Goal: Task Accomplishment & Management: Complete application form

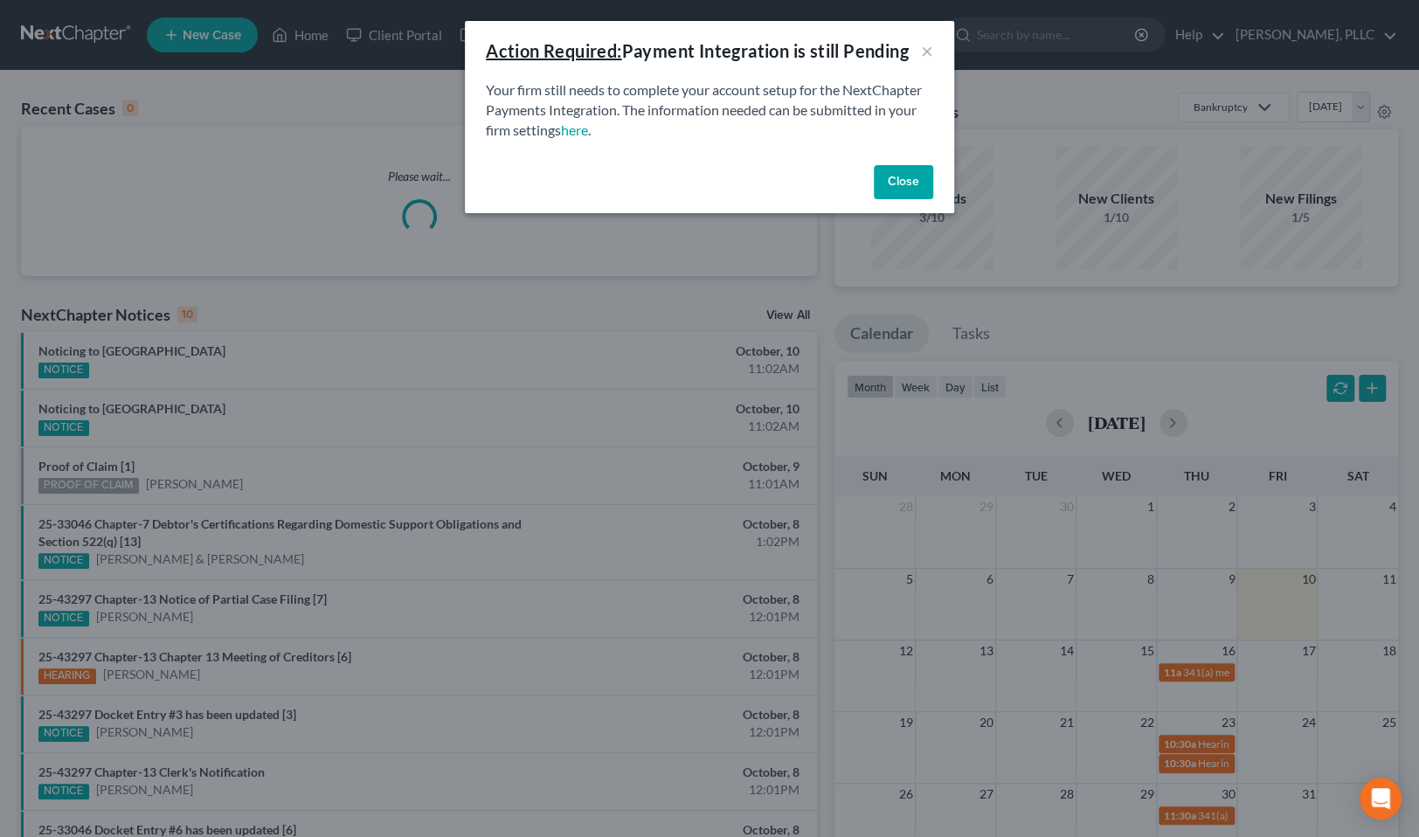
click at [911, 184] on button "Close" at bounding box center [903, 182] width 59 height 35
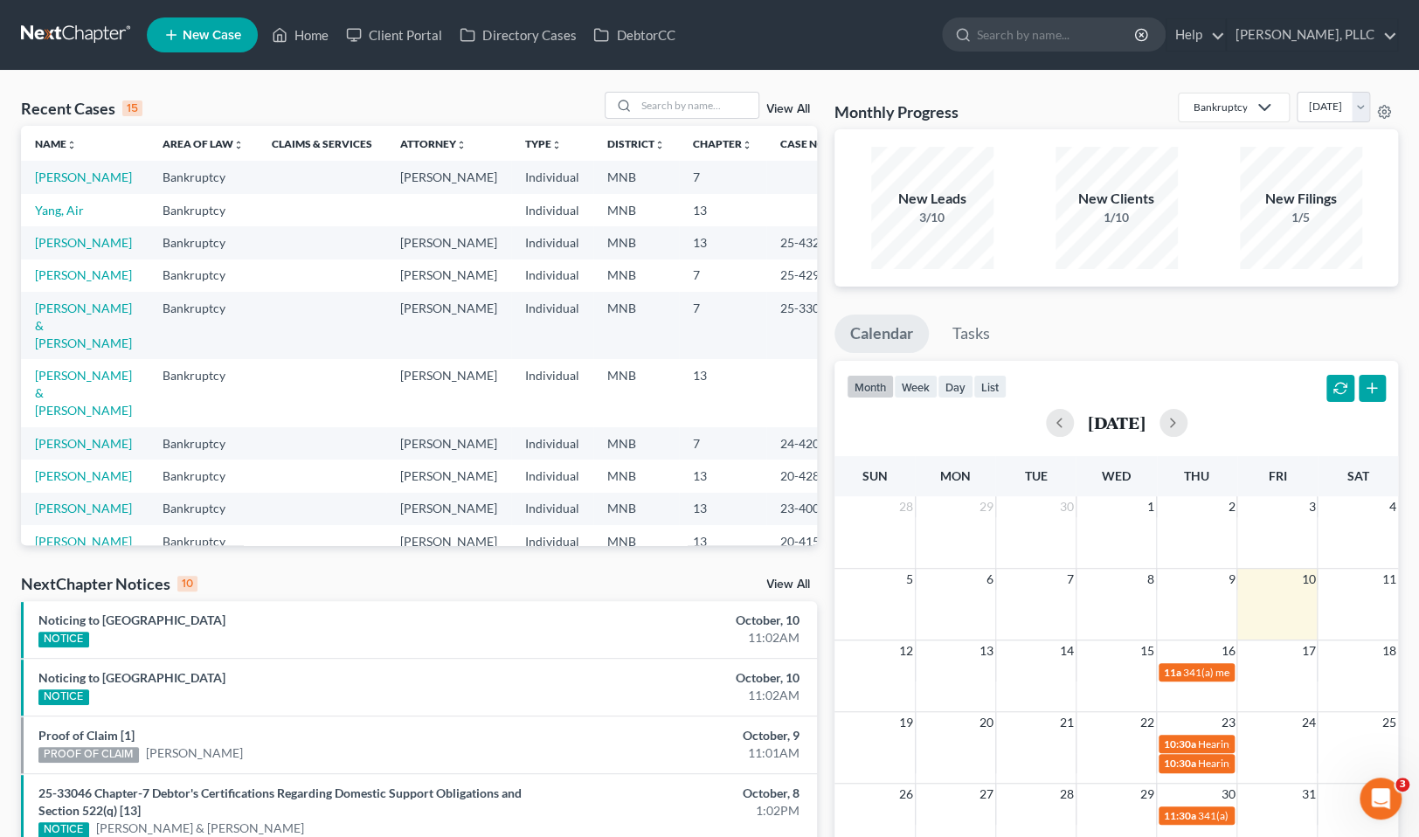
click at [206, 42] on span "New Case" at bounding box center [212, 35] width 59 height 13
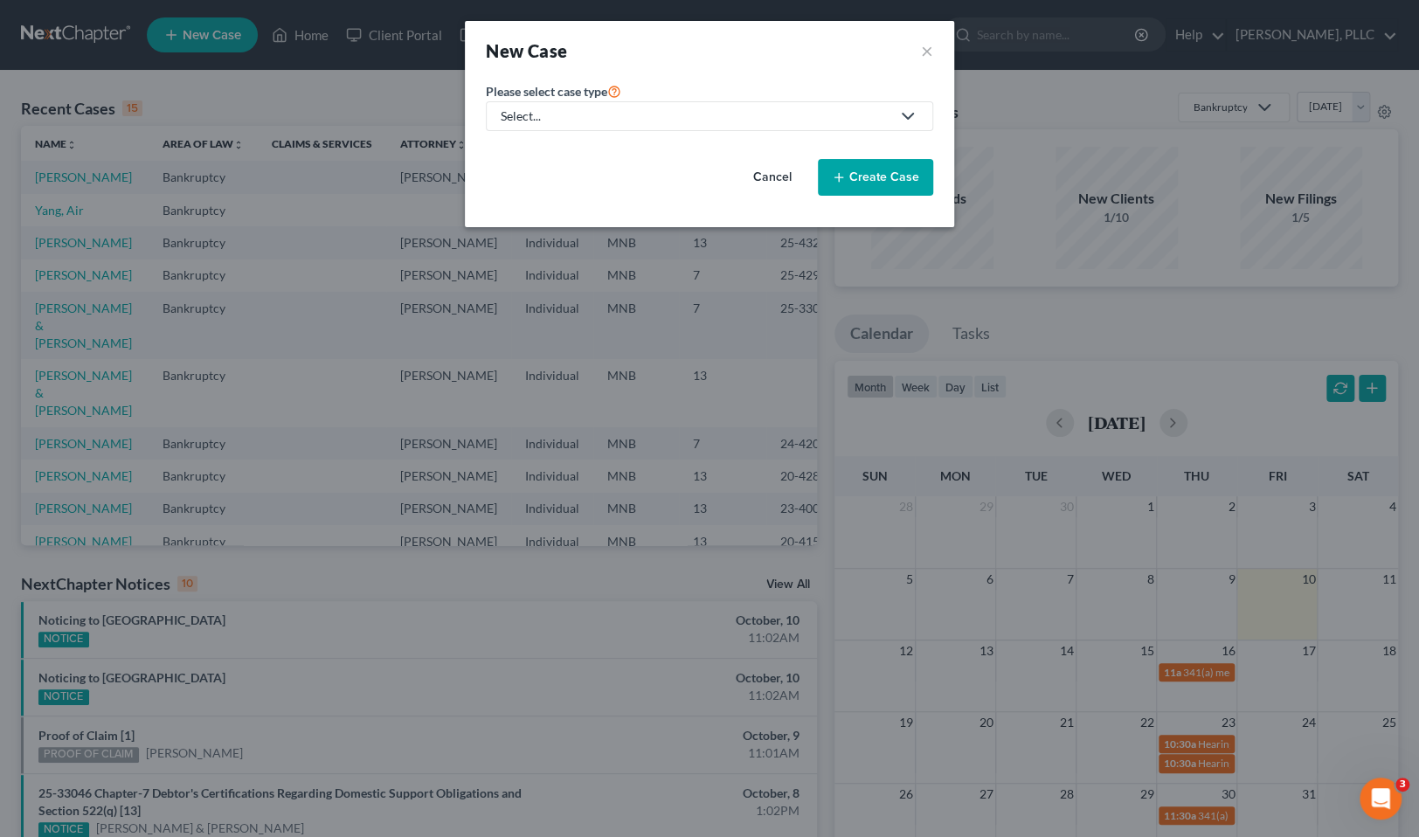
click at [555, 120] on div "Select..." at bounding box center [696, 115] width 390 height 17
click at [566, 151] on div "Bankruptcy" at bounding box center [573, 150] width 142 height 17
select select "42"
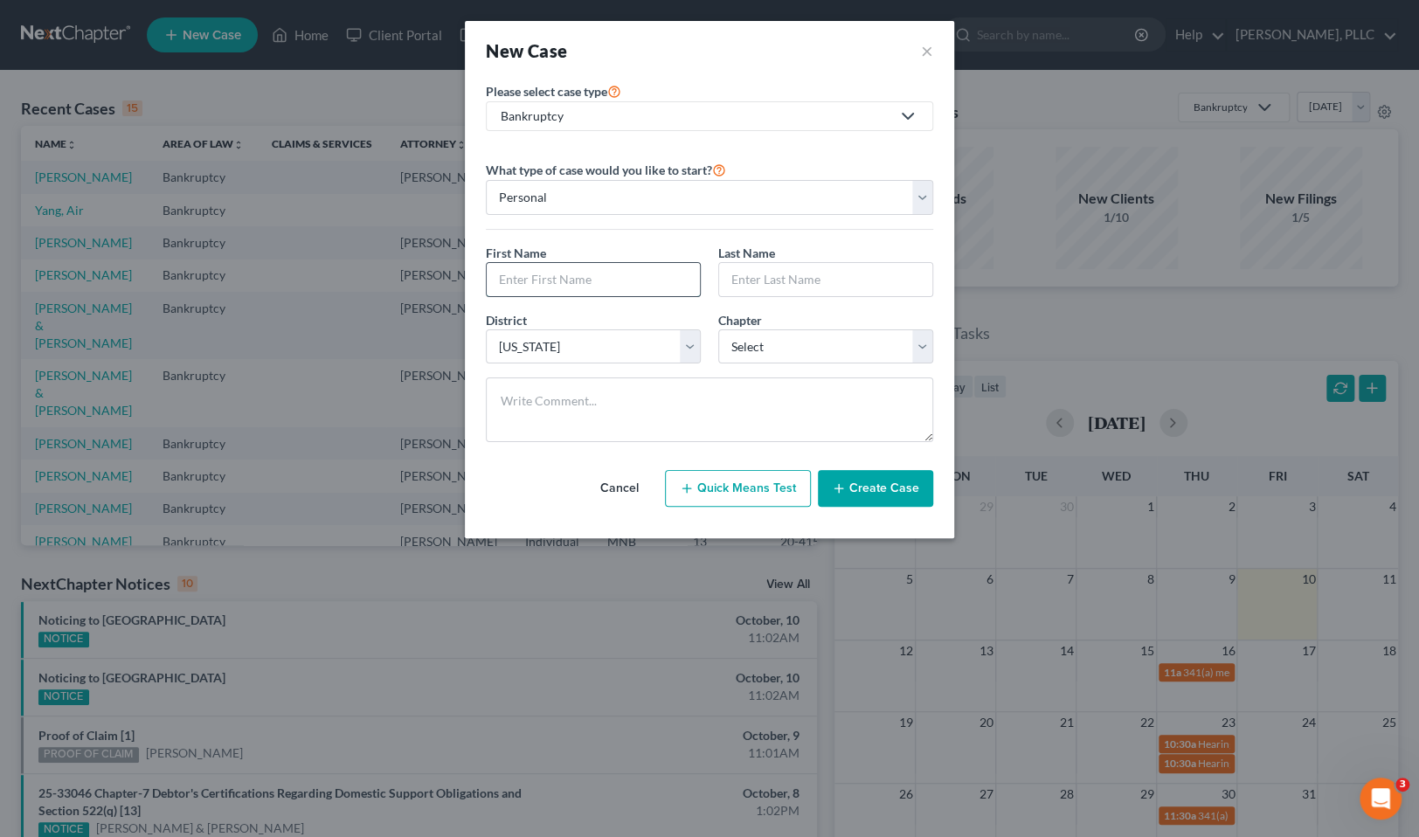
click at [625, 287] on input "text" at bounding box center [593, 279] width 213 height 33
type input "Tom"
type input "Rochel"
click at [921, 343] on select "Select 7 11 12 13" at bounding box center [825, 346] width 215 height 35
select select "0"
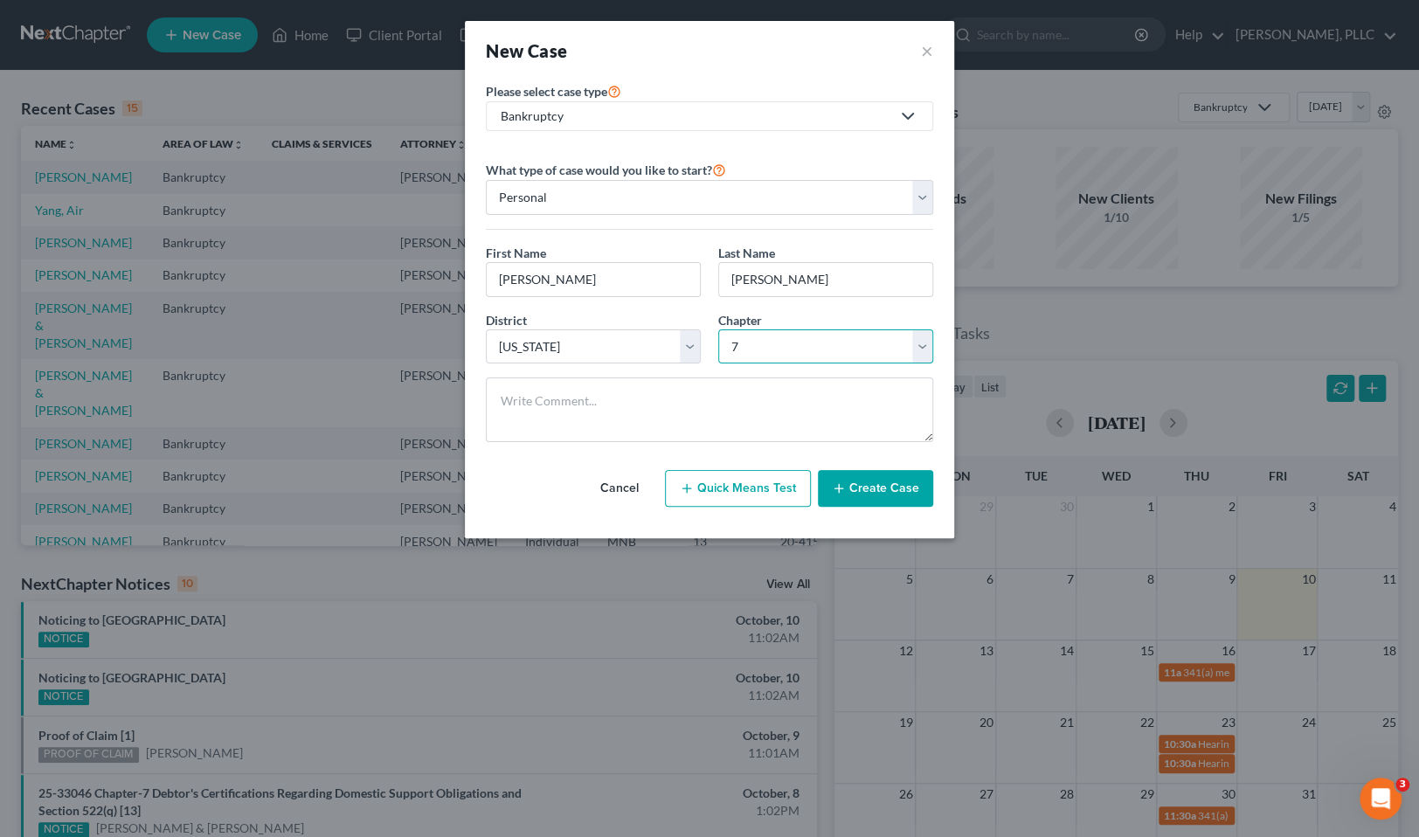
click at [718, 329] on select "Select 7 11 12 13" at bounding box center [825, 346] width 215 height 35
click at [897, 488] on button "Create Case" at bounding box center [875, 488] width 115 height 37
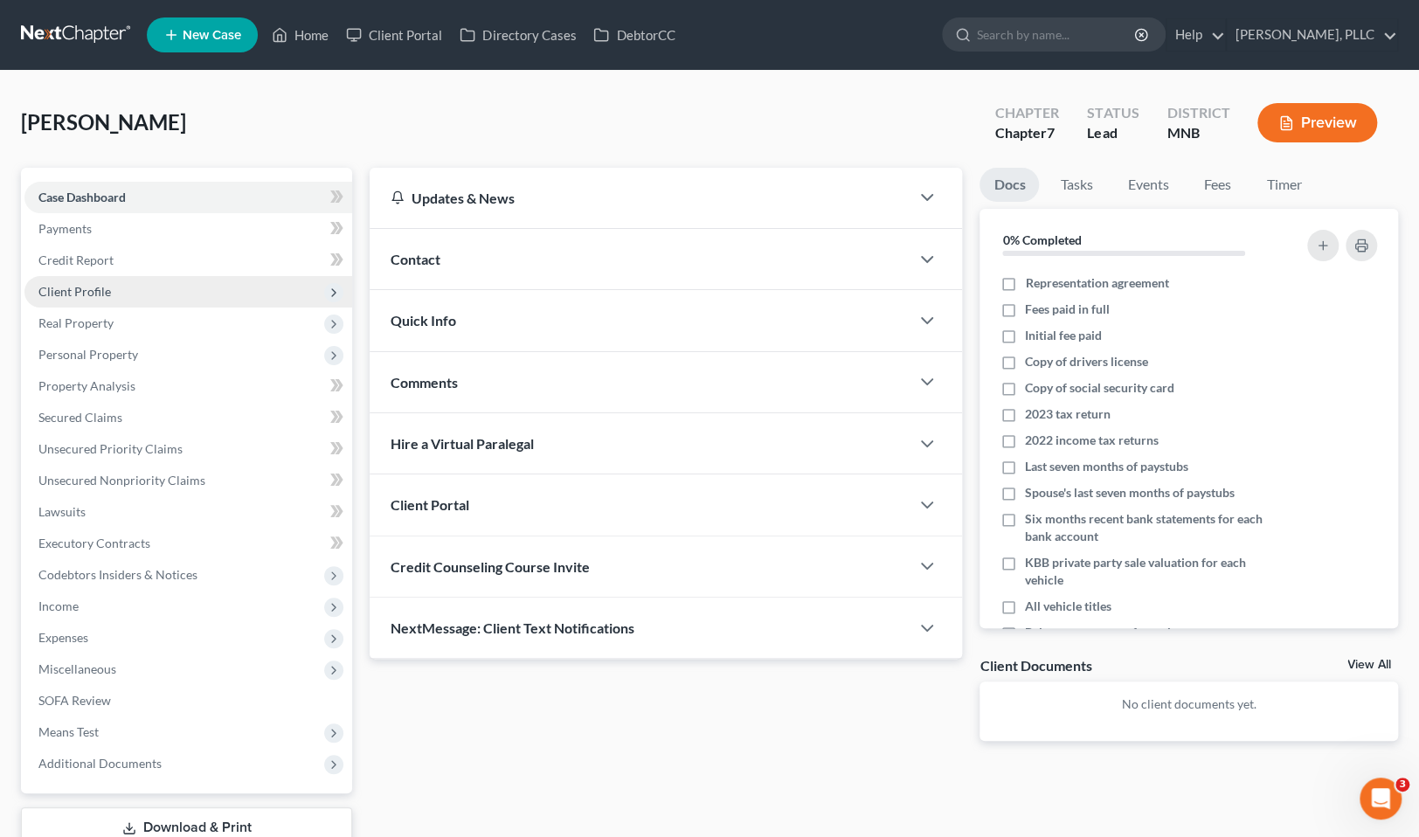
click at [83, 287] on span "Client Profile" at bounding box center [74, 291] width 73 height 15
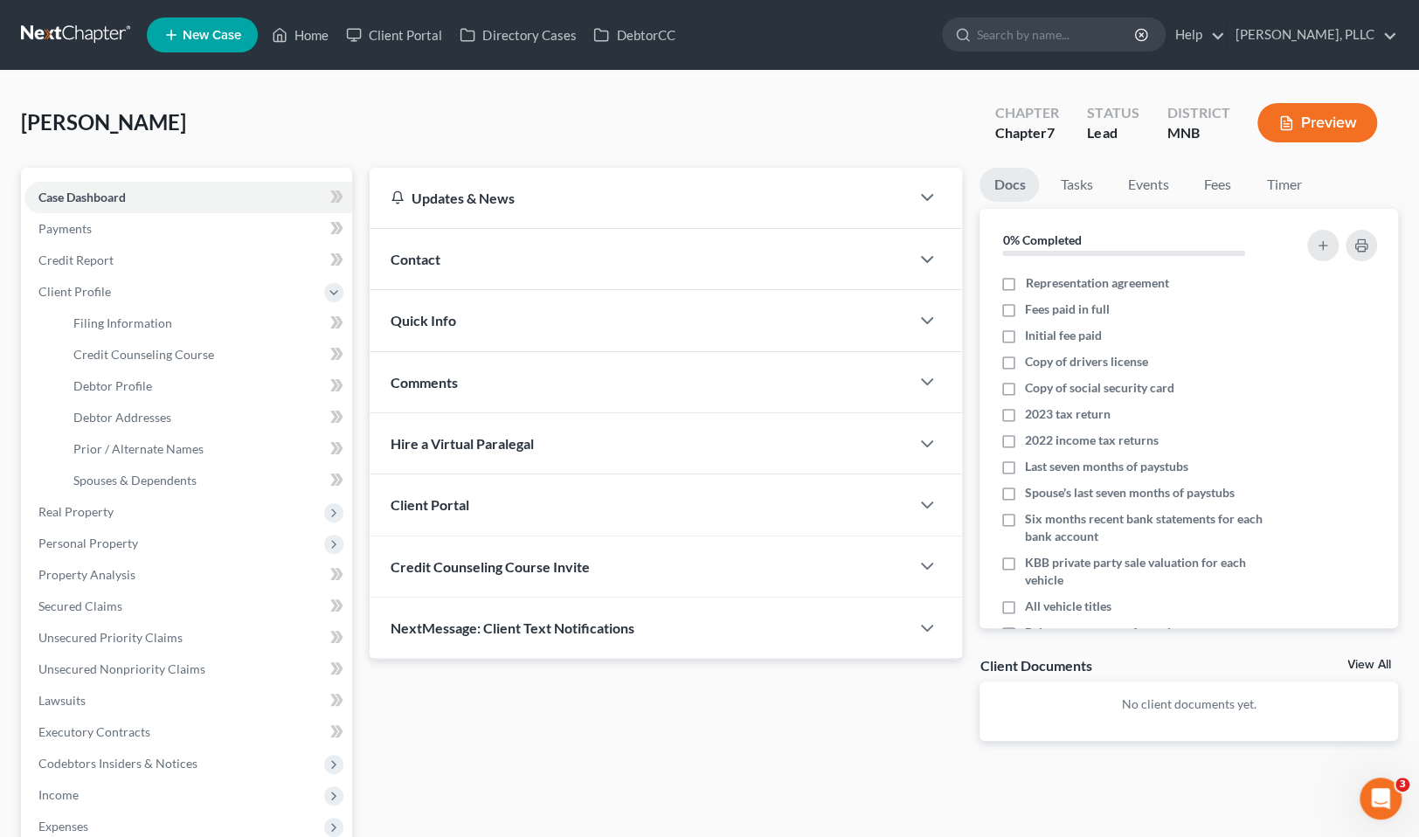
click at [343, 121] on div "Rochel, Tom Upgraded Chapter Chapter 7 Status Lead District MNB Preview" at bounding box center [709, 130] width 1377 height 76
click at [225, 45] on link "New Case" at bounding box center [202, 34] width 111 height 35
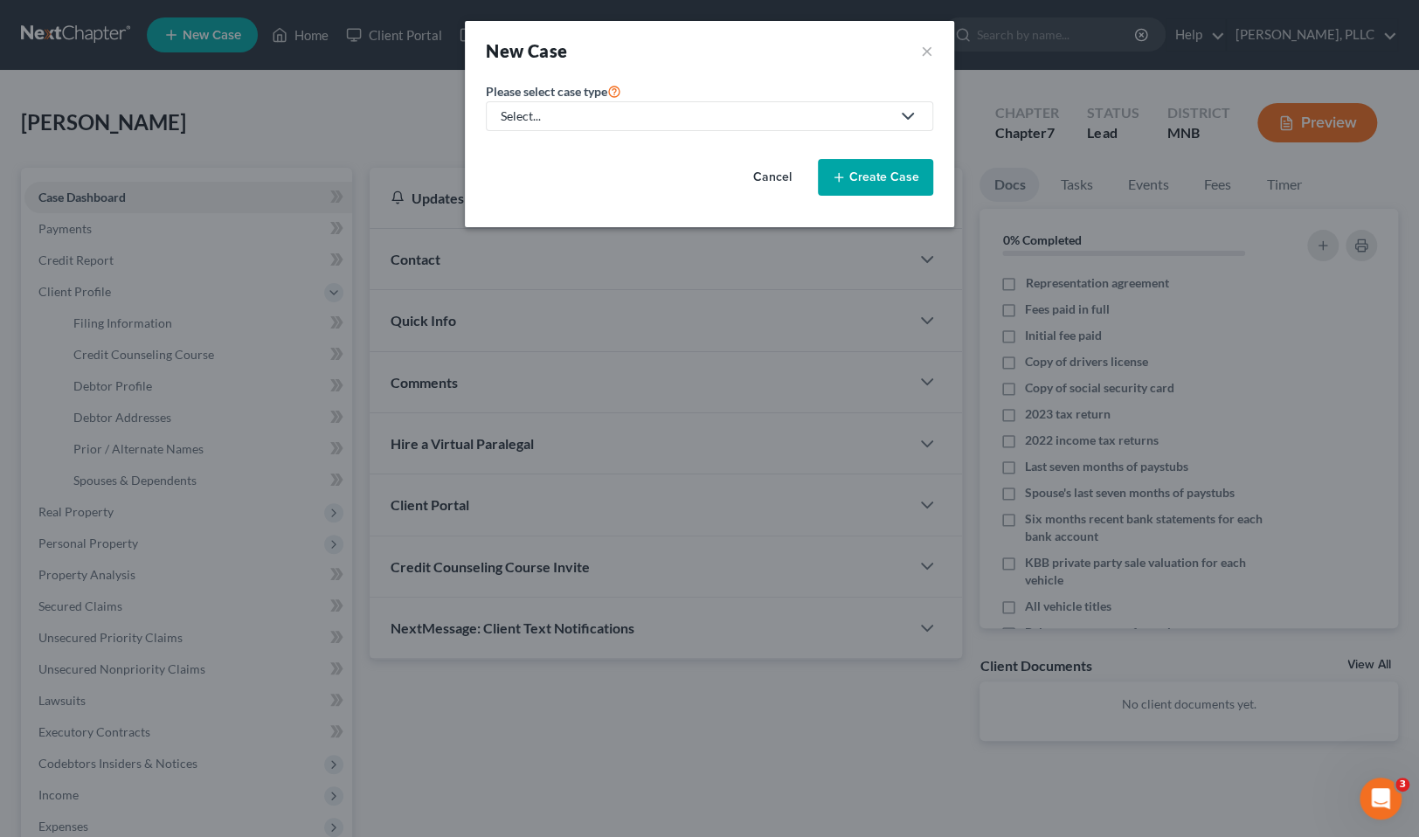
click at [606, 112] on div "Select..." at bounding box center [696, 115] width 390 height 17
click at [589, 144] on div "Bankruptcy" at bounding box center [573, 150] width 142 height 17
select select "42"
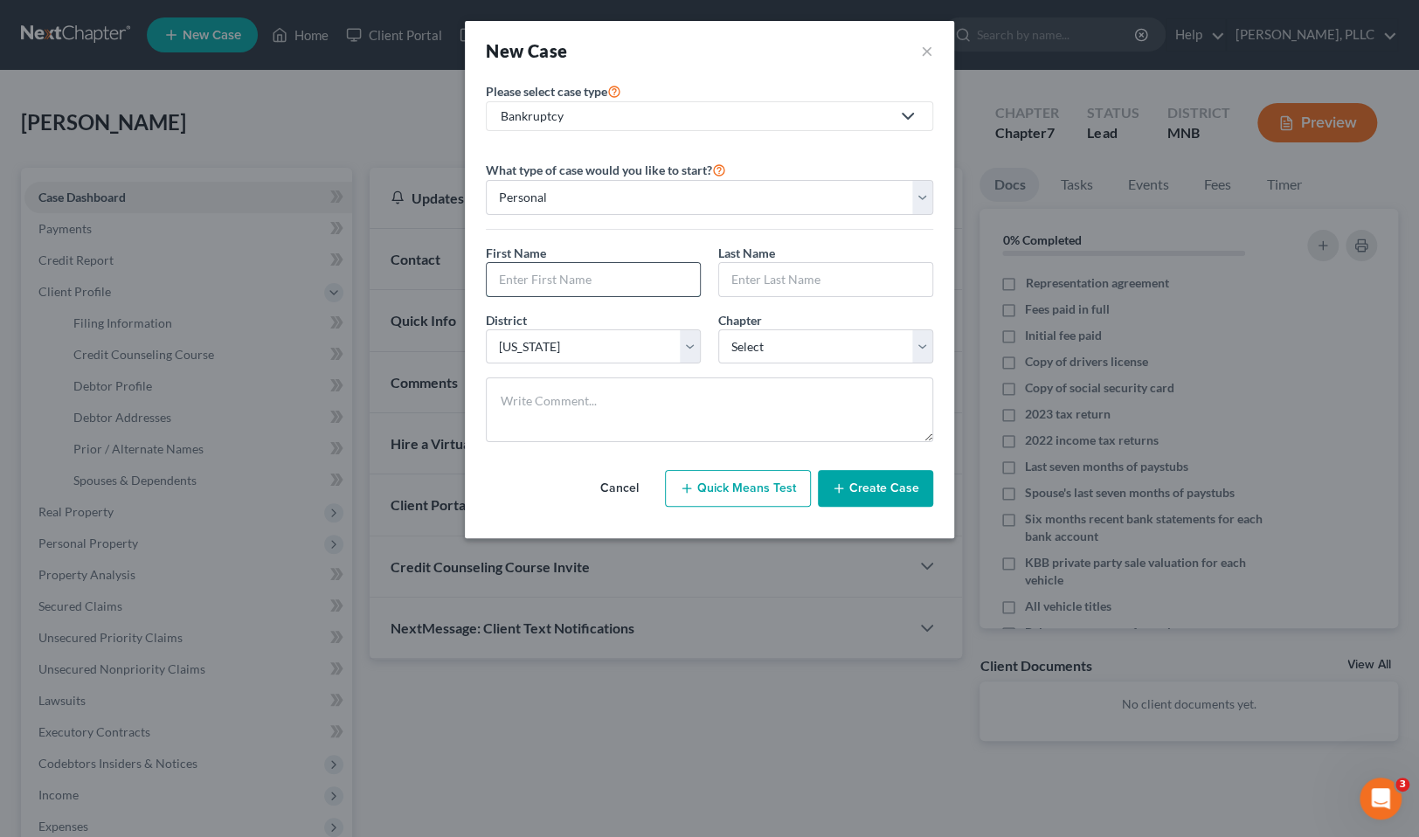
click at [596, 281] on input "text" at bounding box center [593, 279] width 213 height 33
type input "David"
type input "Nash"
click at [767, 355] on select "Select 7 11 12 13" at bounding box center [825, 346] width 215 height 35
select select "0"
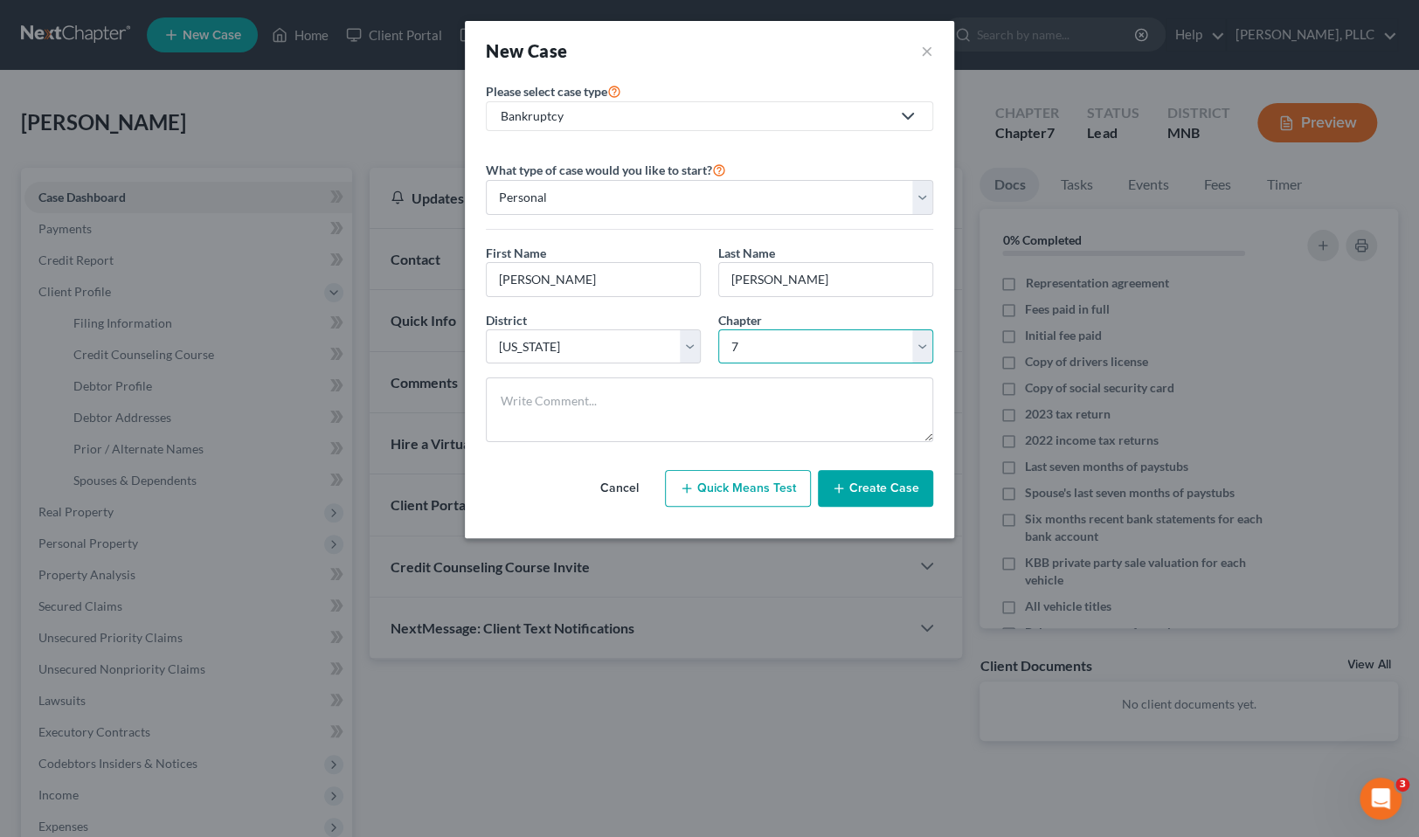
click at [718, 329] on select "Select 7 11 12 13" at bounding box center [825, 346] width 215 height 35
click at [891, 474] on button "Create Case" at bounding box center [875, 488] width 115 height 37
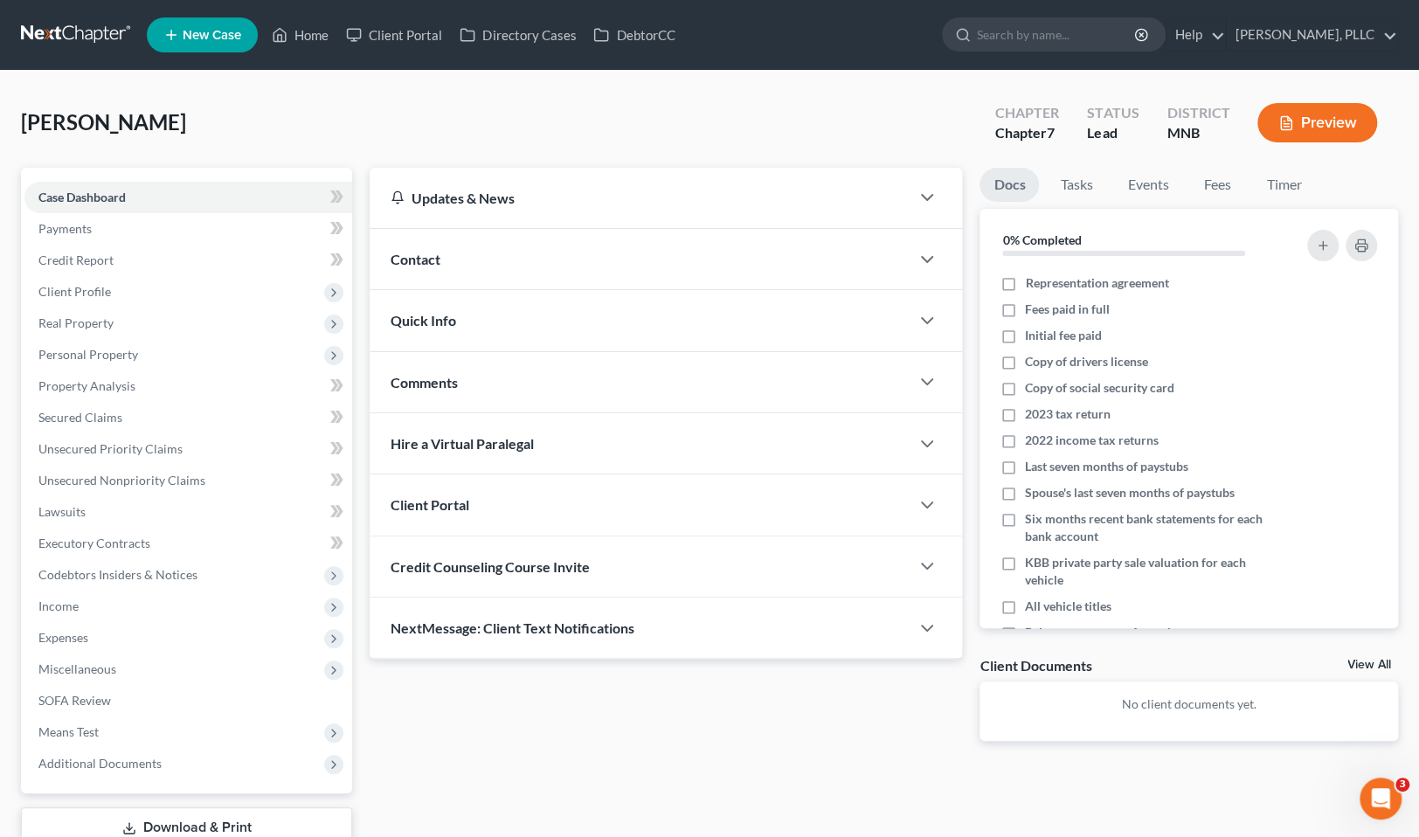
click at [67, 36] on link at bounding box center [77, 34] width 112 height 31
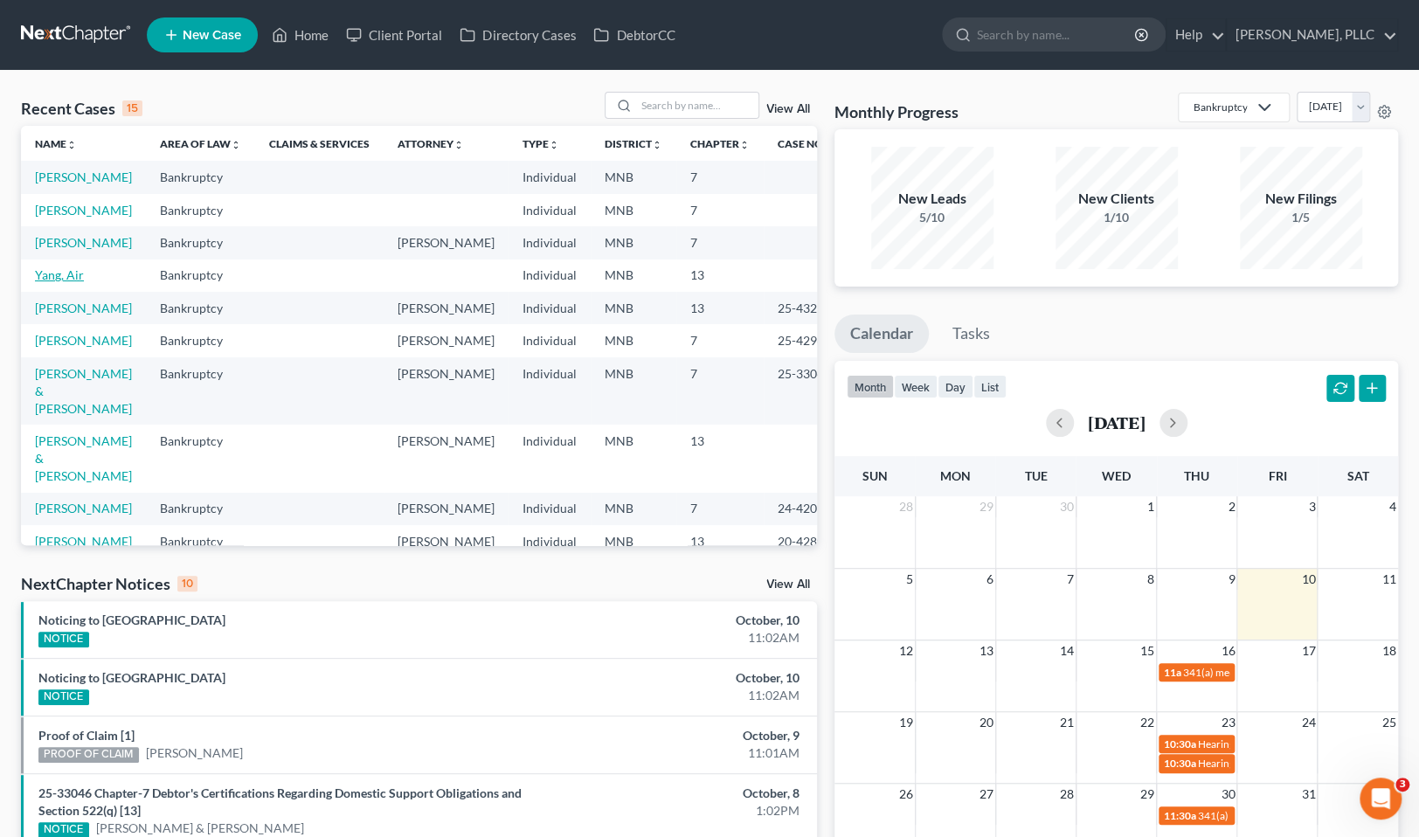
click at [62, 282] on link "Yang, Air" at bounding box center [59, 274] width 49 height 15
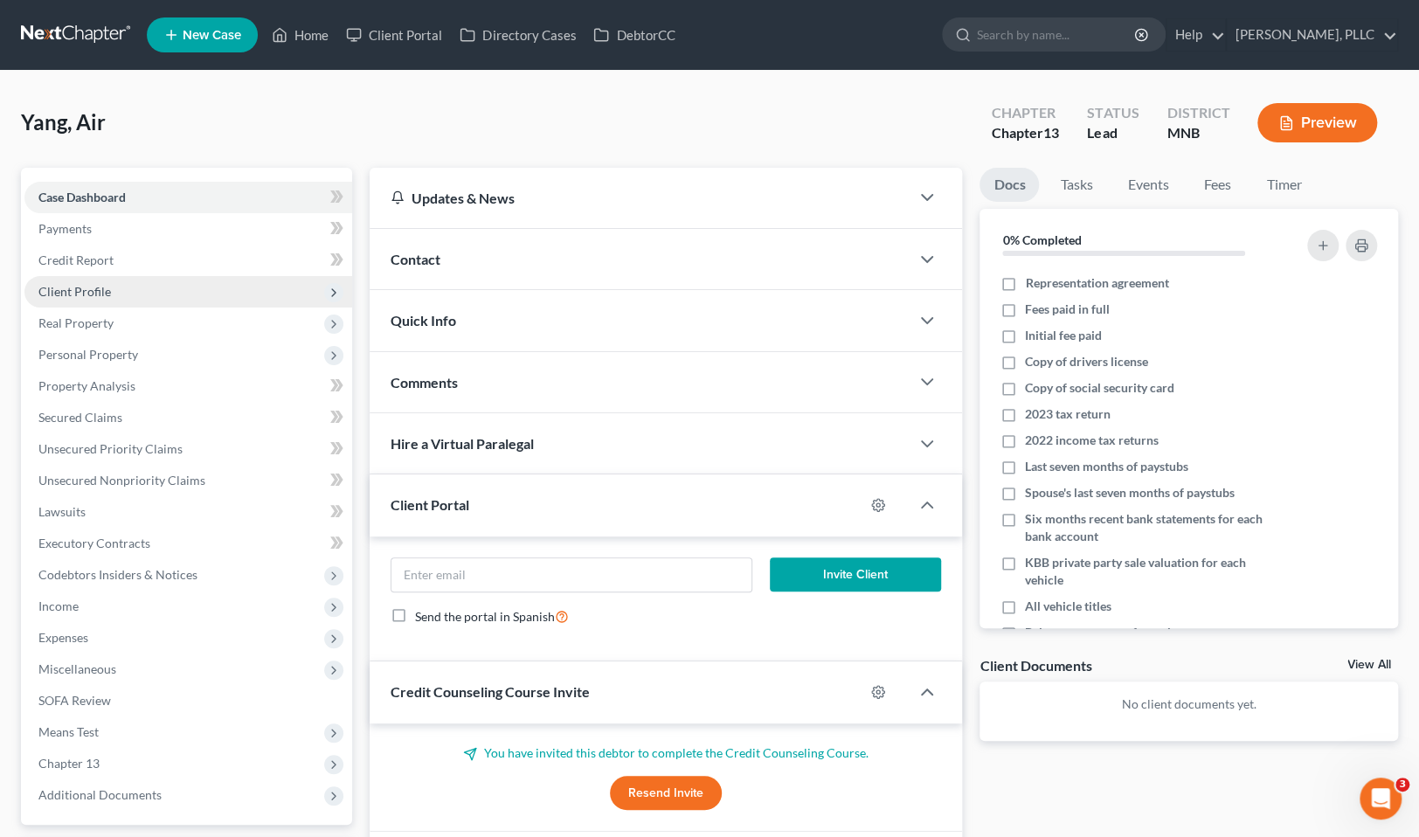
click at [73, 288] on span "Client Profile" at bounding box center [74, 291] width 73 height 15
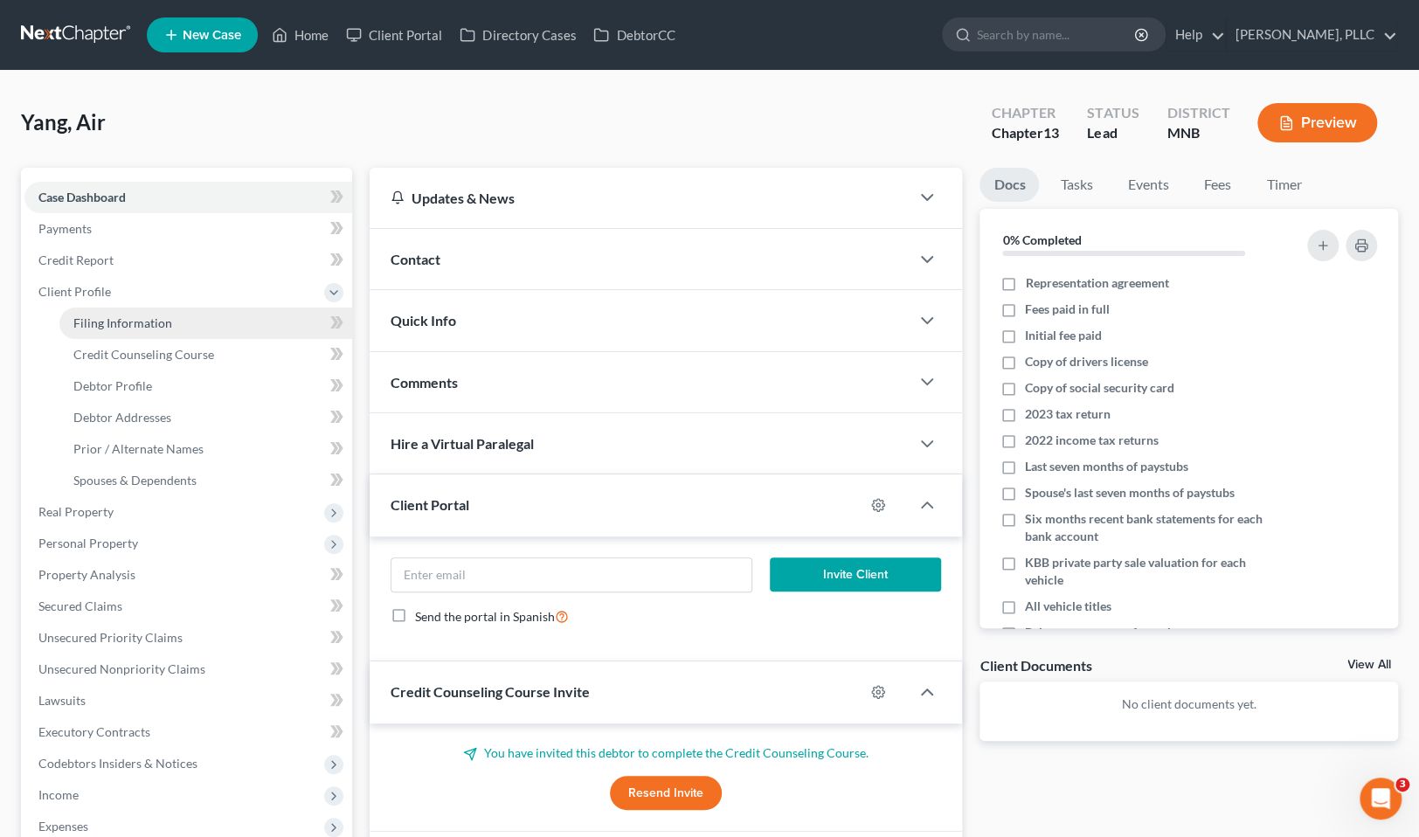
click at [157, 319] on span "Filing Information" at bounding box center [122, 322] width 99 height 15
select select "1"
select select "0"
select select "3"
select select "24"
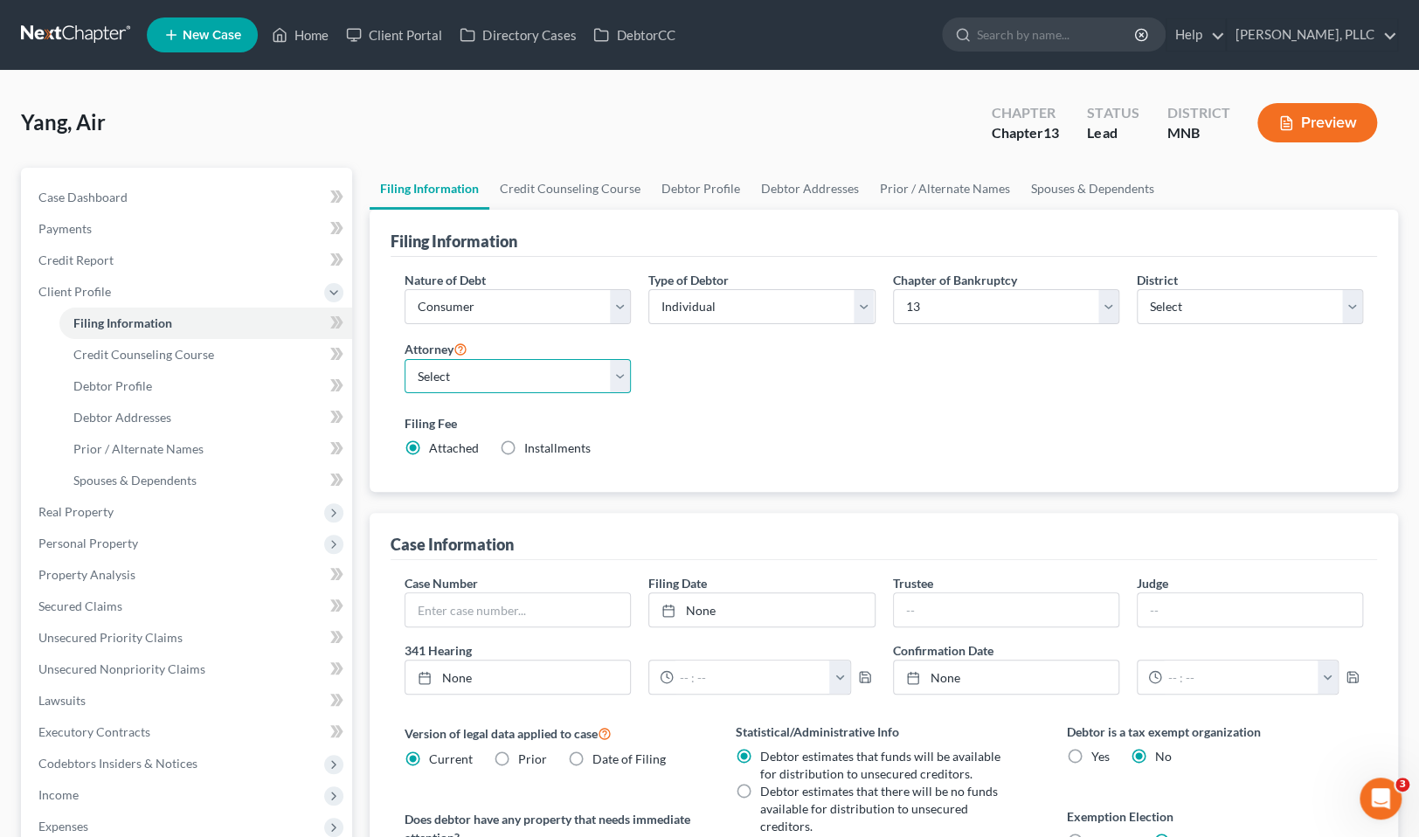
click at [622, 373] on select "Select David Friedman - MNB Todd Murray - MNB" at bounding box center [518, 376] width 226 height 35
select select "1"
click at [405, 359] on select "Select David Friedman - MNB Todd Murray - MNB" at bounding box center [518, 376] width 226 height 35
click at [101, 27] on link at bounding box center [77, 34] width 112 height 31
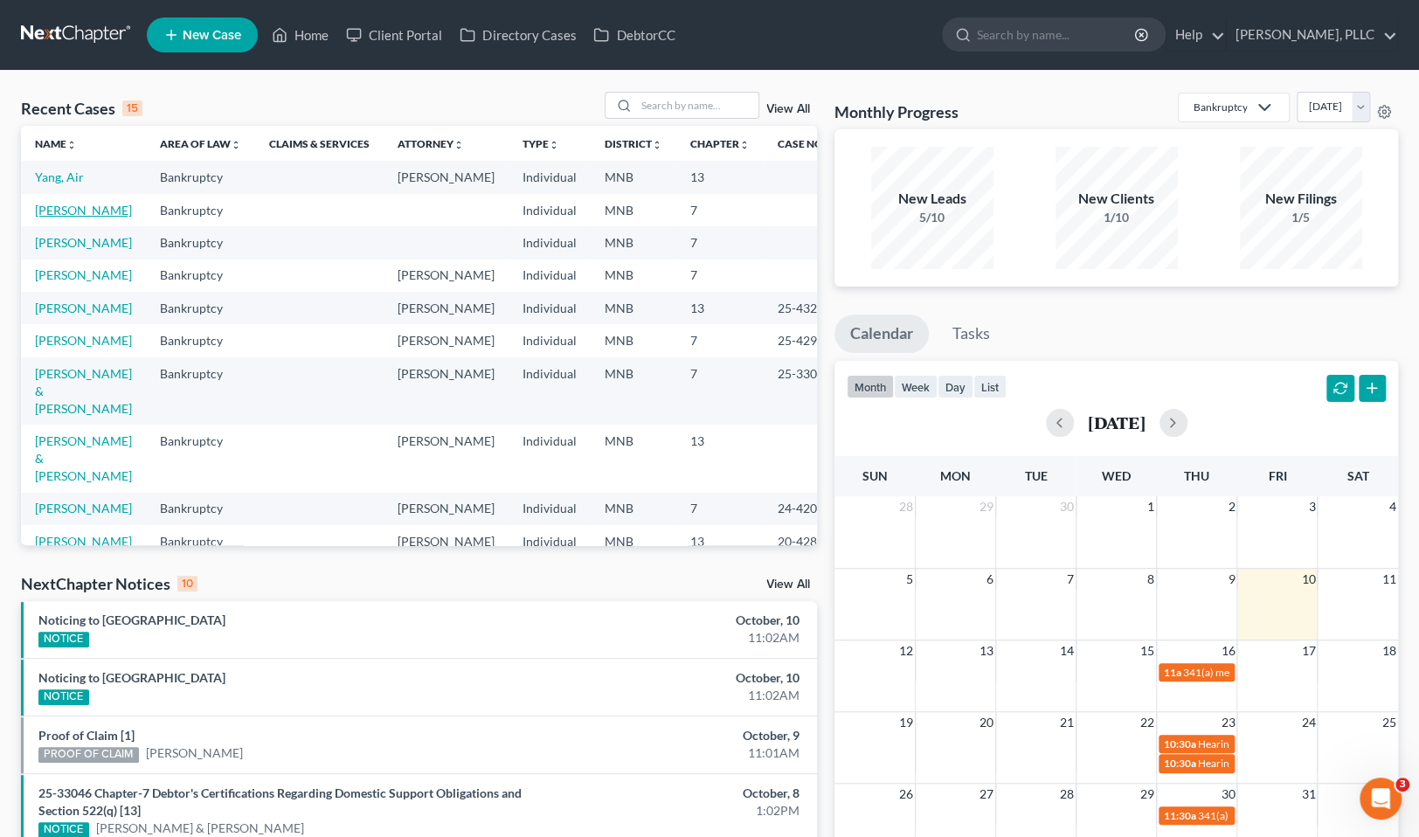
click at [82, 208] on link "[PERSON_NAME]" at bounding box center [83, 210] width 97 height 15
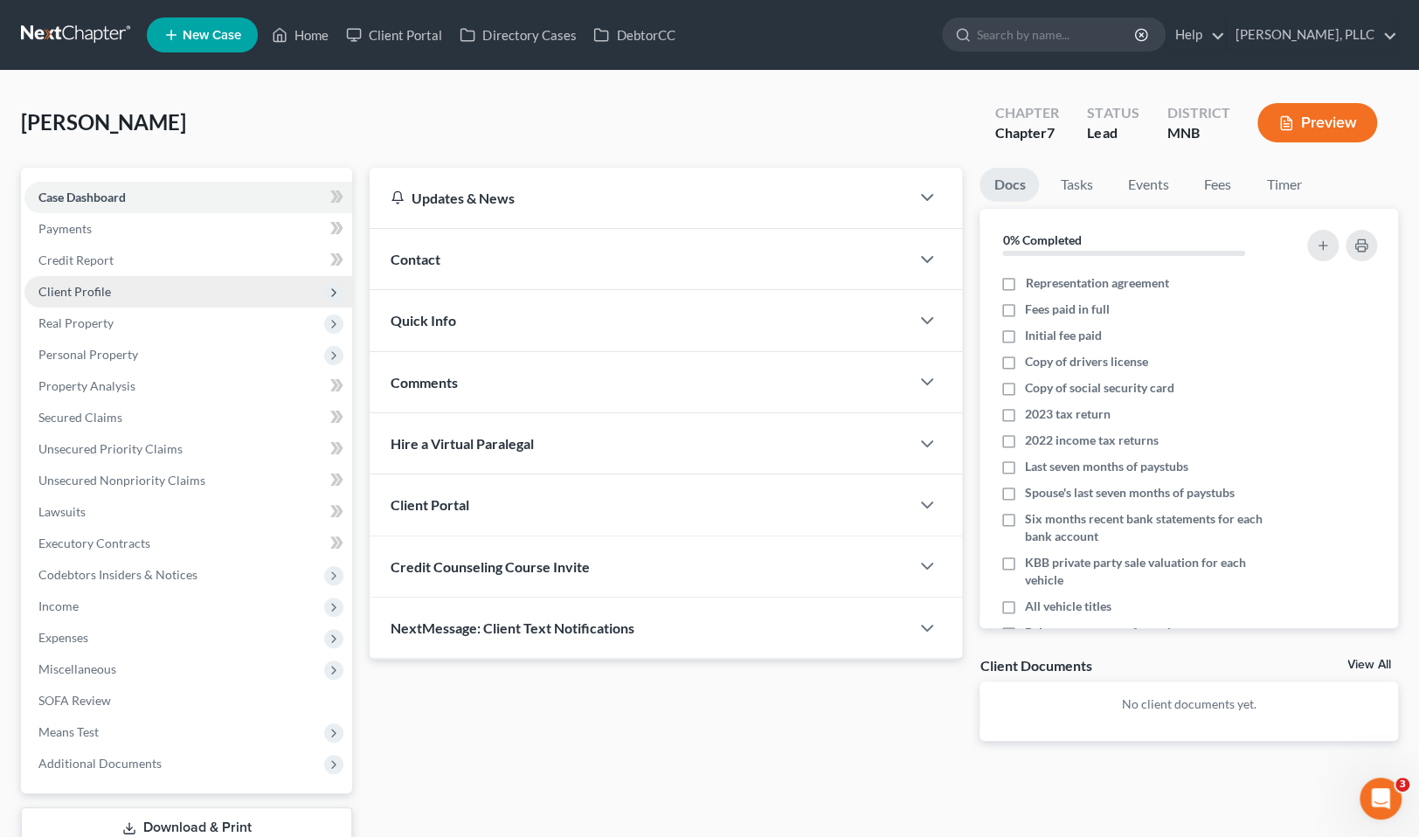
click at [93, 288] on span "Client Profile" at bounding box center [74, 291] width 73 height 15
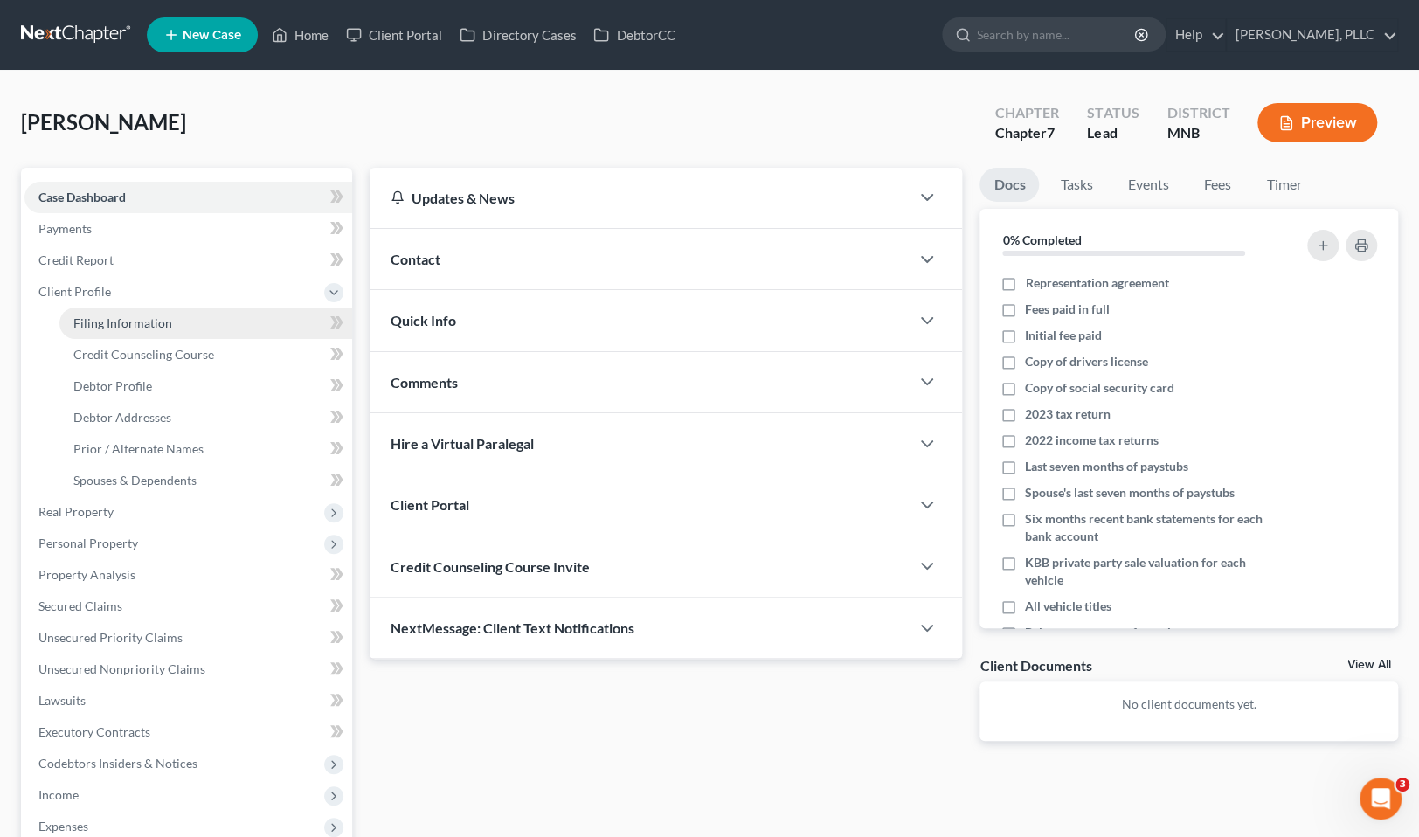
click at [146, 310] on link "Filing Information" at bounding box center [205, 323] width 293 height 31
select select "1"
select select "0"
select select "42"
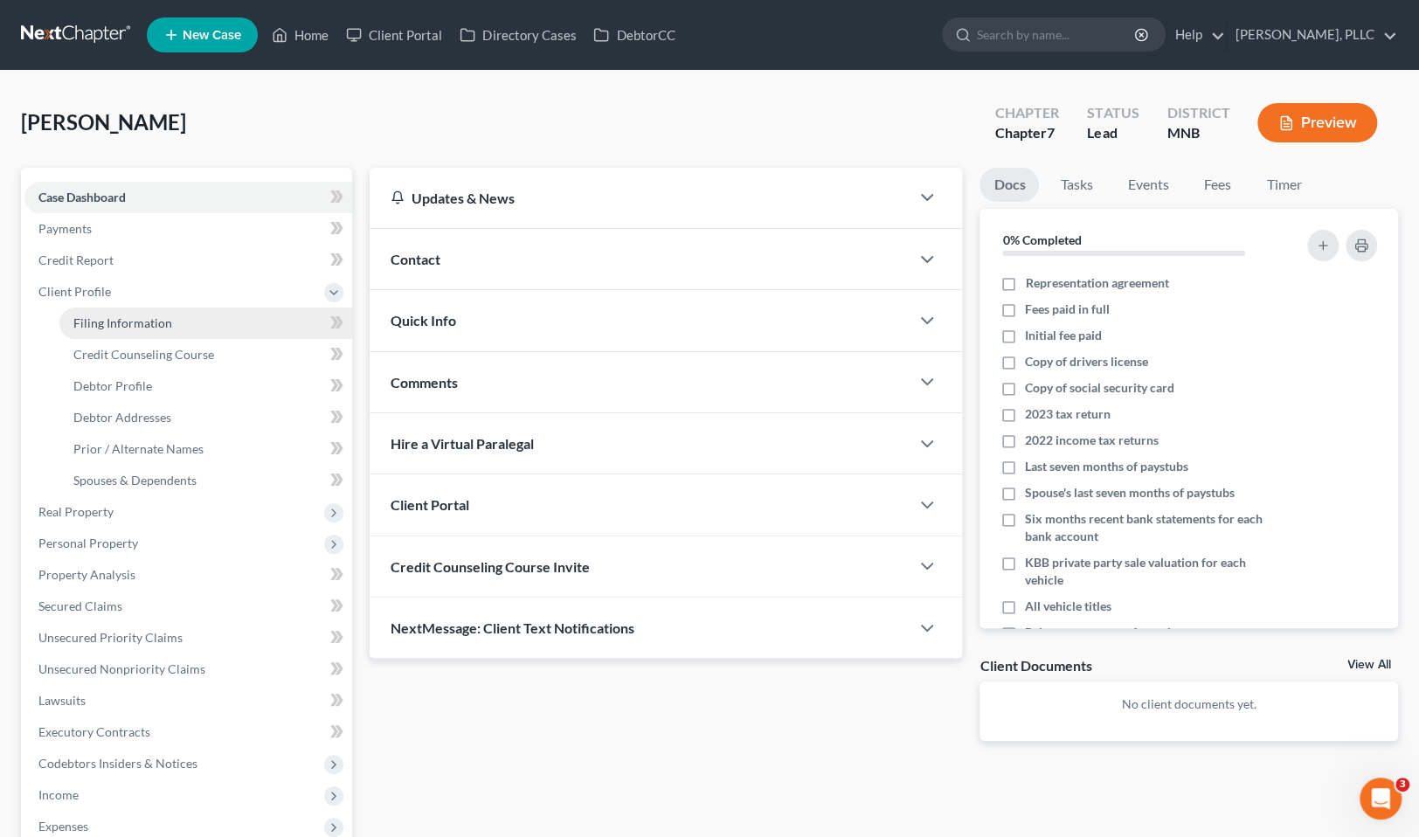
select select "24"
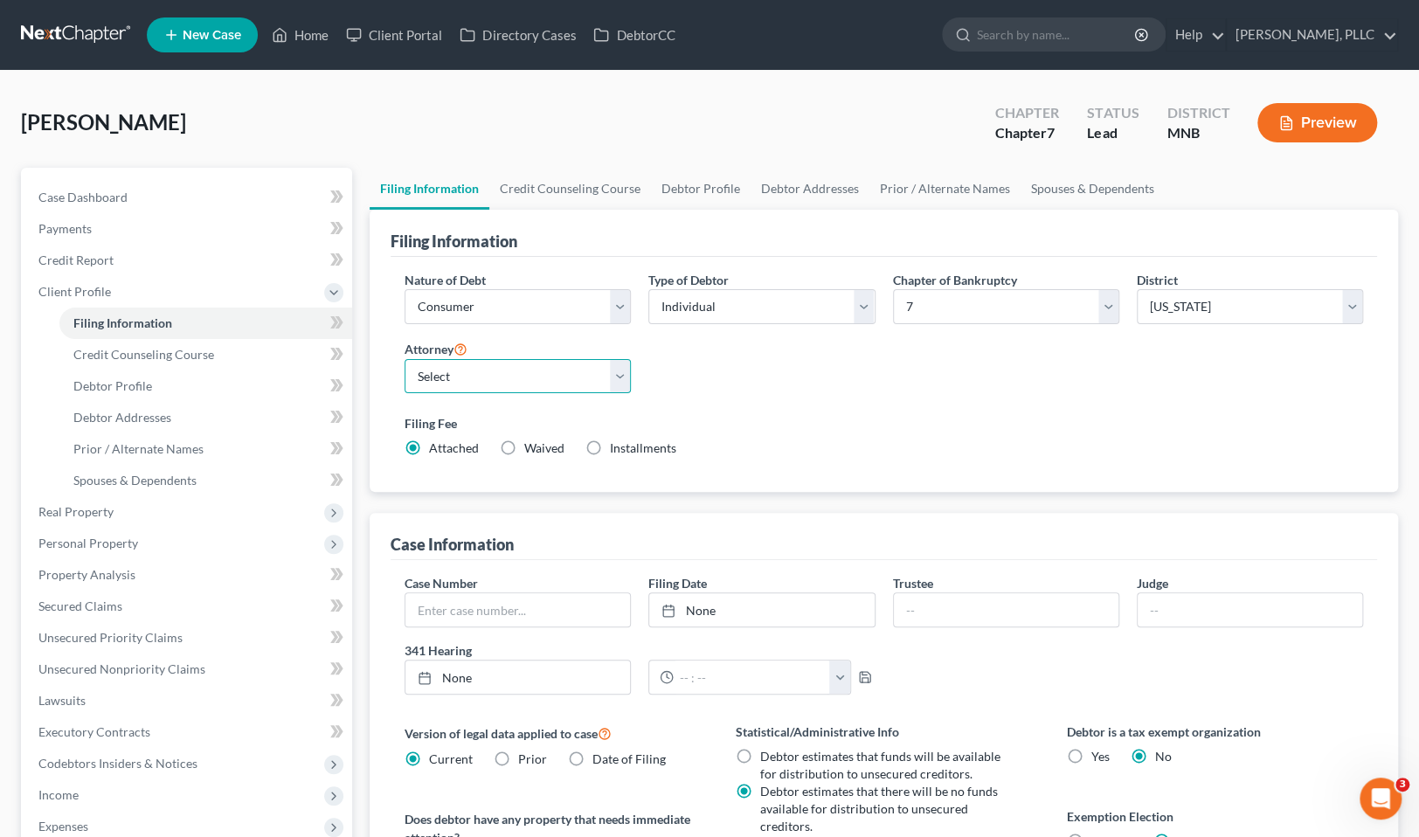
click at [618, 372] on select "Select David Friedman - MNB Todd Murray - MNB" at bounding box center [518, 376] width 226 height 35
select select "1"
click at [405, 359] on select "Select David Friedman - MNB Todd Murray - MNB" at bounding box center [518, 376] width 226 height 35
click at [85, 29] on link at bounding box center [77, 34] width 112 height 31
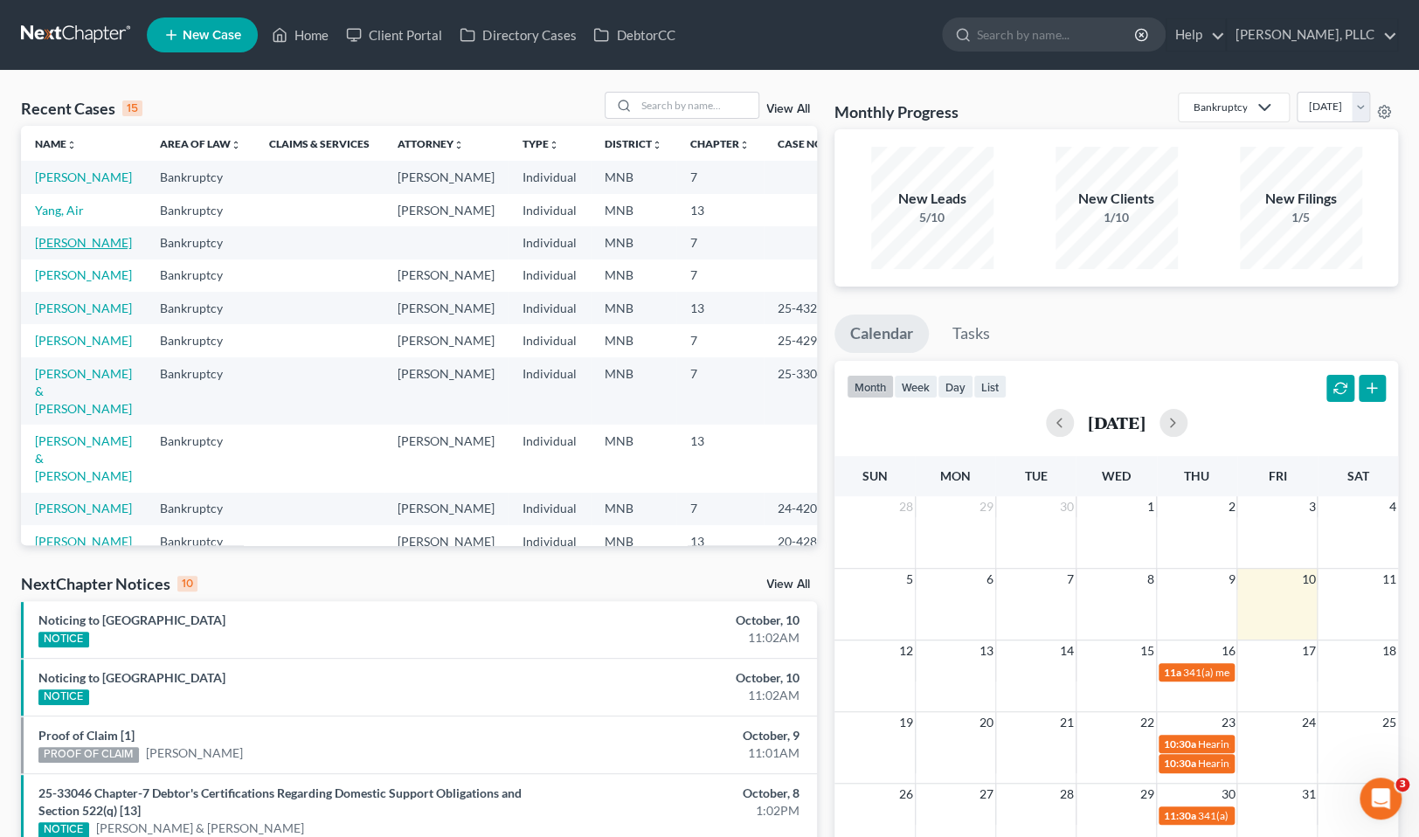
click at [73, 240] on link "[PERSON_NAME]" at bounding box center [83, 242] width 97 height 15
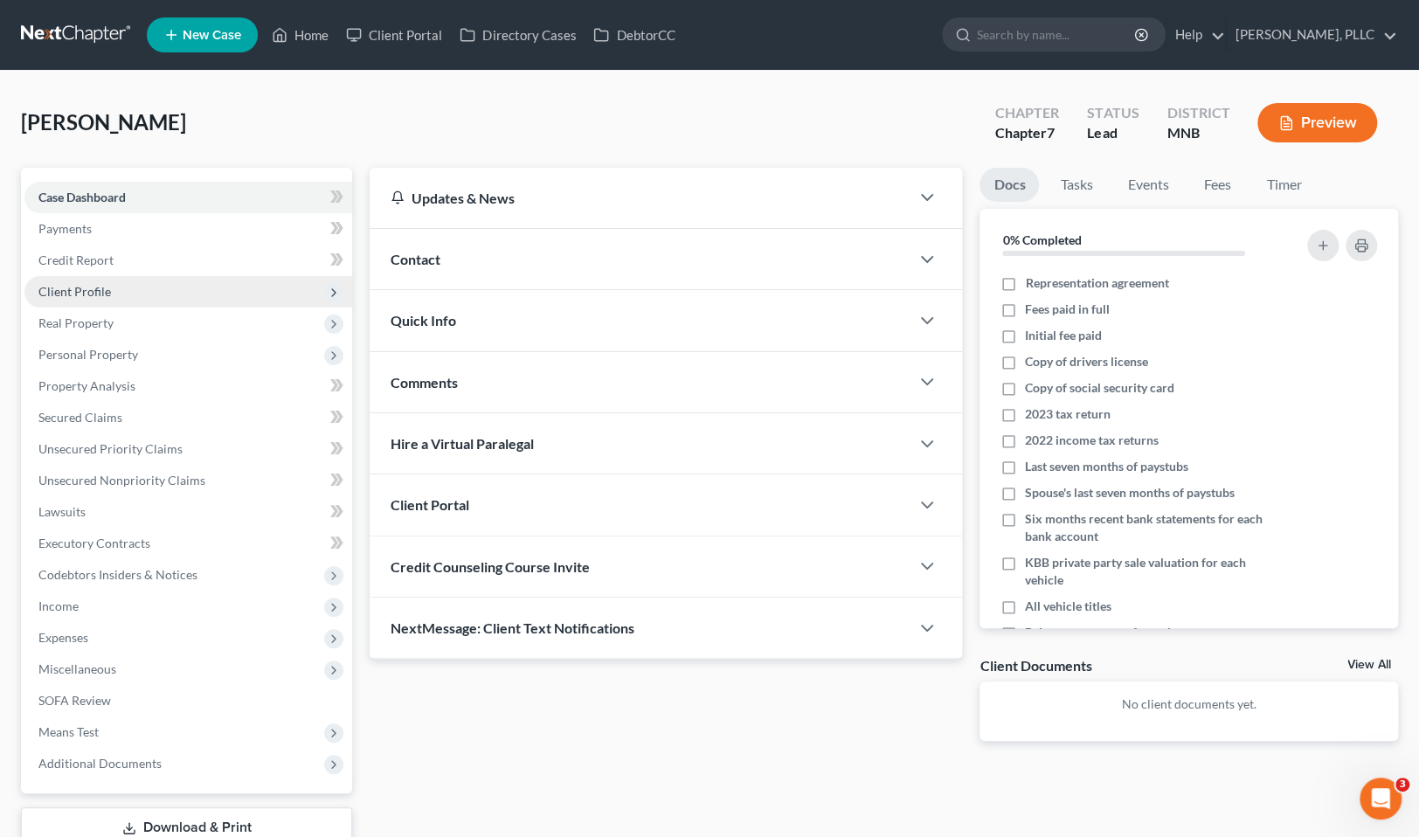
click at [101, 293] on span "Client Profile" at bounding box center [74, 291] width 73 height 15
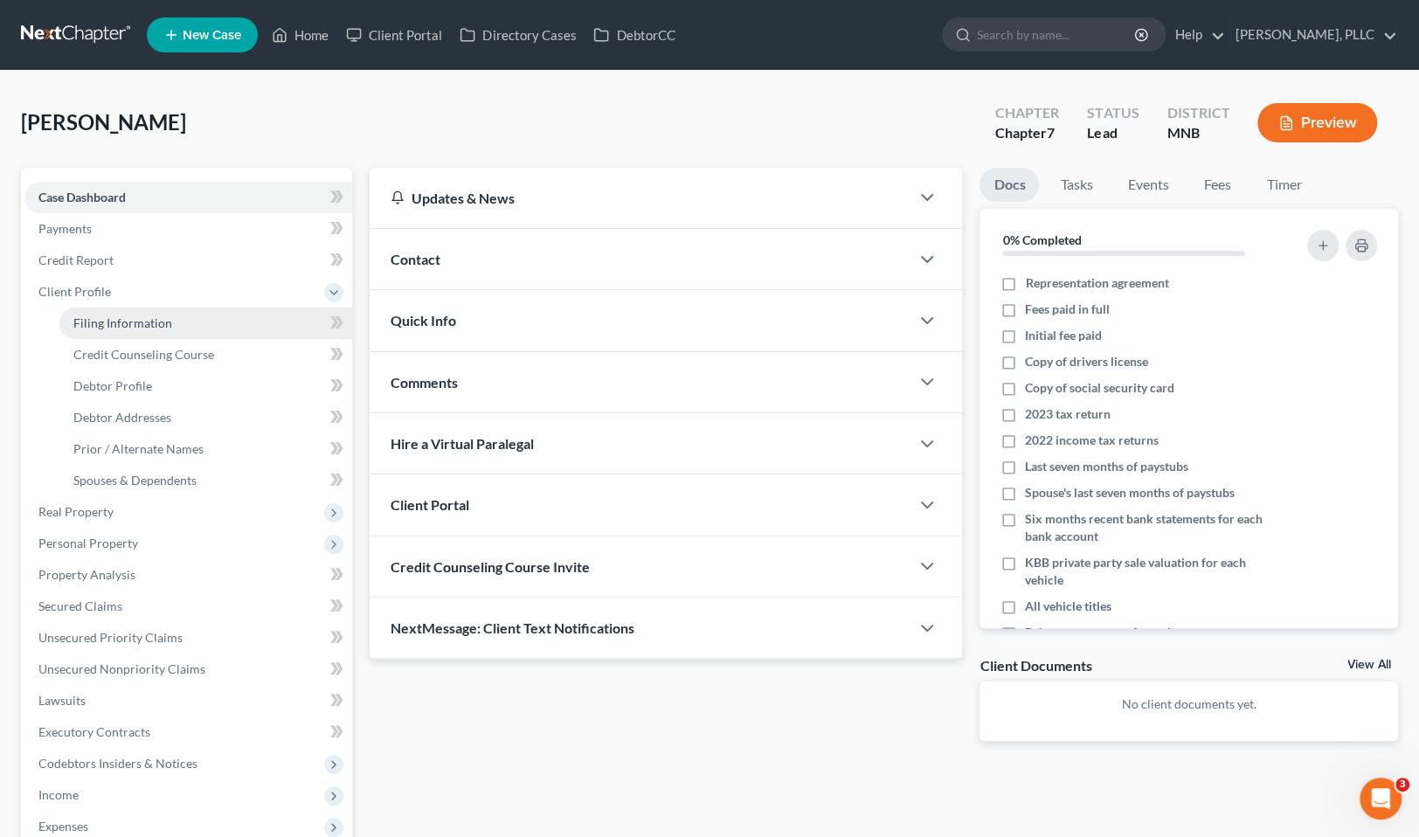
click at [146, 322] on span "Filing Information" at bounding box center [122, 322] width 99 height 15
select select "1"
select select "0"
select select "24"
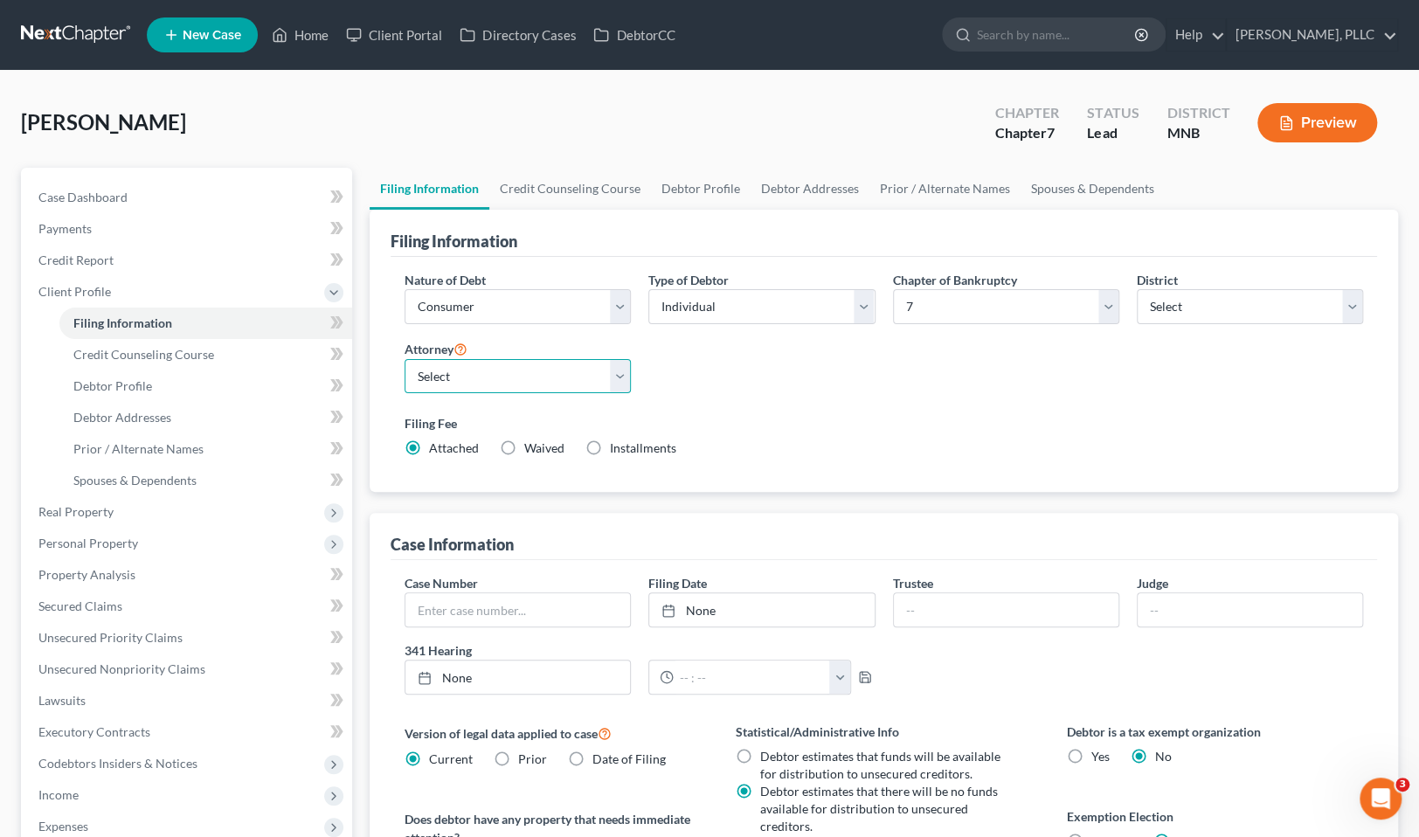
click at [617, 375] on select "Select [PERSON_NAME] - MNB [PERSON_NAME] - MNB" at bounding box center [518, 376] width 226 height 35
select select "1"
click at [405, 359] on select "Select [PERSON_NAME] - MNB [PERSON_NAME] - MNB" at bounding box center [518, 376] width 226 height 35
click at [71, 34] on link at bounding box center [77, 34] width 112 height 31
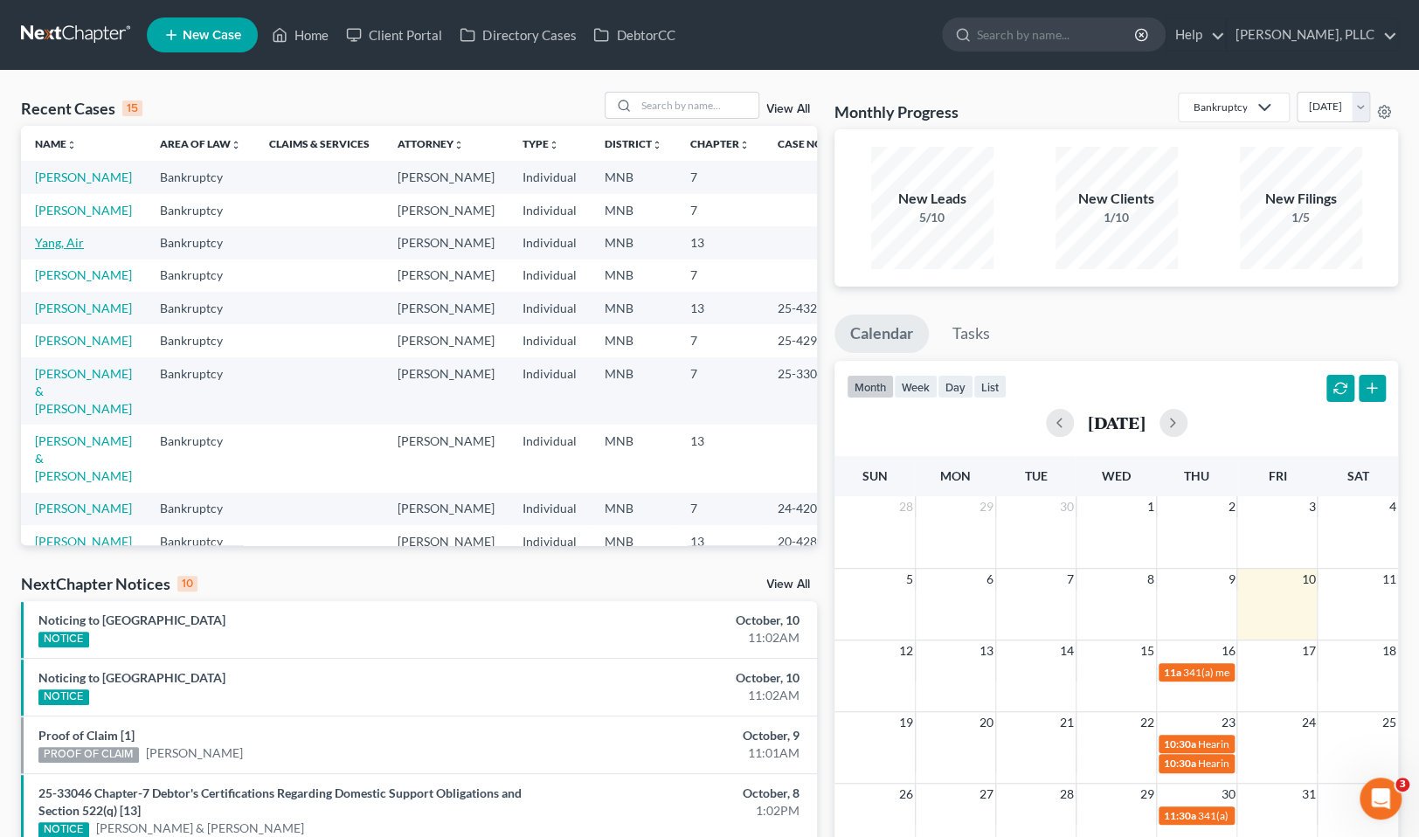
click at [67, 249] on link "Yang, Air" at bounding box center [59, 242] width 49 height 15
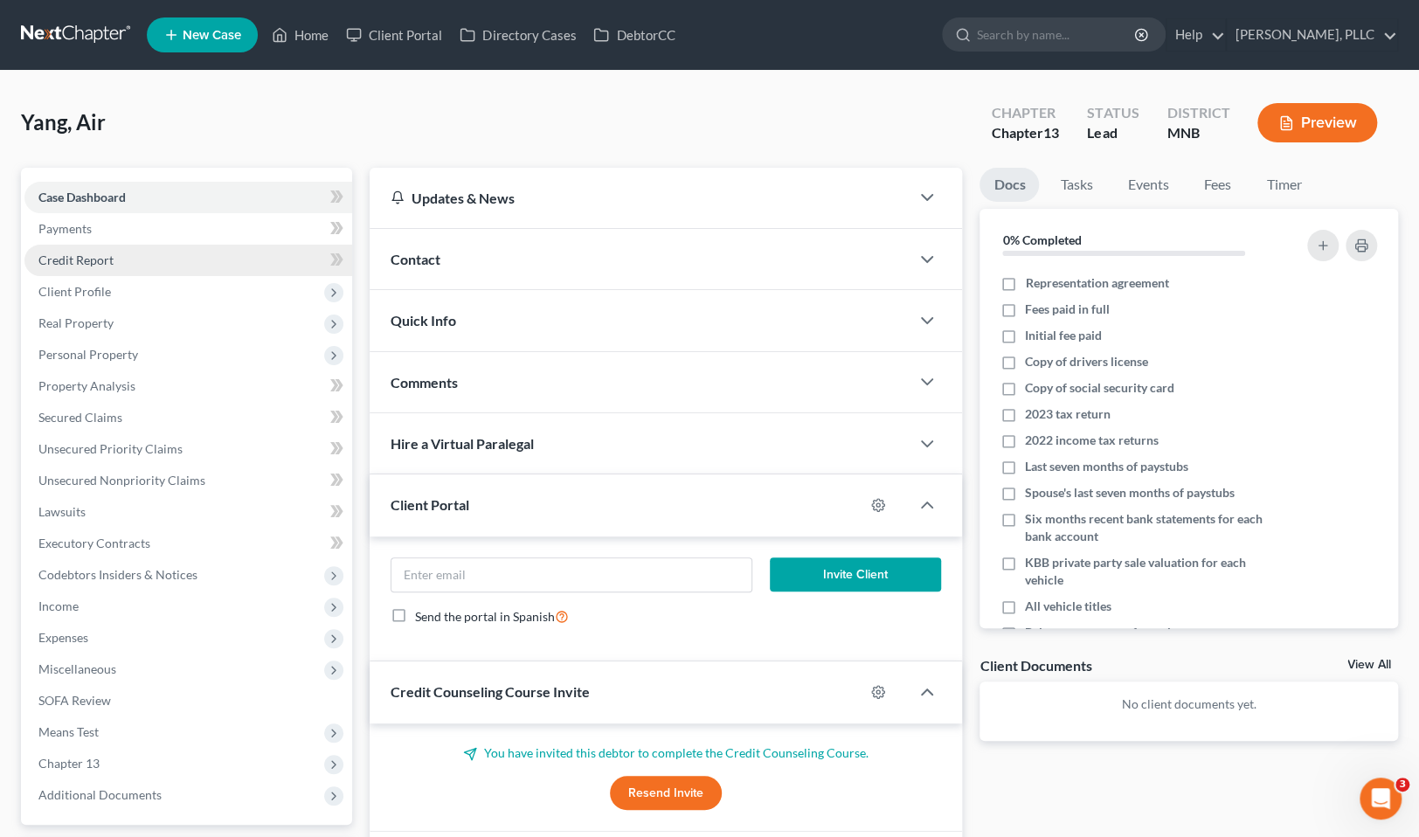
click at [77, 259] on span "Credit Report" at bounding box center [75, 260] width 75 height 15
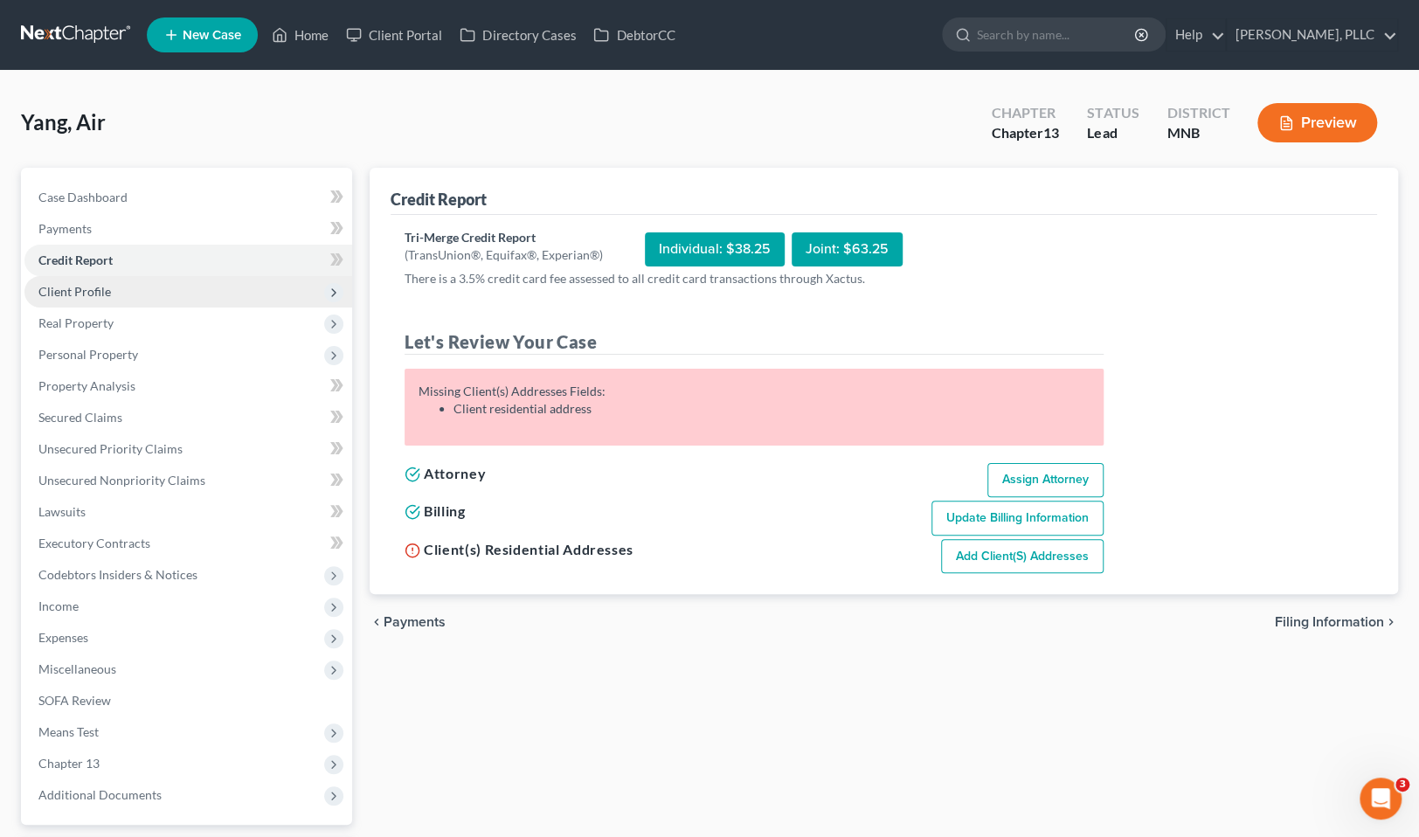
click at [80, 296] on span "Client Profile" at bounding box center [74, 291] width 73 height 15
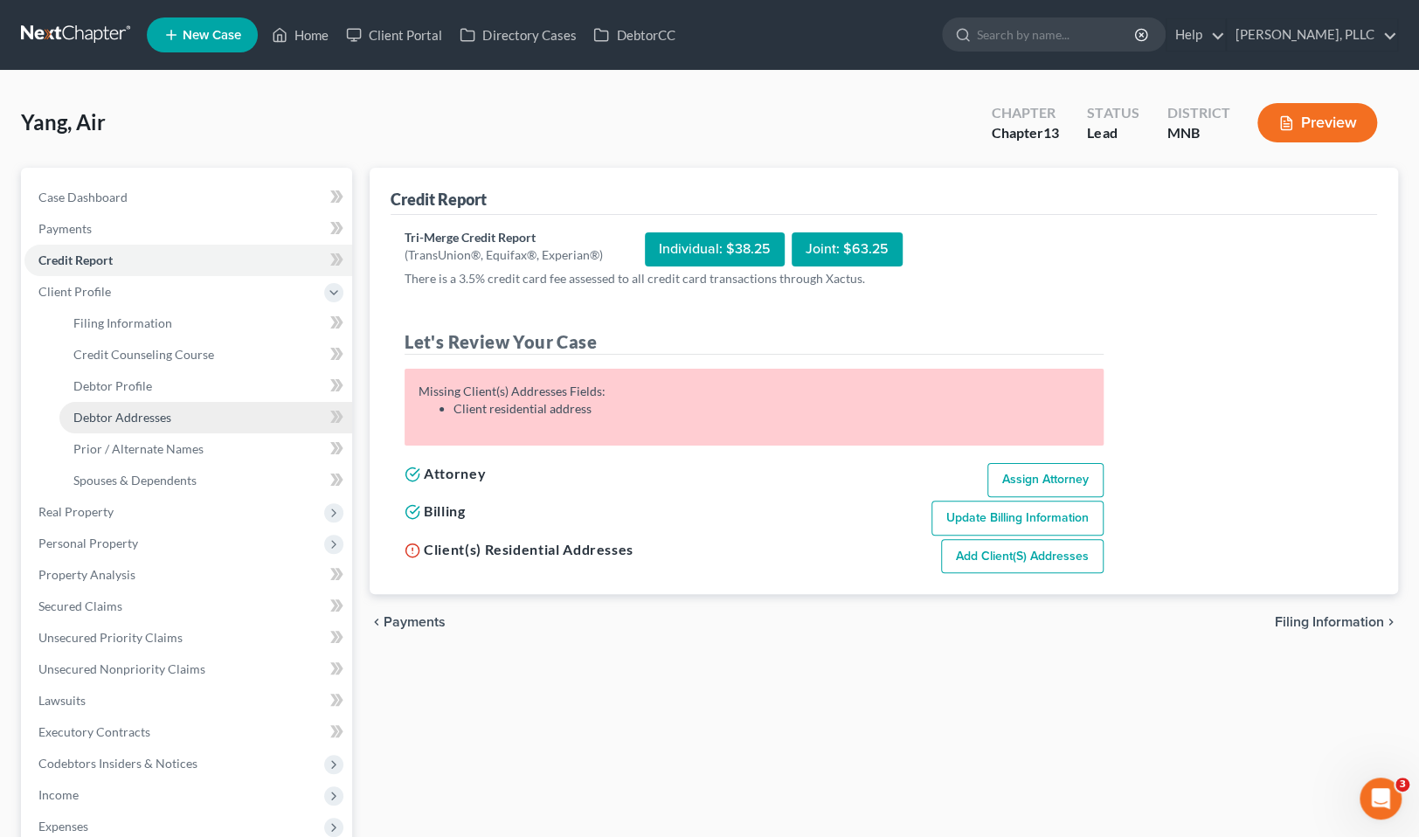
click at [152, 421] on span "Debtor Addresses" at bounding box center [122, 417] width 98 height 15
select select "0"
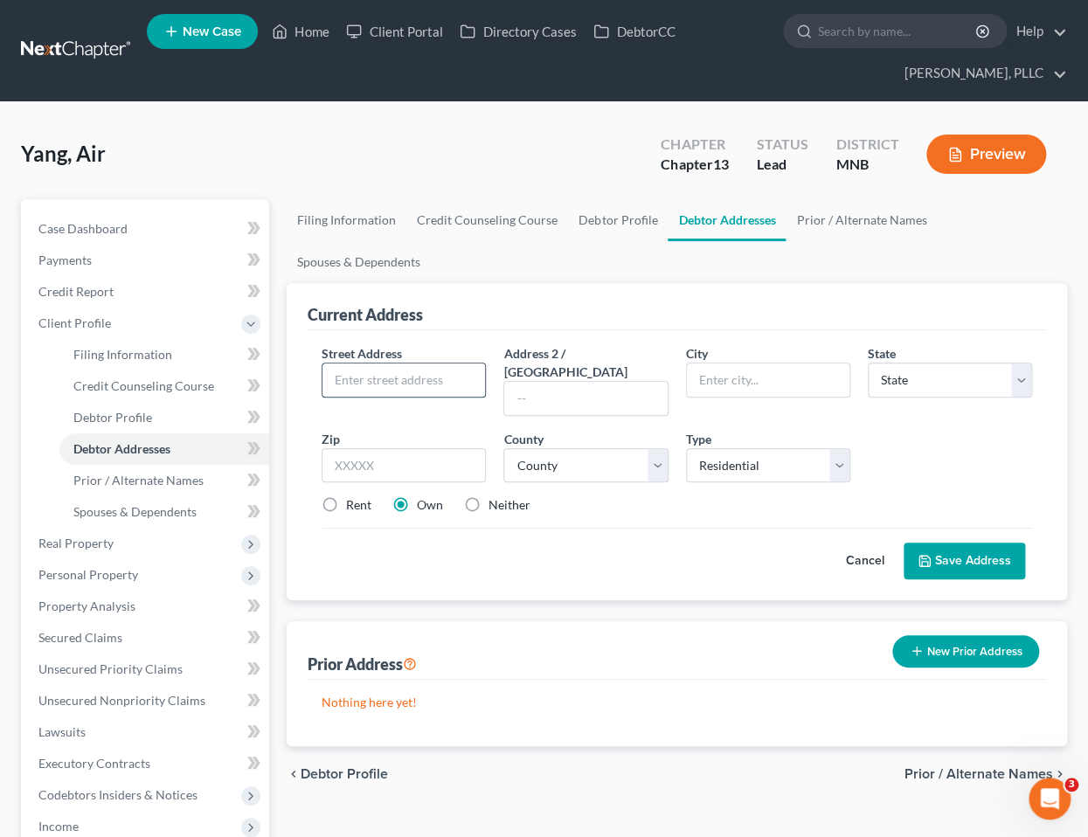
click at [436, 379] on input "text" at bounding box center [403, 380] width 163 height 33
type input "1936 Walnut St"
type input "Lauderdale"
select select "24"
type input "55113"
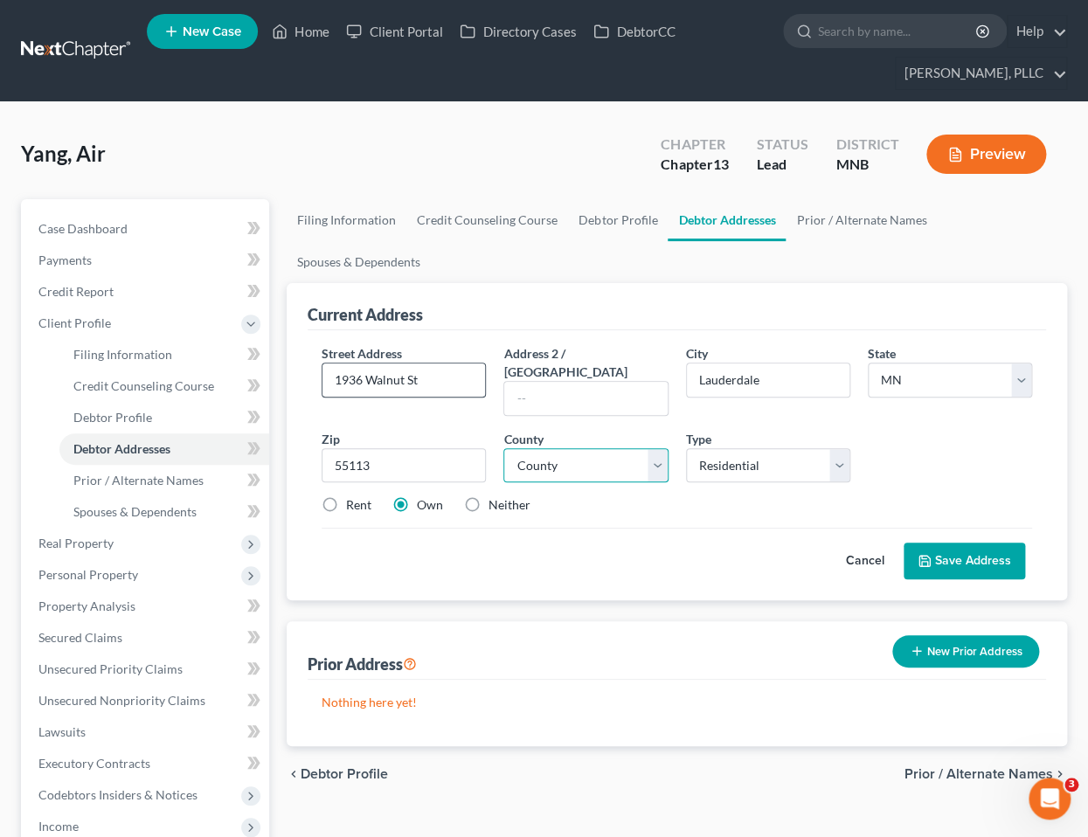
type input "Saint Paul"
click at [652, 448] on select "County Aitkin County Anoka County Becker County Beltrami County Benton County B…" at bounding box center [585, 465] width 164 height 35
select select "61"
click at [503, 448] on select "County Aitkin County Anoka County Becker County Beltrami County Benton County B…" at bounding box center [585, 465] width 164 height 35
click at [946, 543] on button "Save Address" at bounding box center [964, 561] width 121 height 37
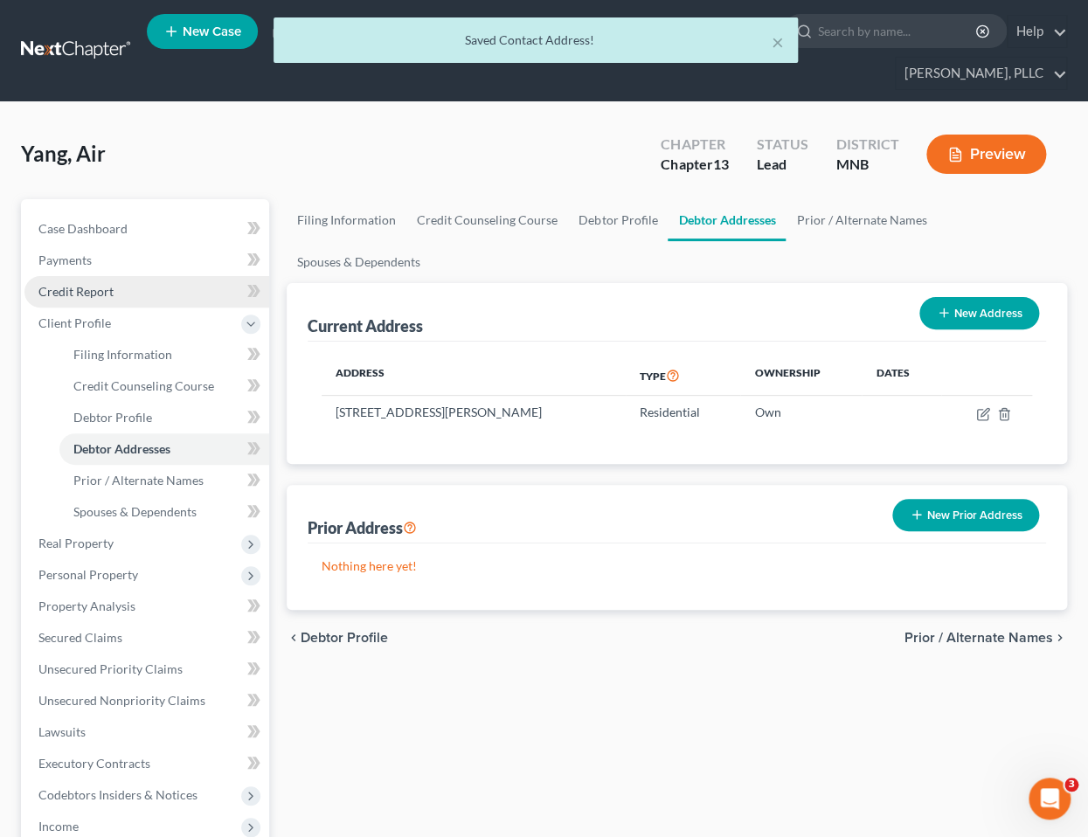
click at [94, 290] on span "Credit Report" at bounding box center [75, 291] width 75 height 15
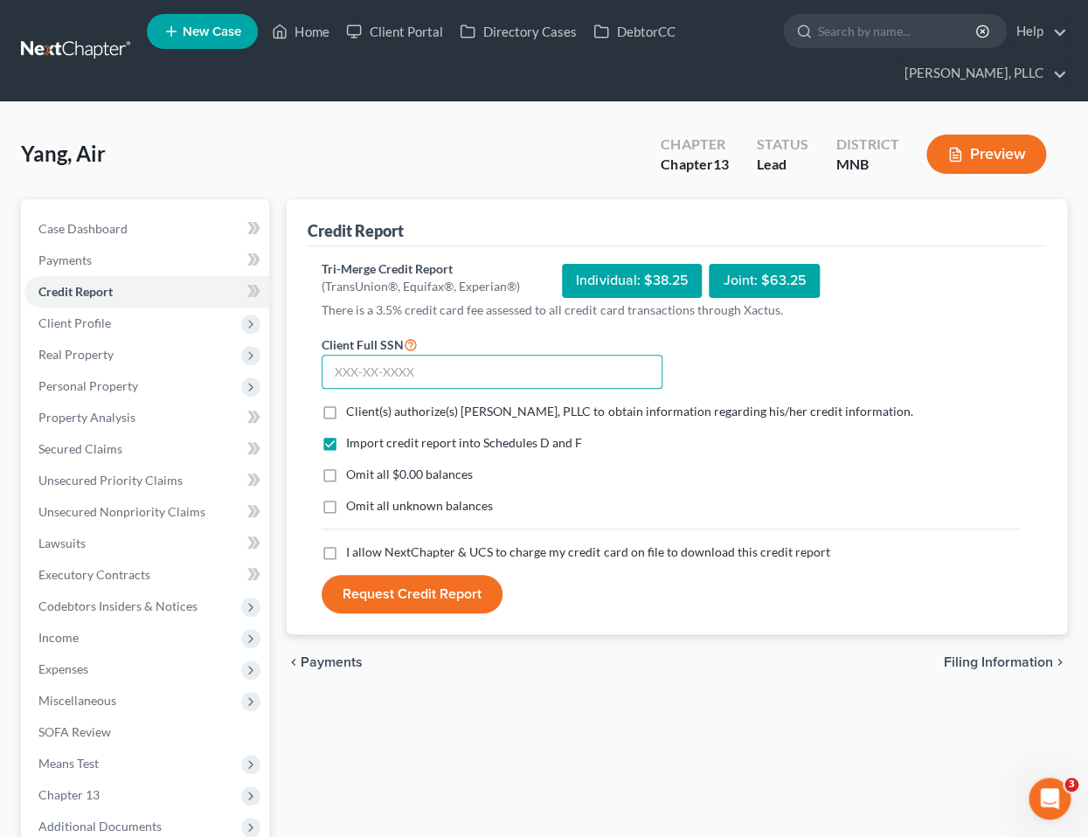
click at [394, 378] on input "text" at bounding box center [492, 372] width 341 height 35
type input "389-04-1308"
click at [346, 470] on label "Omit all $0.00 balances" at bounding box center [409, 474] width 127 height 17
click at [353, 470] on input "Omit all $0.00 balances" at bounding box center [358, 471] width 11 height 11
checkbox input "true"
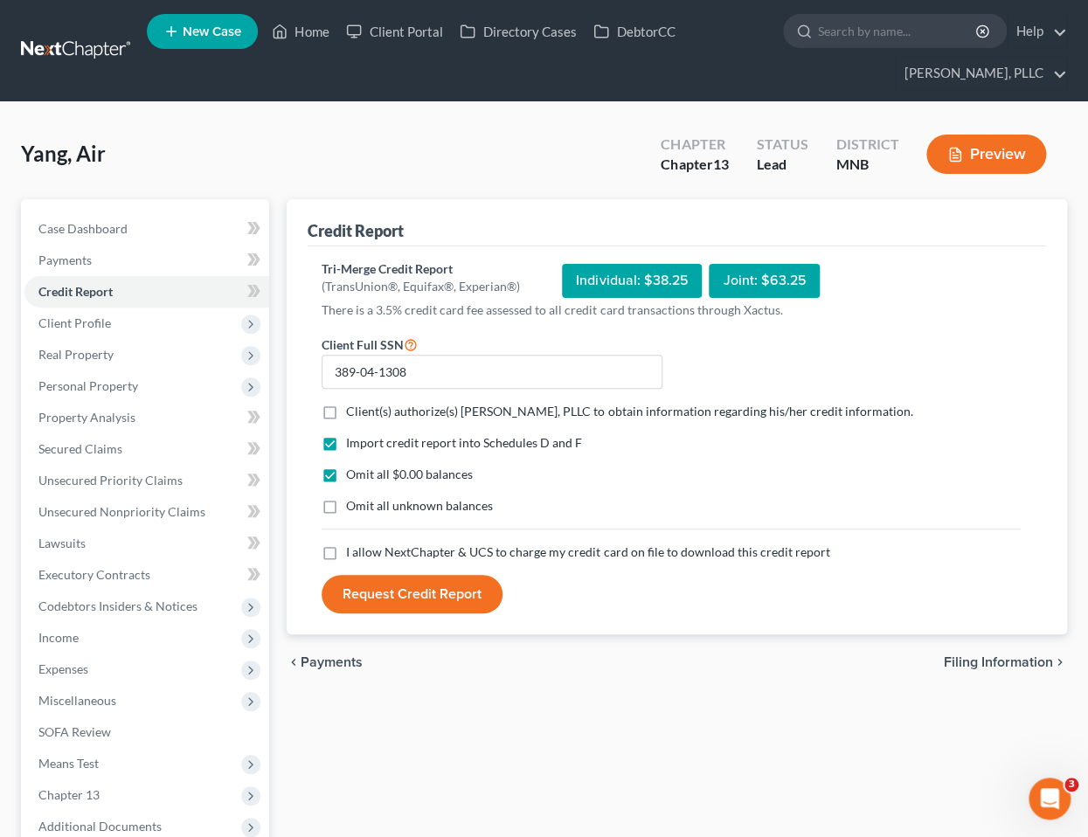
click at [346, 551] on label "I allow NextChapter & UCS to charge my credit card on file to download this cre…" at bounding box center [587, 552] width 483 height 17
click at [353, 551] on input "I allow NextChapter & UCS to charge my credit card on file to download this cre…" at bounding box center [358, 549] width 11 height 11
checkbox input "true"
click at [412, 593] on button "Request Credit Report" at bounding box center [412, 594] width 181 height 38
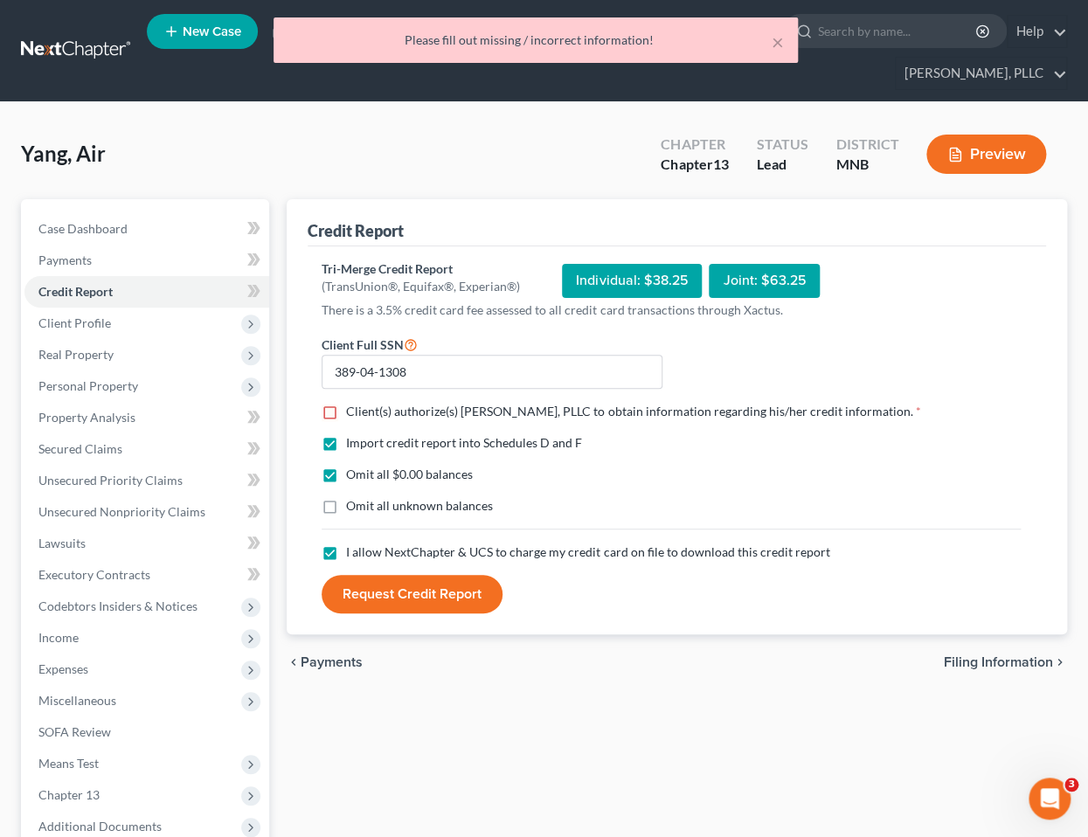
click at [346, 414] on label "Client(s) authorize(s) Friedman Murray, PLLC to obtain information regarding hi…" at bounding box center [633, 411] width 574 height 17
click at [353, 414] on input "Client(s) authorize(s) Friedman Murray, PLLC to obtain information regarding hi…" at bounding box center [358, 408] width 11 height 11
checkbox input "true"
click at [419, 585] on button "Request Credit Report" at bounding box center [412, 594] width 181 height 38
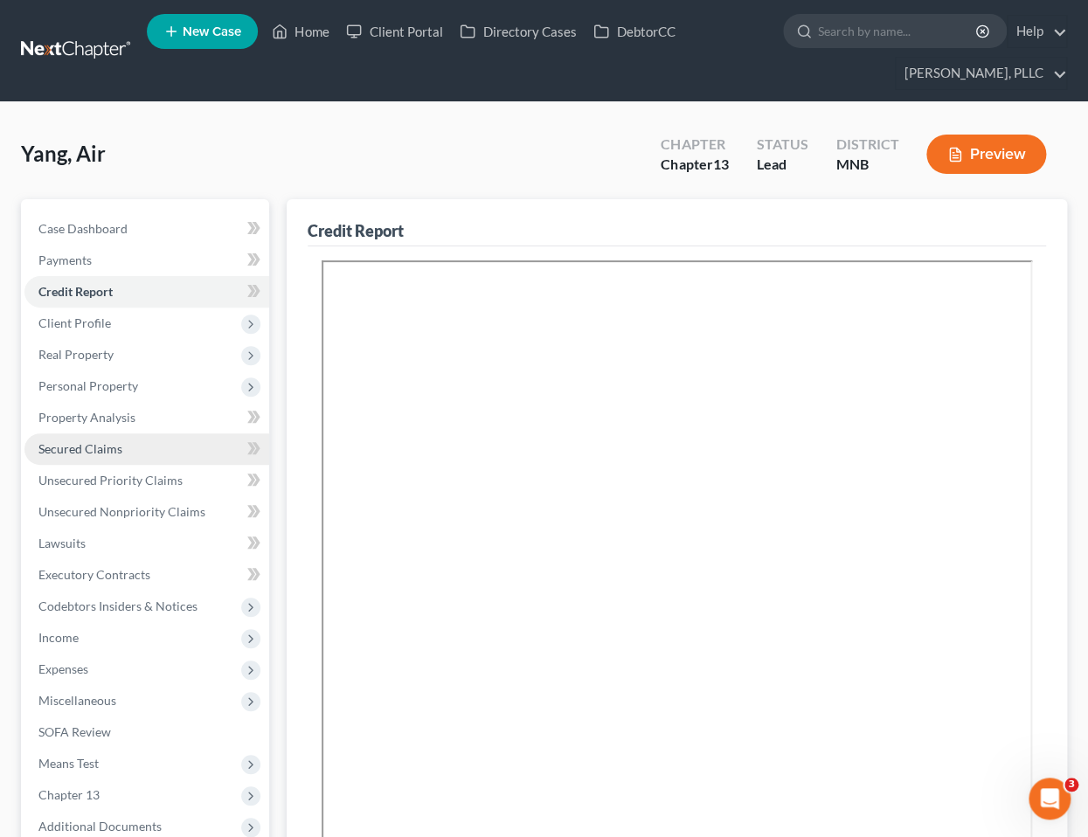
click at [106, 449] on span "Secured Claims" at bounding box center [80, 448] width 84 height 15
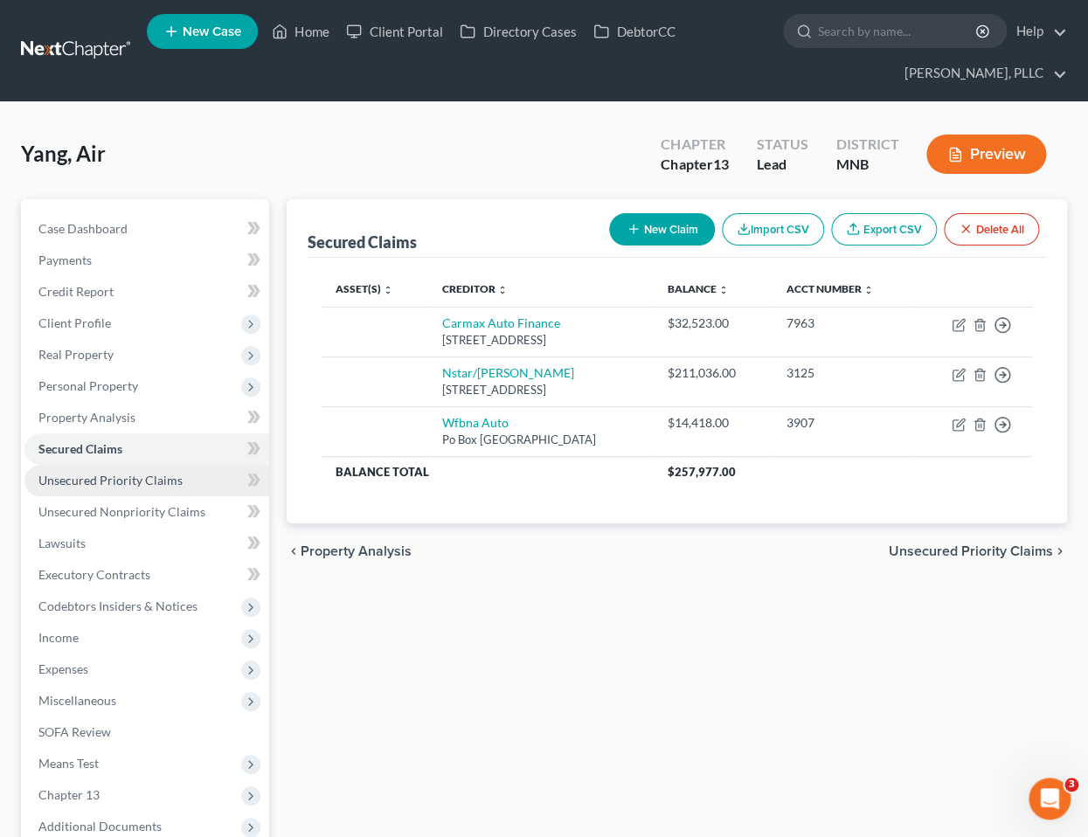
click at [141, 475] on span "Unsecured Priority Claims" at bounding box center [110, 480] width 144 height 15
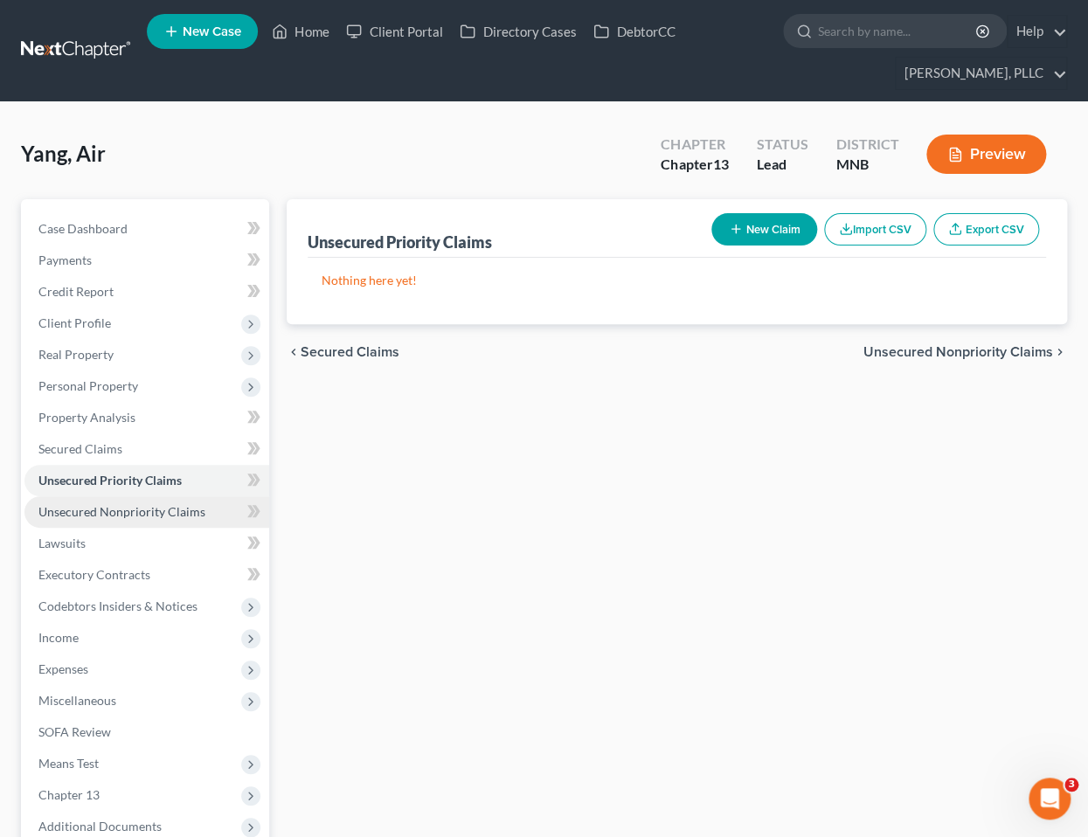
click at [146, 509] on span "Unsecured Nonpriority Claims" at bounding box center [121, 511] width 167 height 15
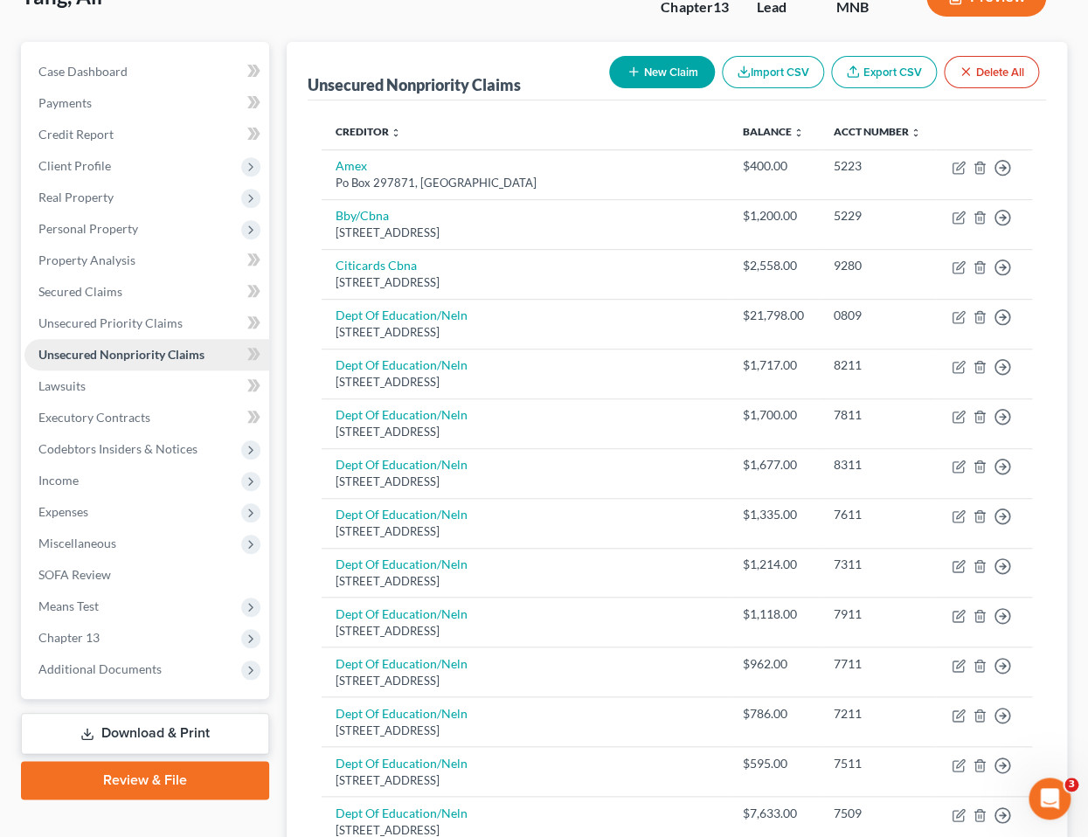
scroll to position [160, 0]
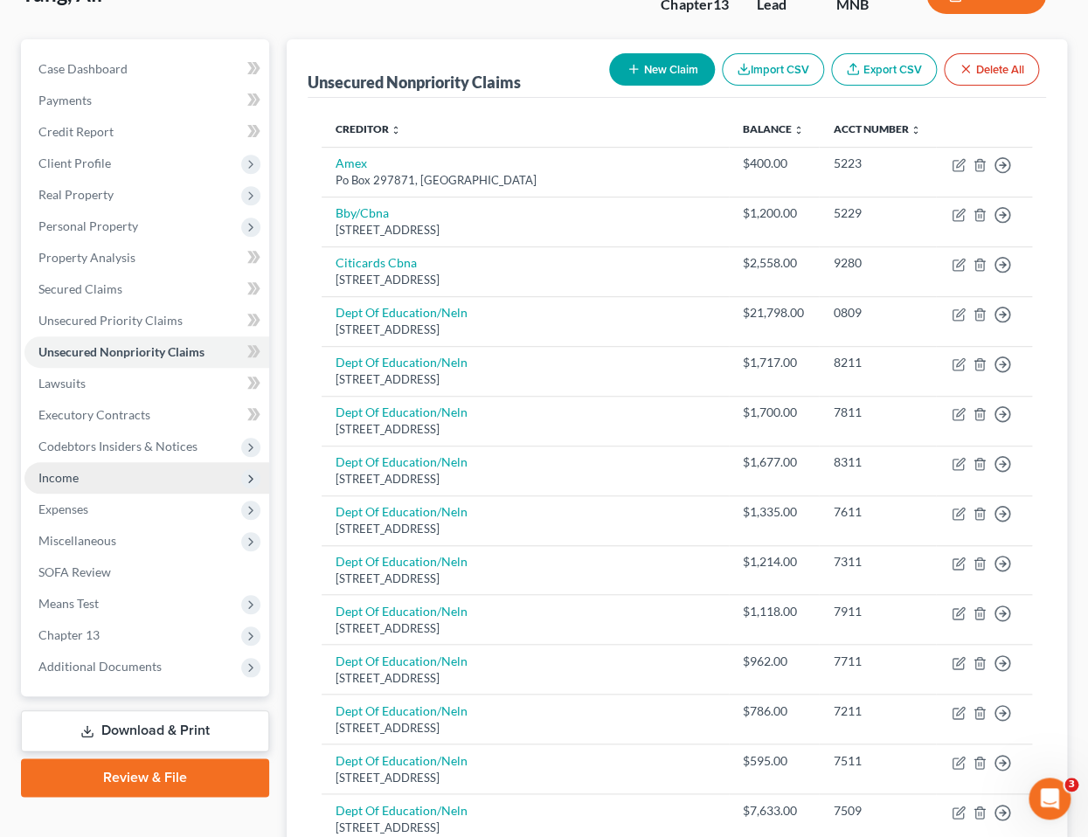
click at [77, 476] on span "Income" at bounding box center [58, 477] width 40 height 15
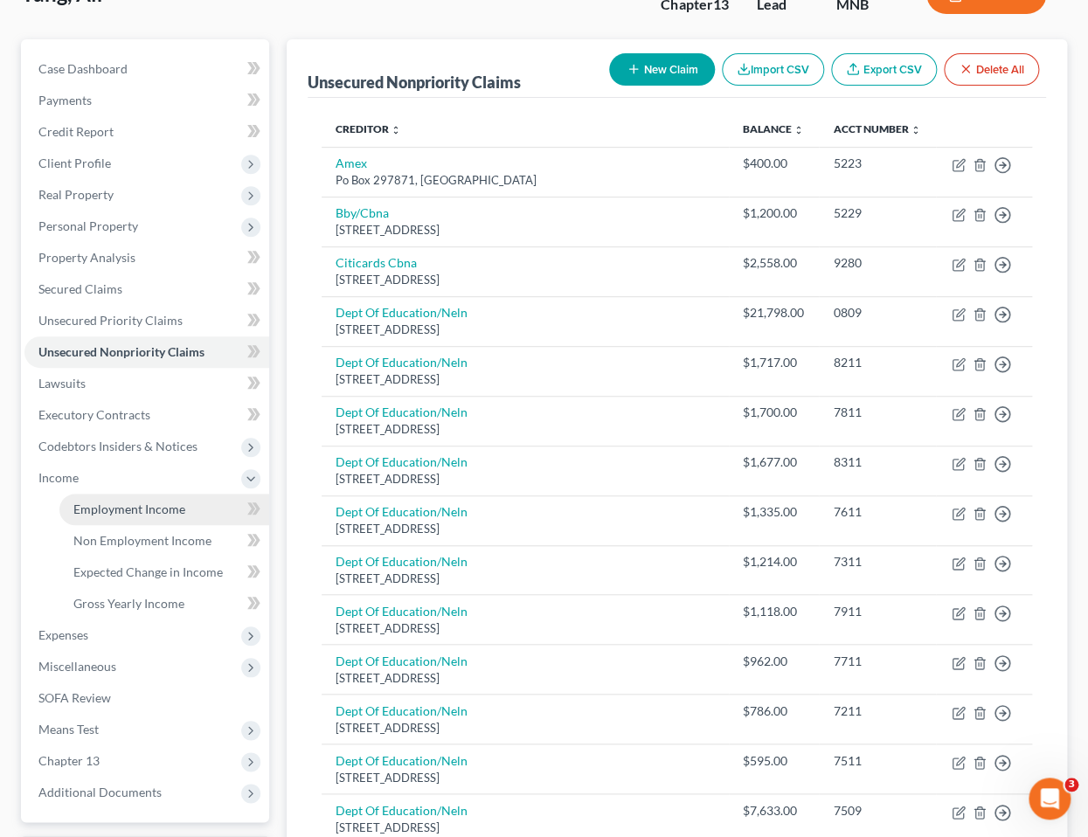
click at [120, 515] on link "Employment Income" at bounding box center [164, 509] width 210 height 31
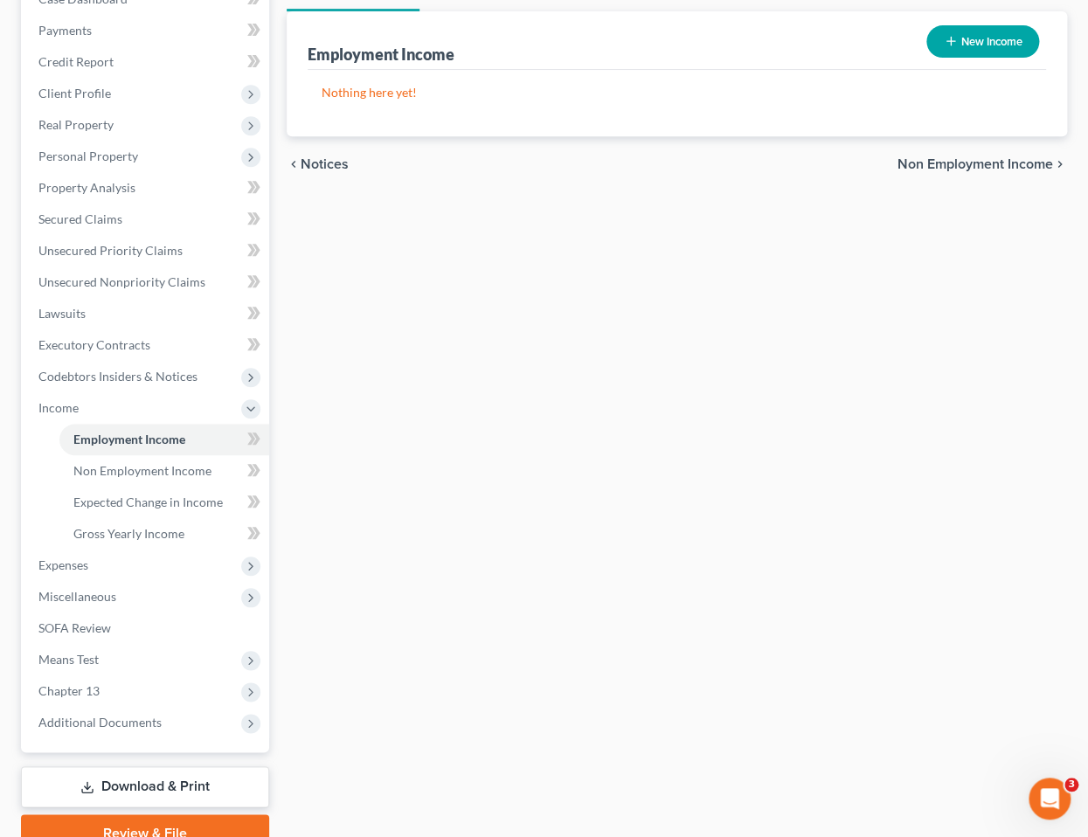
scroll to position [232, 0]
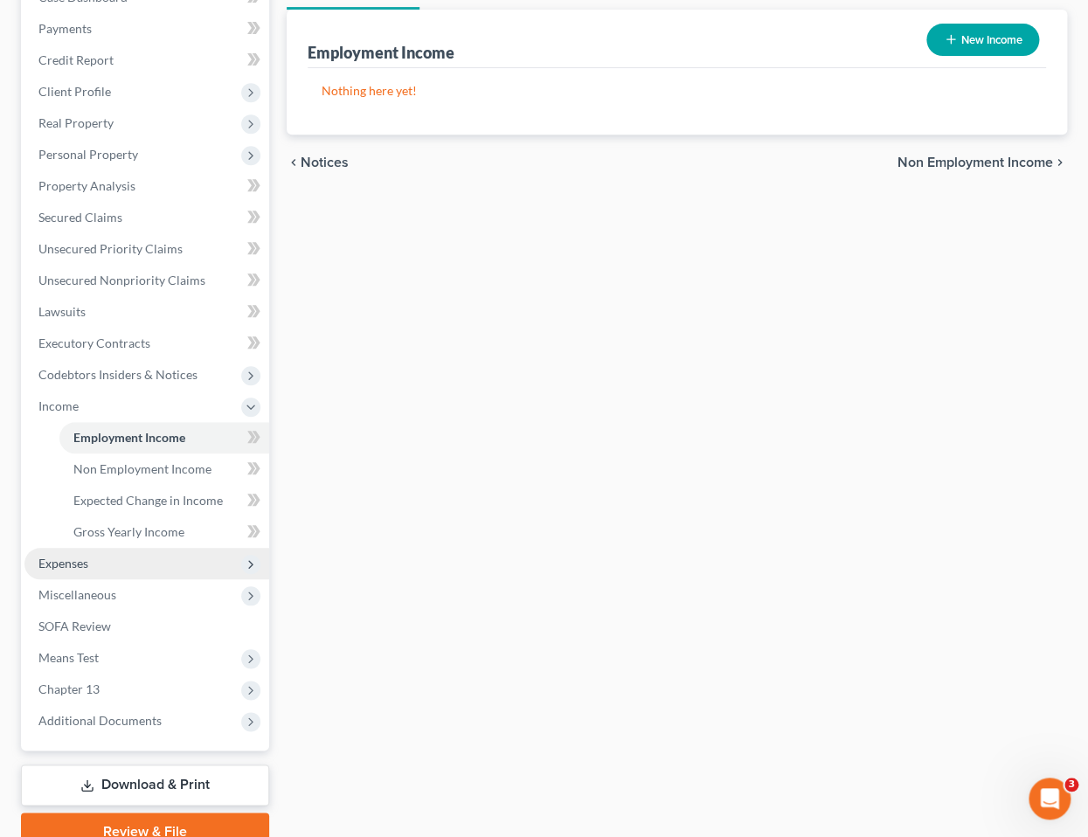
click at [78, 568] on span "Expenses" at bounding box center [63, 563] width 50 height 15
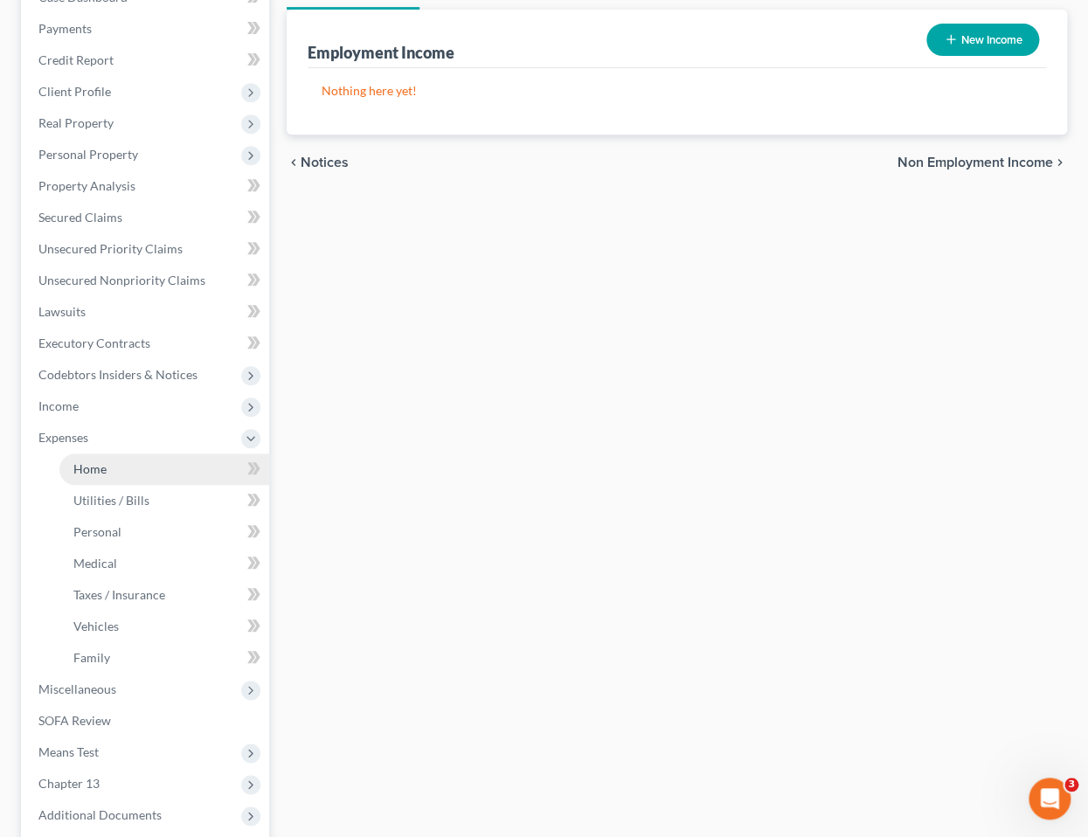
click at [95, 474] on span "Home" at bounding box center [89, 468] width 33 height 15
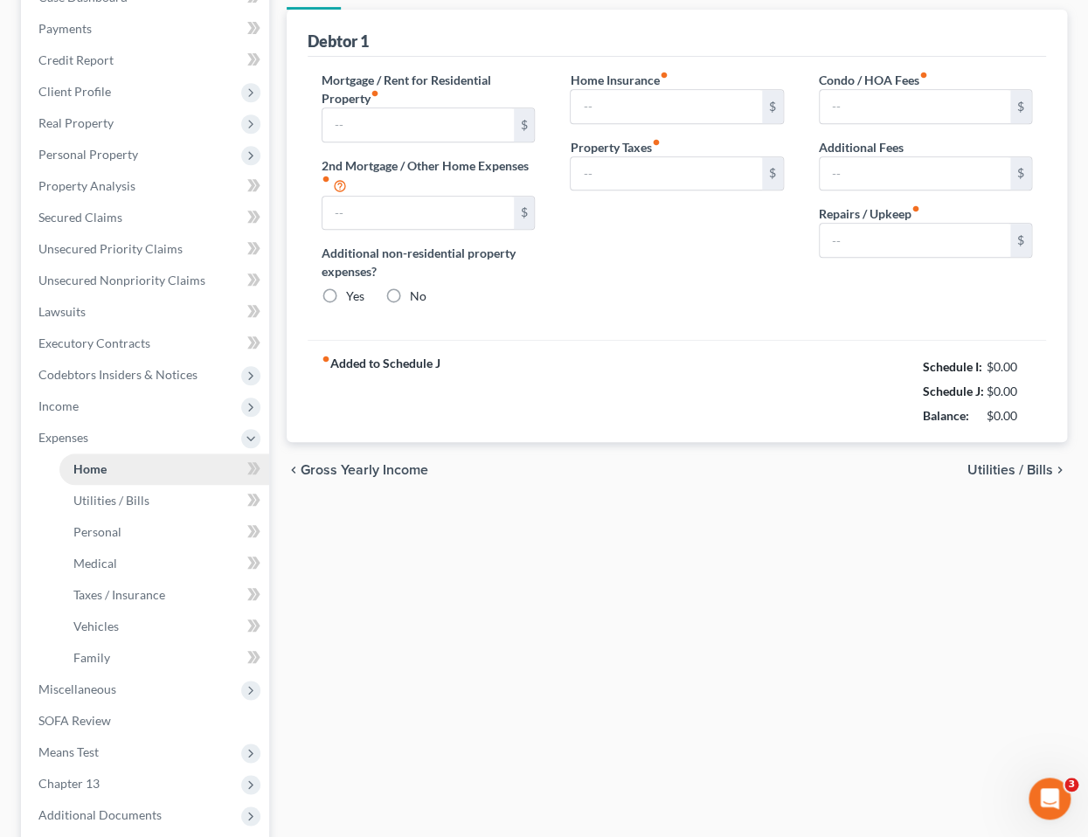
scroll to position [52, 0]
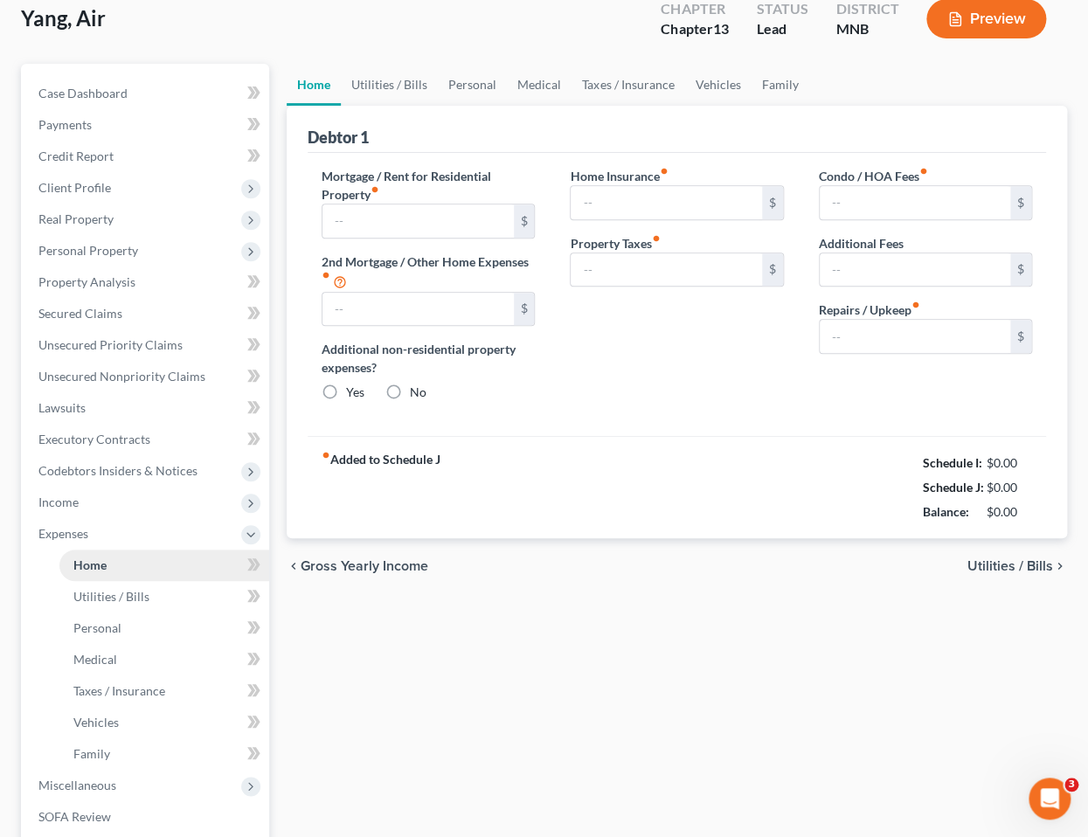
type input "0.00"
radio input "true"
type input "0.00"
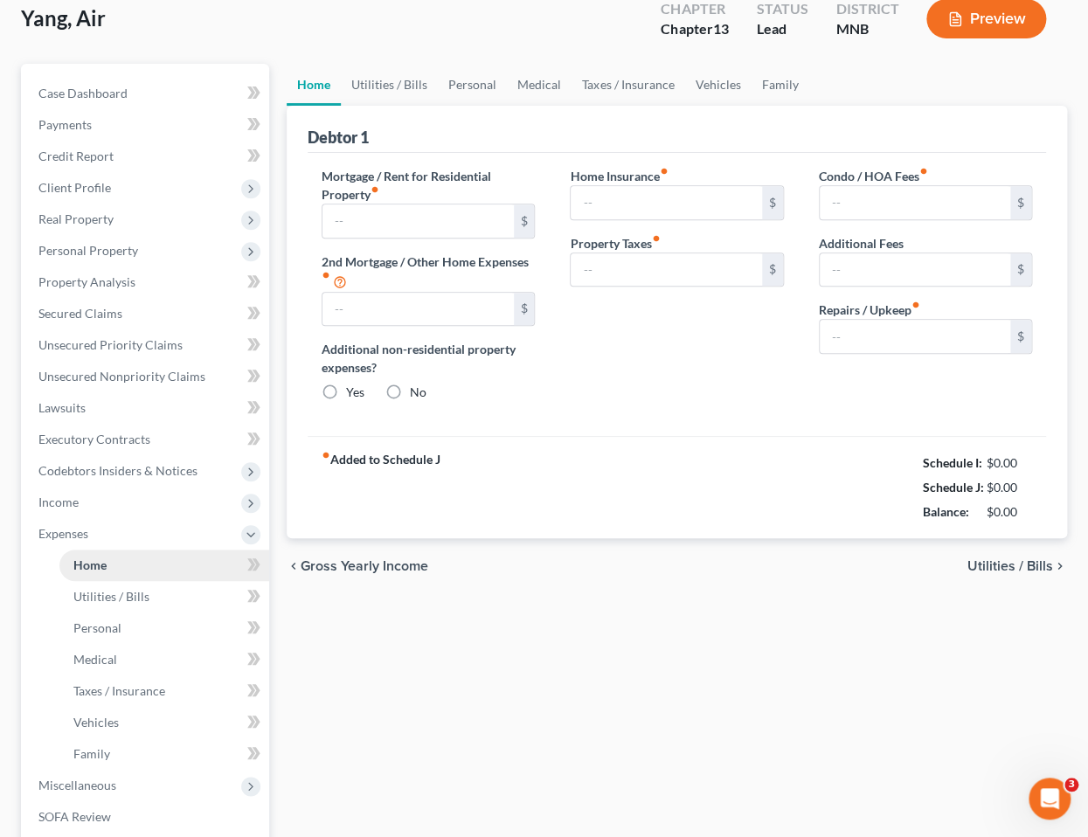
type input "0.00"
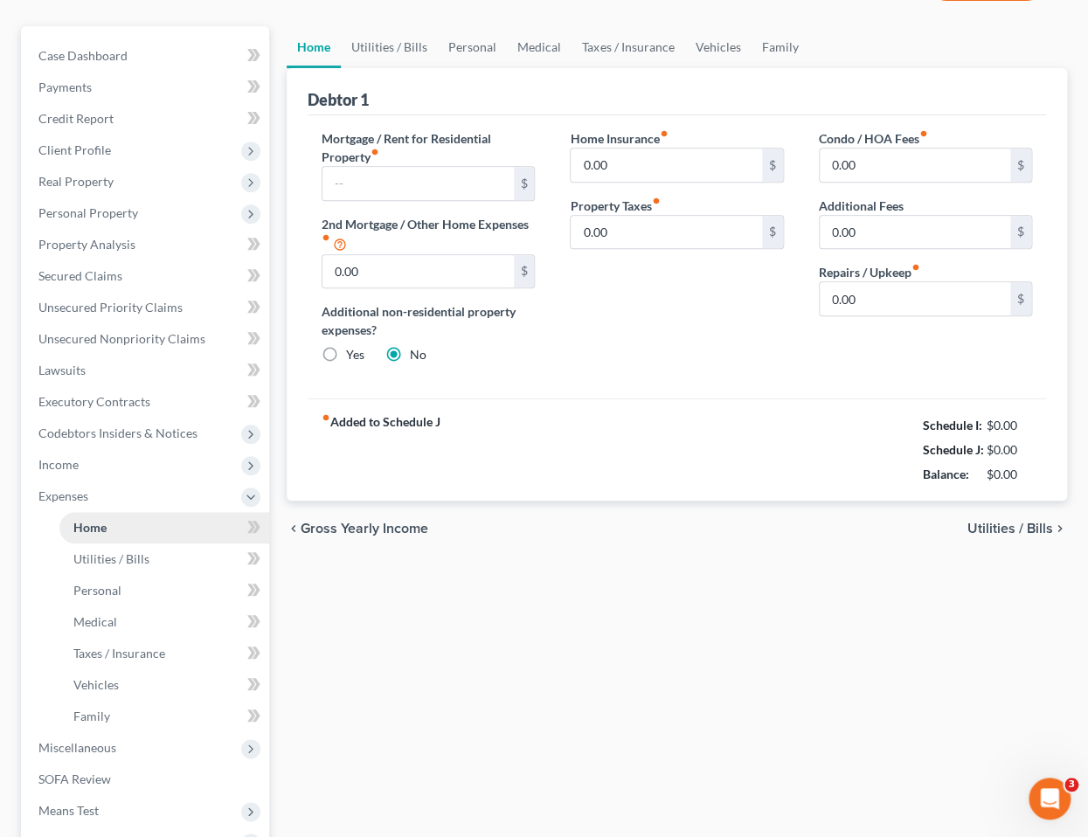
scroll to position [170, 0]
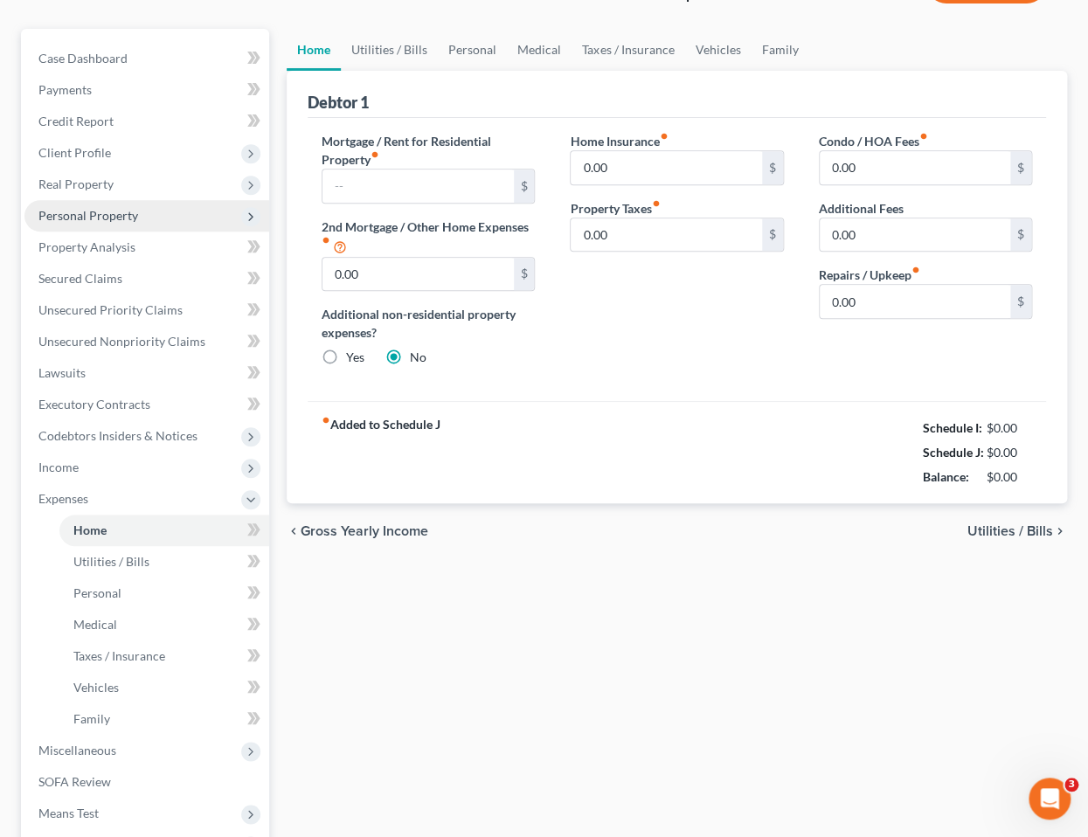
click at [114, 221] on span "Personal Property" at bounding box center [146, 215] width 245 height 31
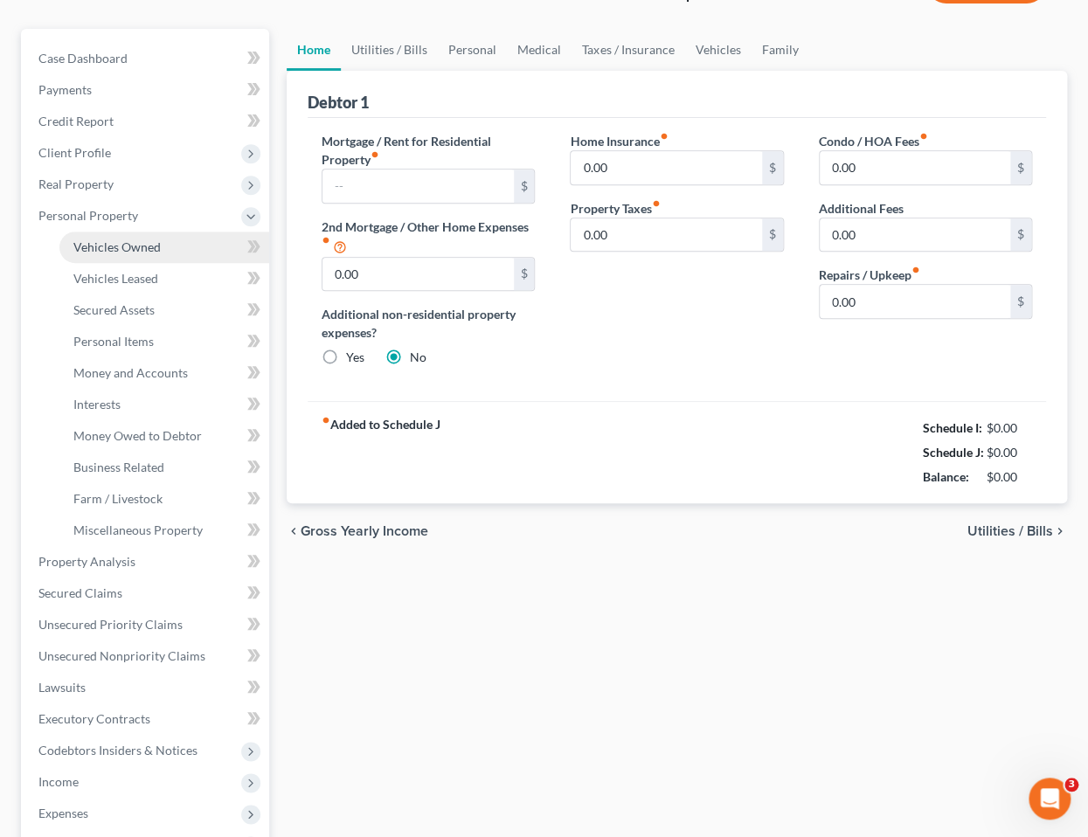
click at [108, 244] on span "Vehicles Owned" at bounding box center [116, 246] width 87 height 15
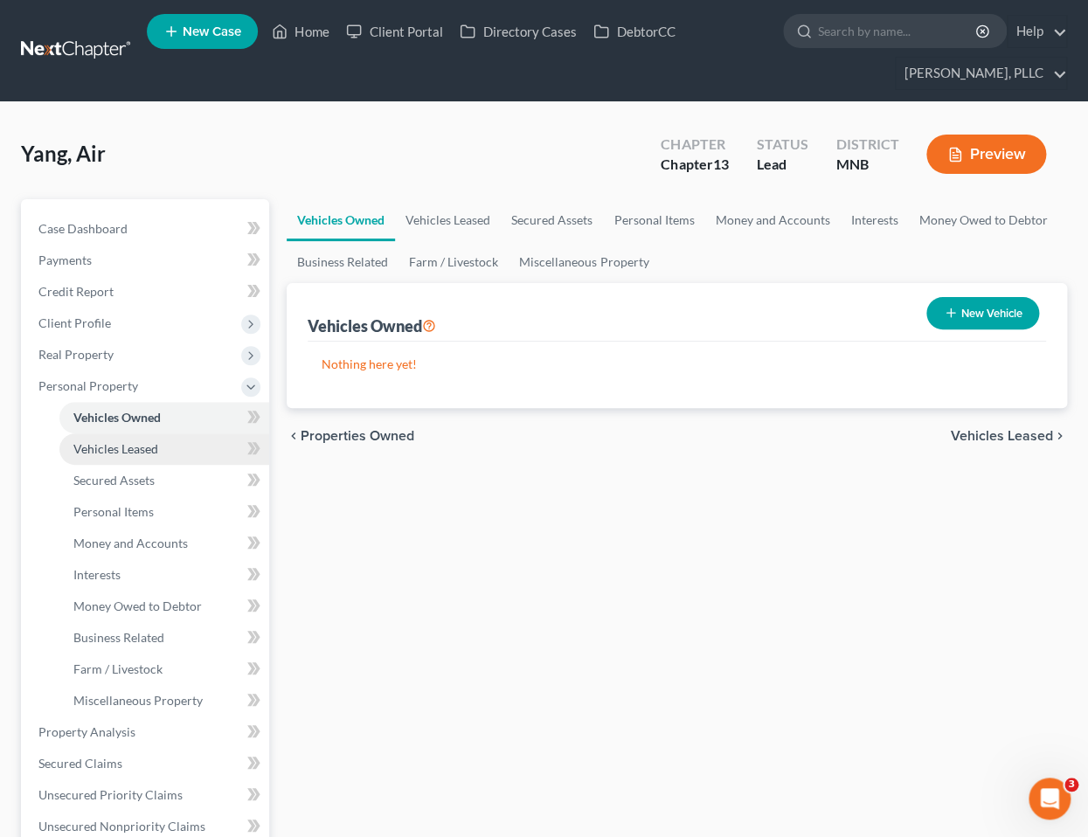
click at [118, 439] on link "Vehicles Leased" at bounding box center [164, 448] width 210 height 31
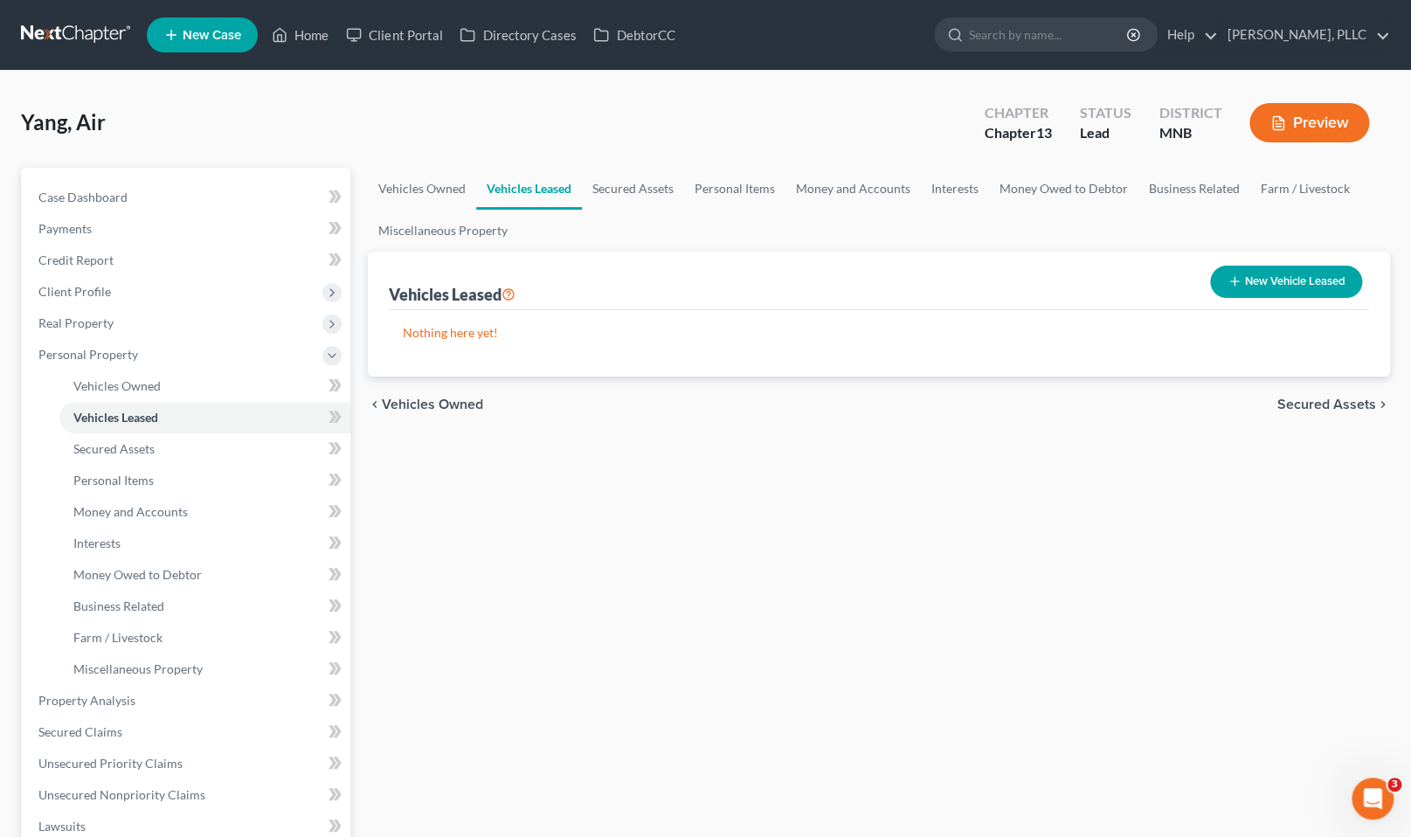
click at [43, 10] on nav "Home New Case Client Portal Directory Cases DebtorCC Friedman Murray, PLLC todd…" at bounding box center [705, 35] width 1411 height 70
click at [53, 32] on link at bounding box center [77, 34] width 112 height 31
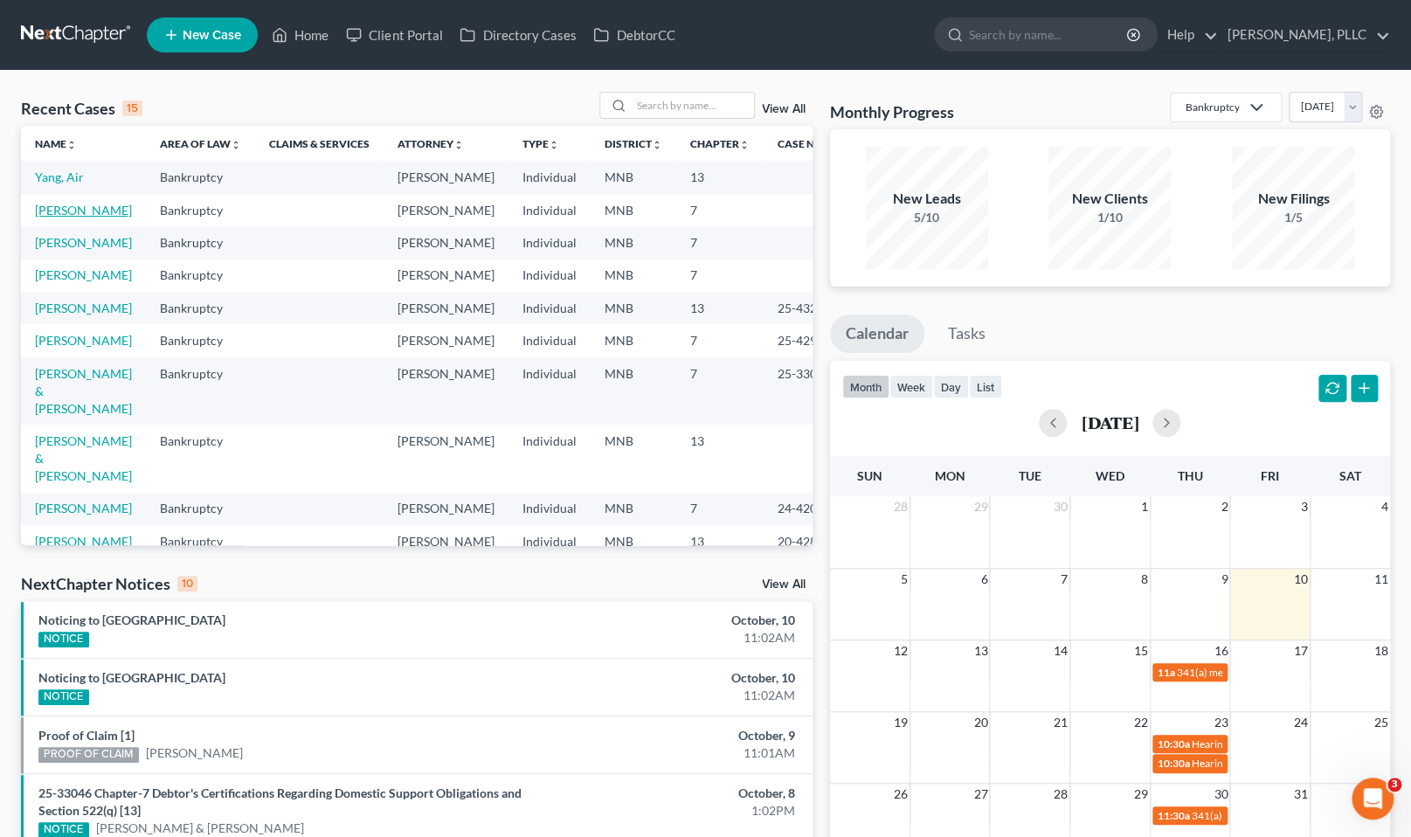
click at [83, 212] on link "[PERSON_NAME]" at bounding box center [83, 210] width 97 height 15
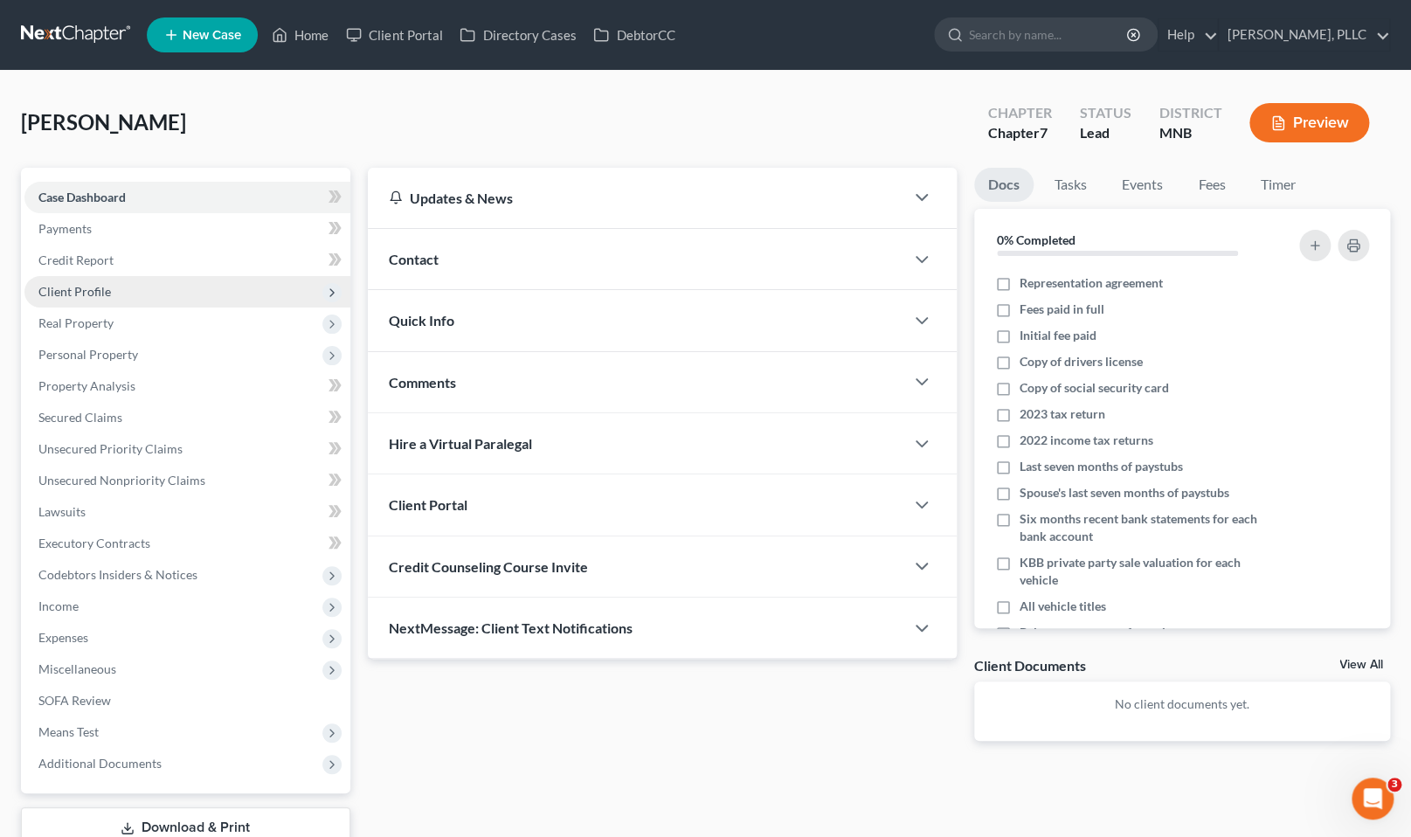
click at [87, 284] on span "Client Profile" at bounding box center [74, 291] width 73 height 15
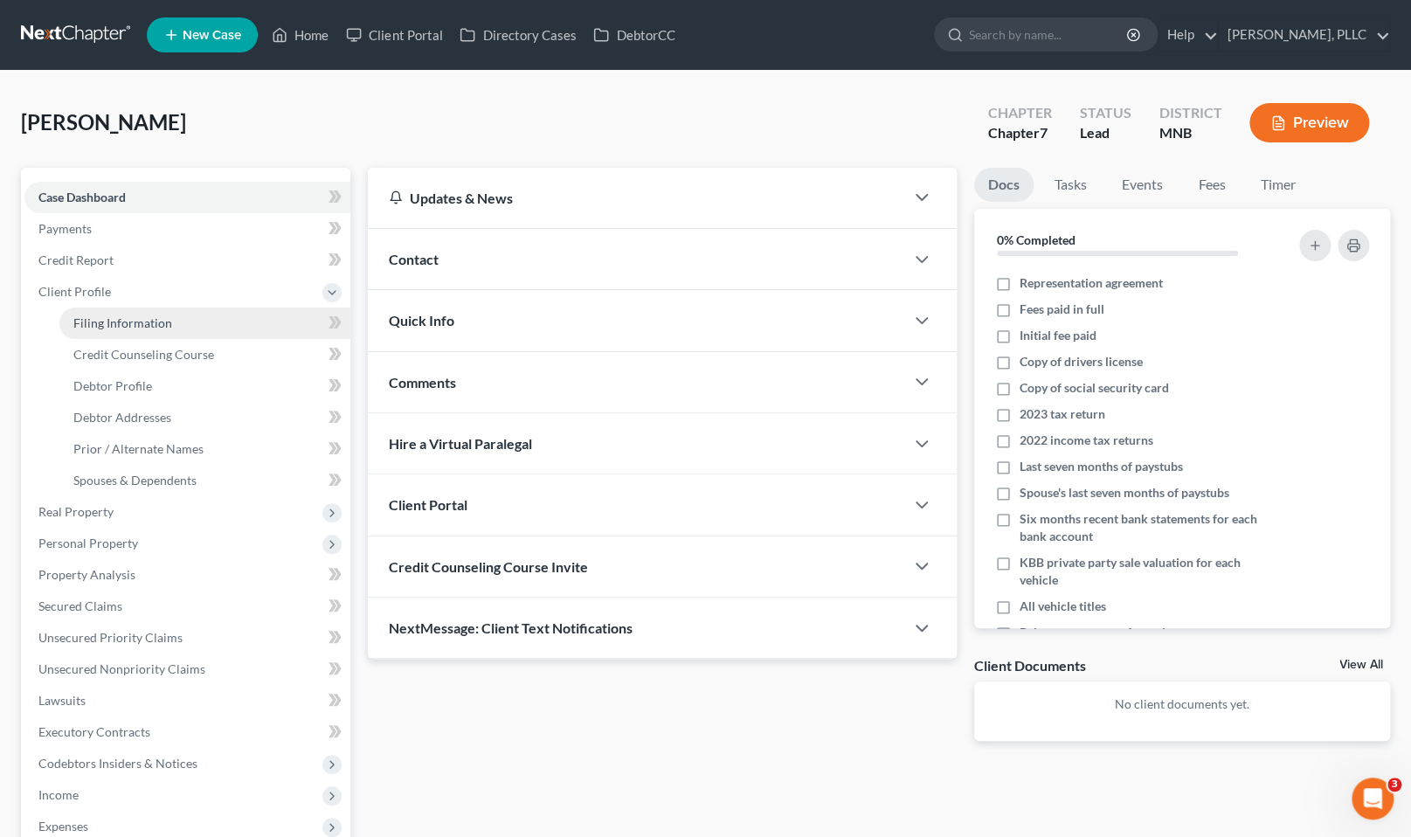
click at [93, 316] on span "Filing Information" at bounding box center [122, 322] width 99 height 15
select select "1"
select select "0"
select select "24"
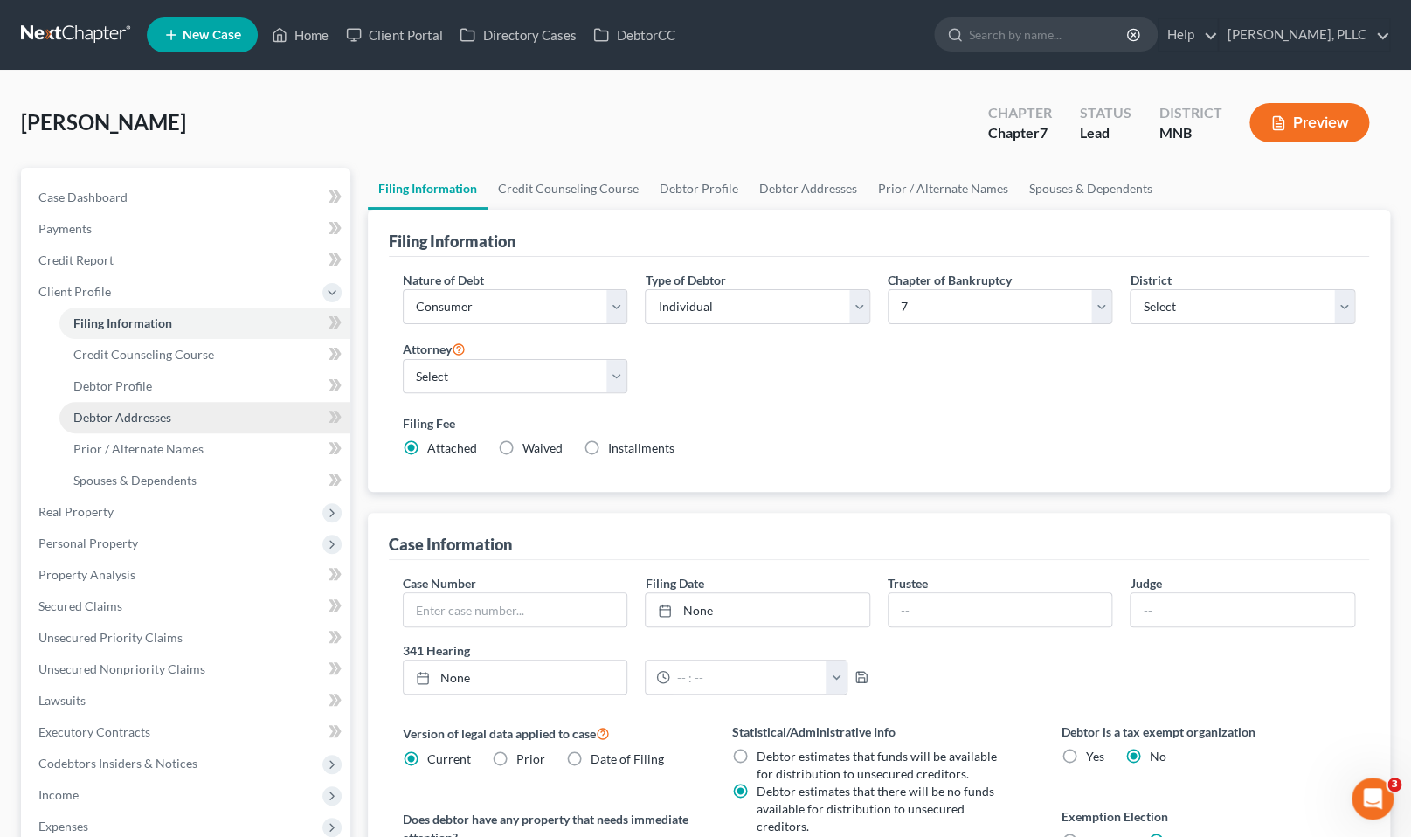
click at [145, 422] on span "Debtor Addresses" at bounding box center [122, 417] width 98 height 15
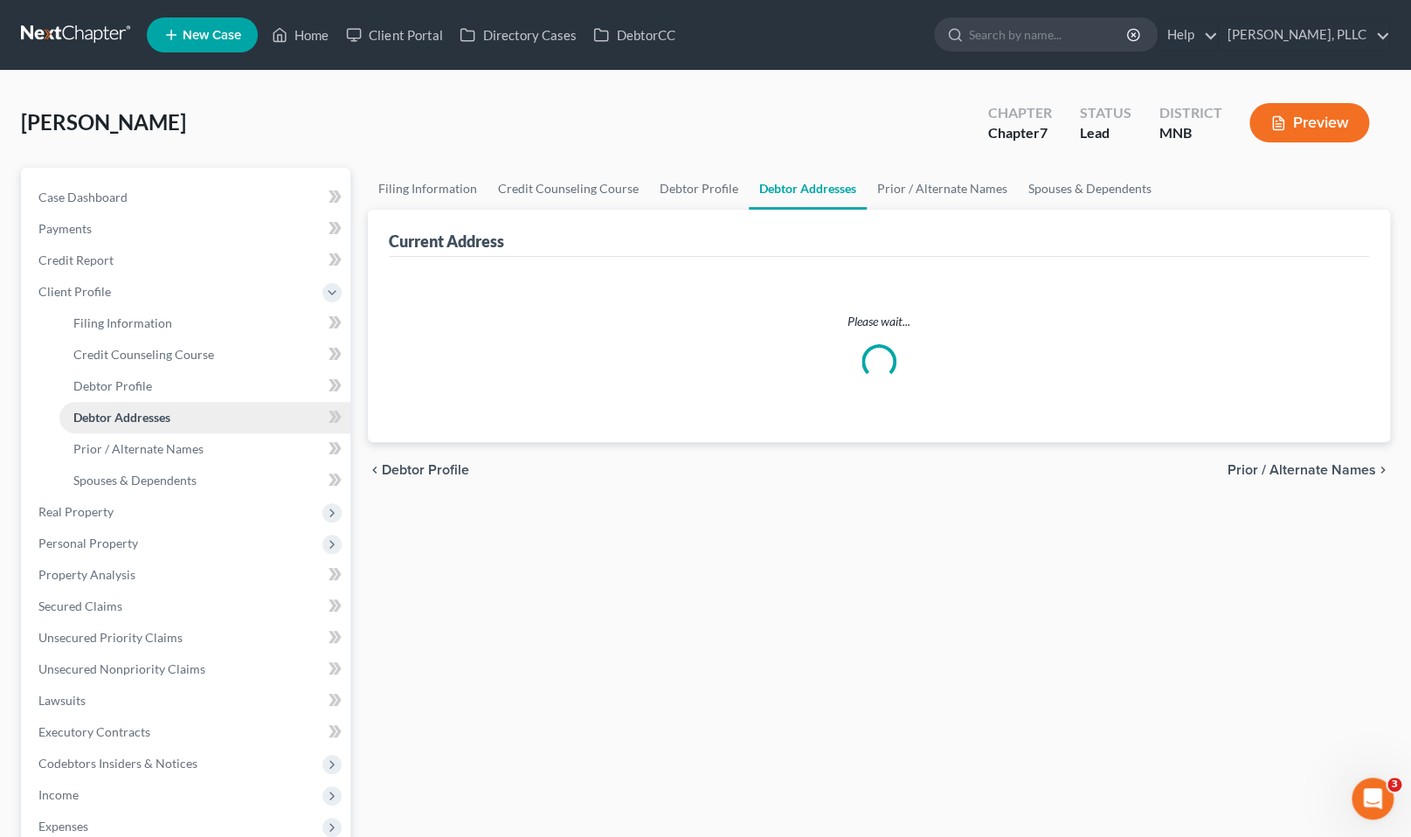
select select "0"
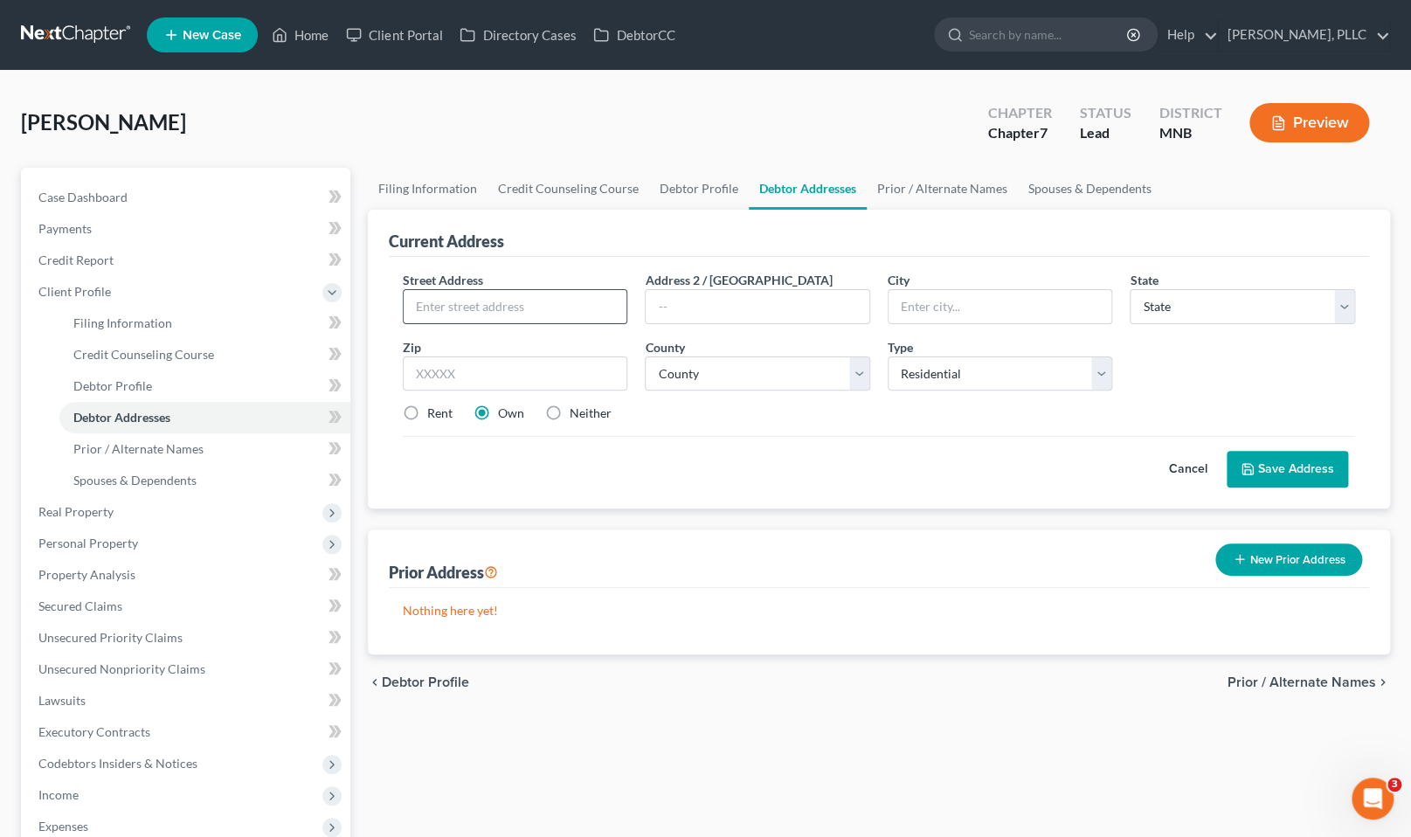
click at [464, 308] on input "text" at bounding box center [516, 306] width 224 height 33
type input "3700 Colorado Ave S"
click at [939, 306] on input "text" at bounding box center [1001, 306] width 224 height 33
type input "St Louis Park"
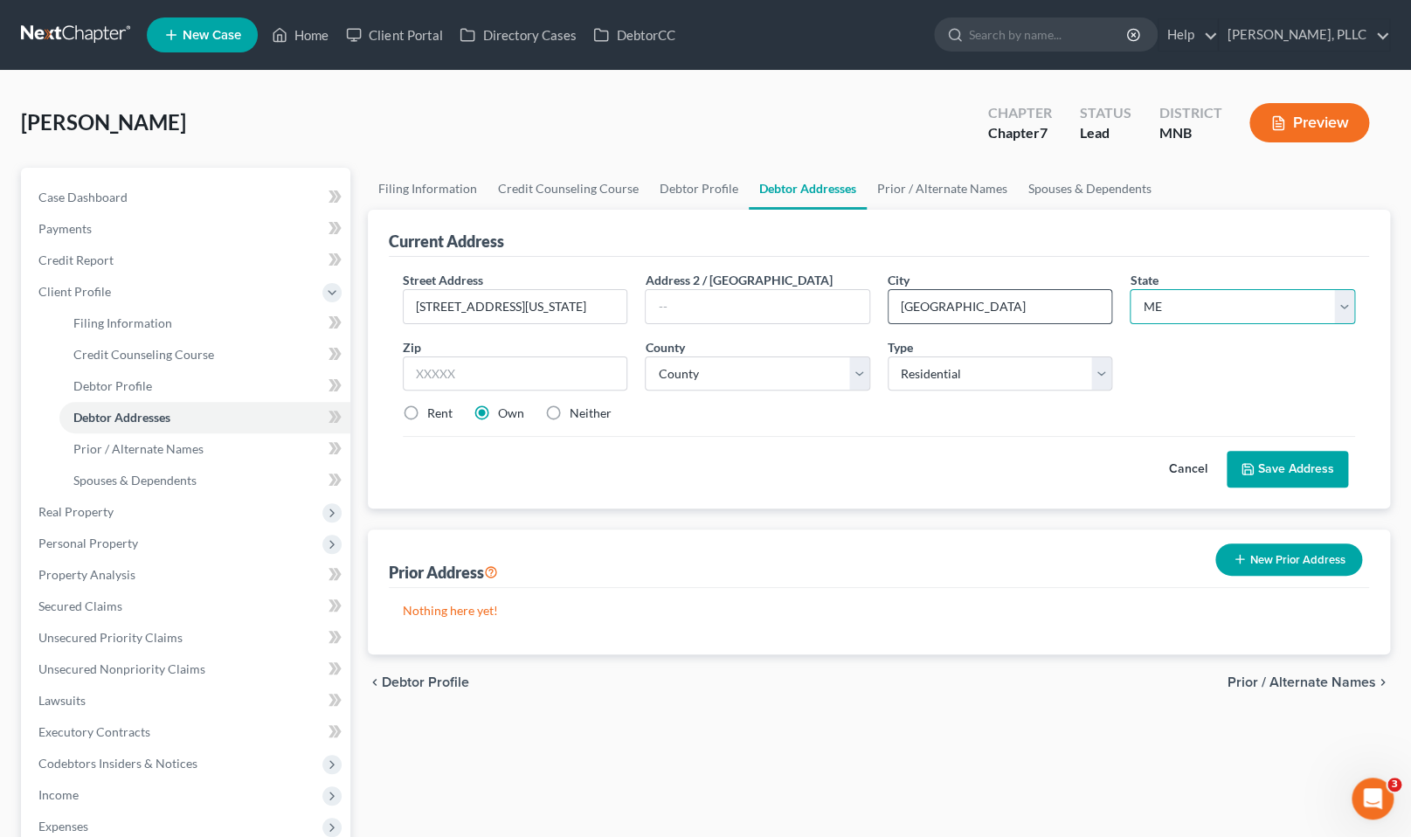
select select "24"
type input "55416"
type input "[GEOGRAPHIC_DATA]"
select select "26"
click at [645, 357] on select "County [GEOGRAPHIC_DATA] [GEOGRAPHIC_DATA] [GEOGRAPHIC_DATA] [GEOGRAPHIC_DATA] …" at bounding box center [757, 374] width 225 height 35
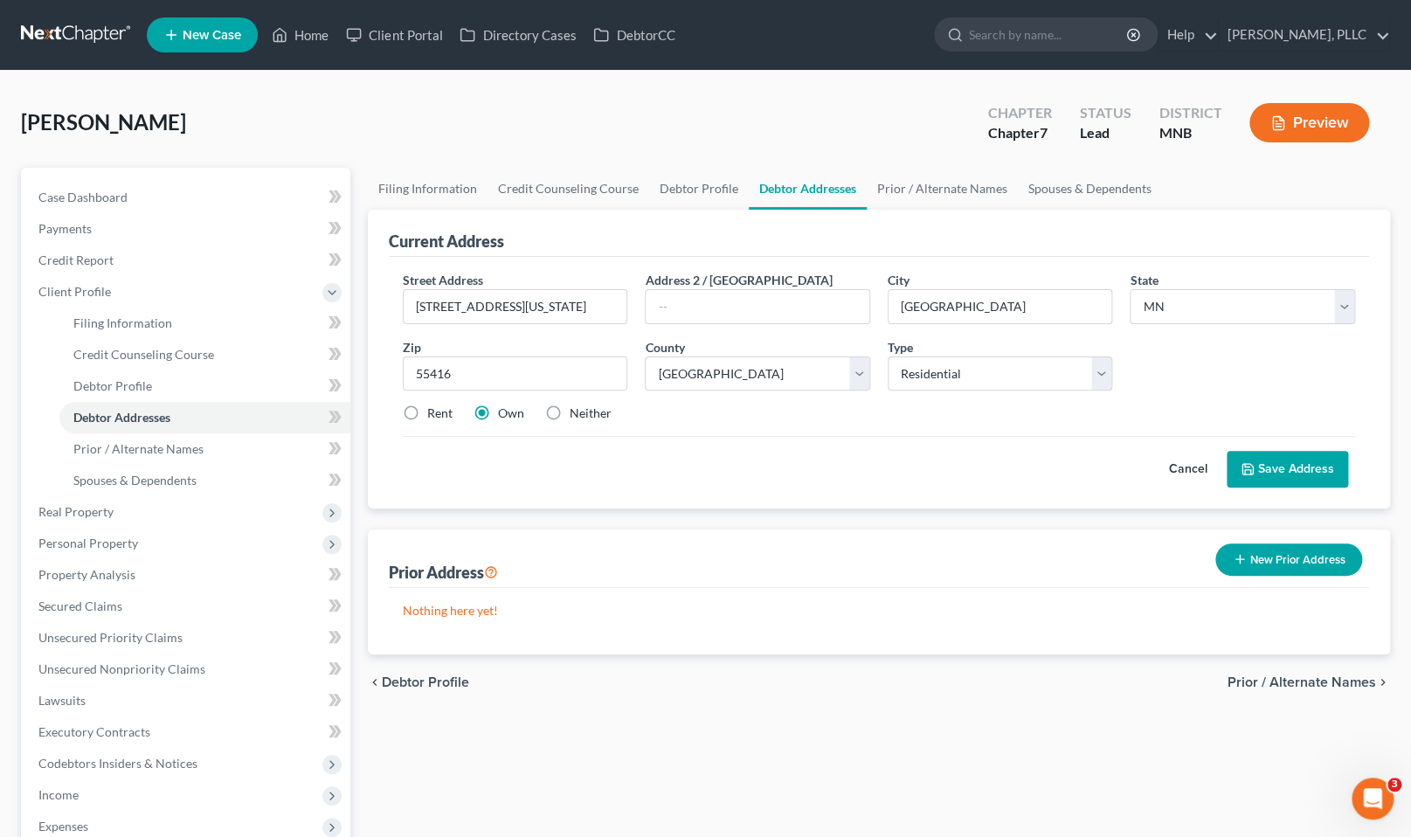
click at [1259, 465] on button "Save Address" at bounding box center [1287, 469] width 121 height 37
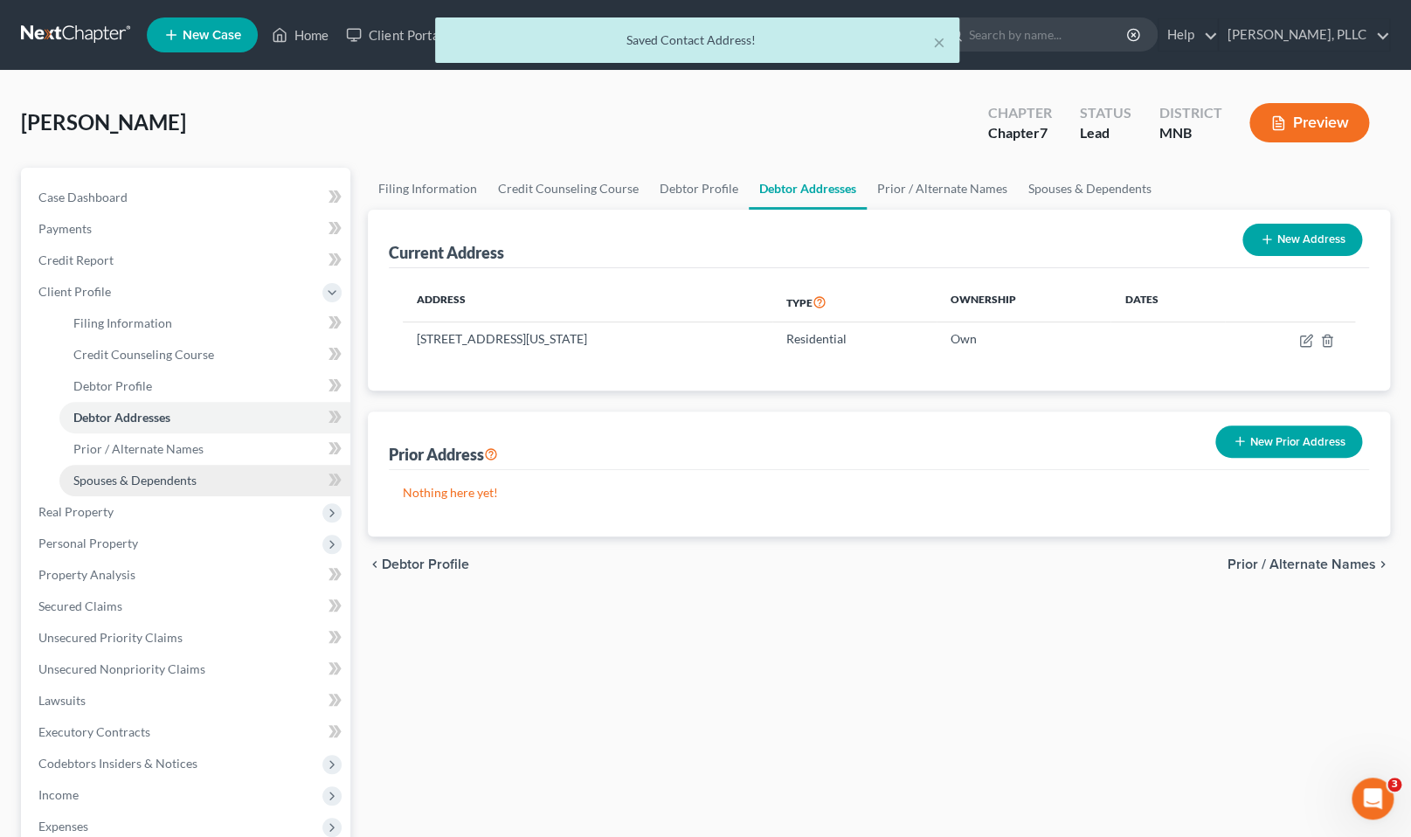
click at [160, 482] on span "Spouses & Dependents" at bounding box center [134, 480] width 123 height 15
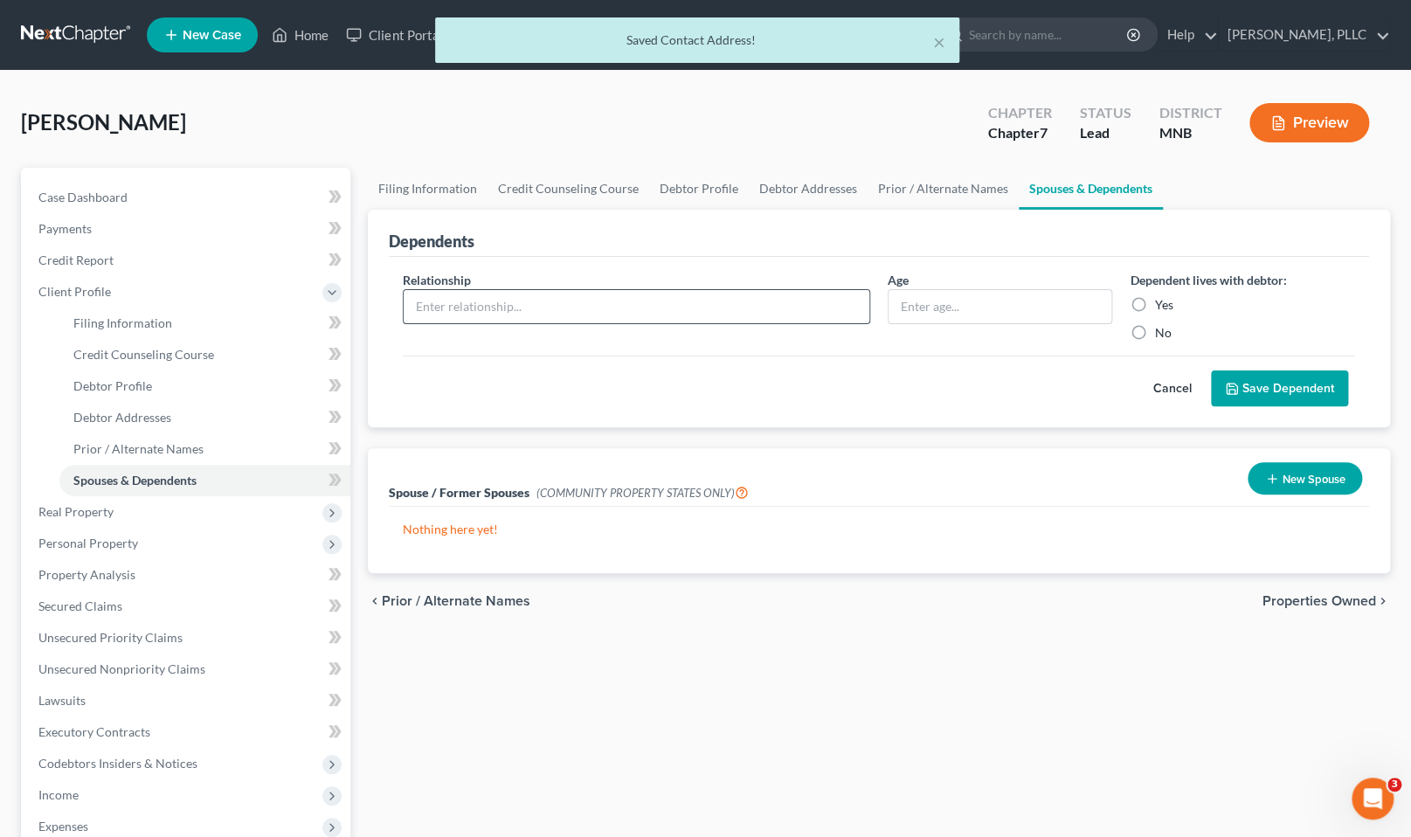
click at [680, 310] on input "text" at bounding box center [637, 306] width 466 height 33
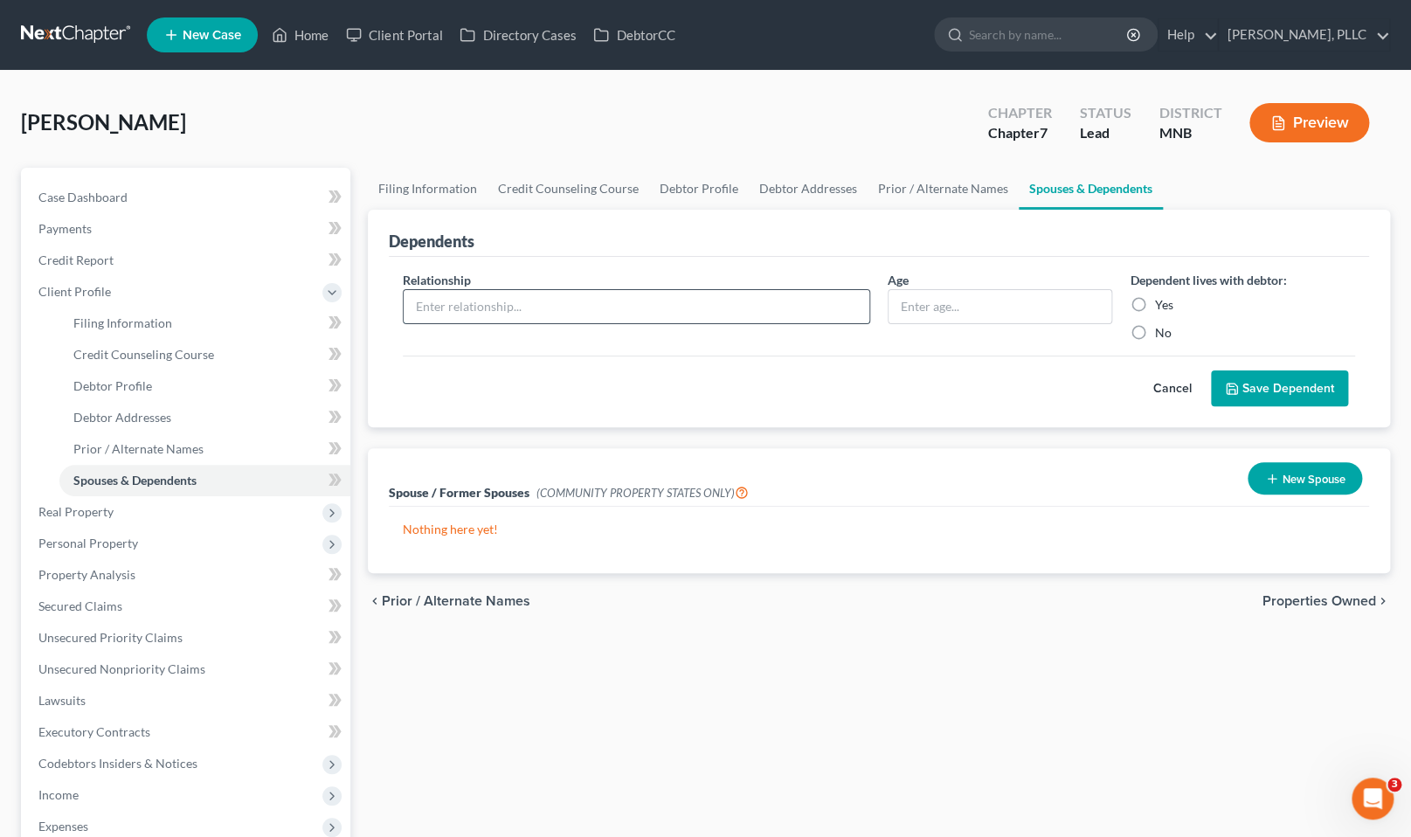
click at [680, 310] on input "text" at bounding box center [637, 306] width 466 height 33
click at [1306, 474] on button "New Spouse" at bounding box center [1305, 478] width 114 height 32
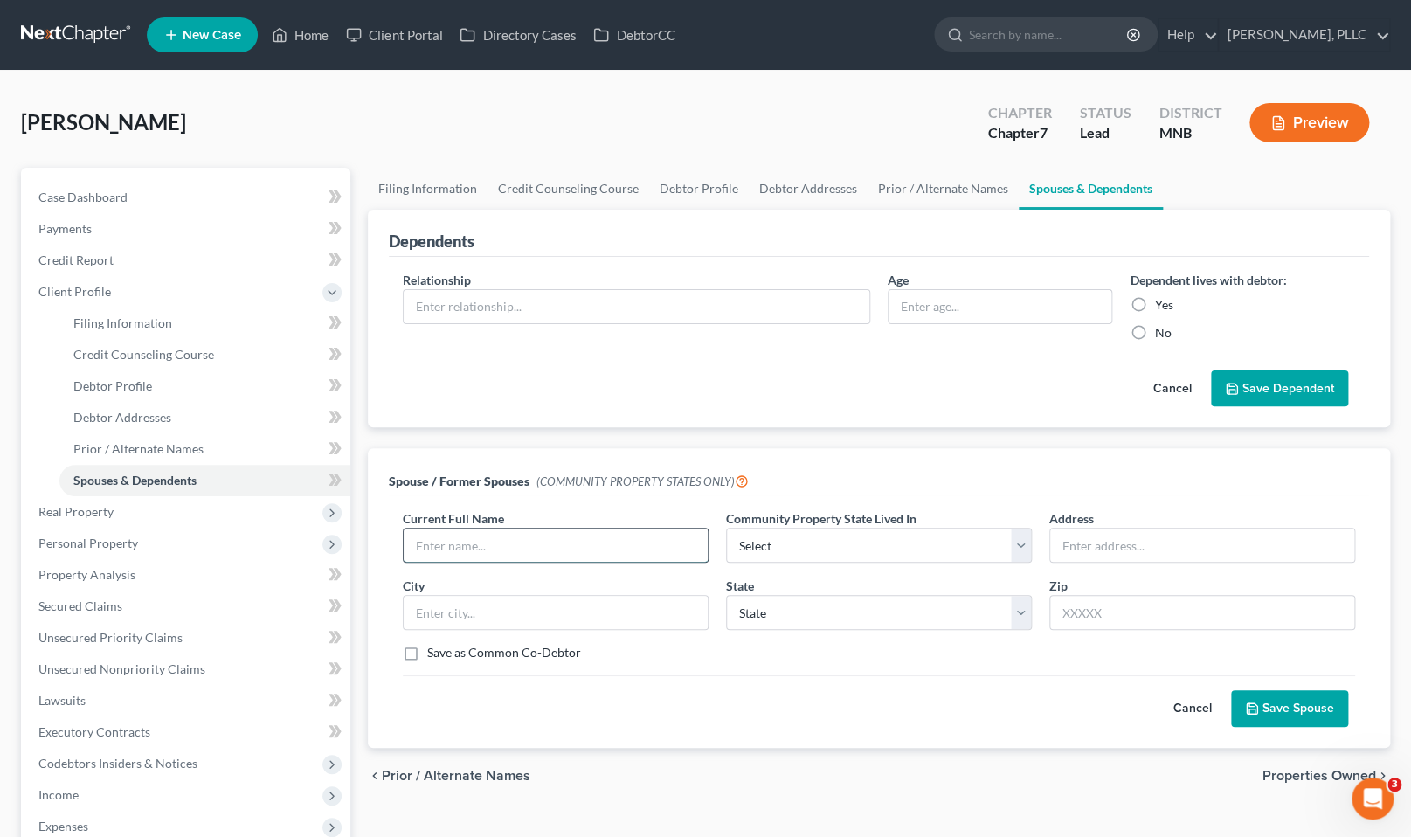
click at [575, 534] on input "text" at bounding box center [556, 545] width 304 height 33
type input "Mary"
click at [1206, 702] on button "Cancel" at bounding box center [1192, 708] width 77 height 35
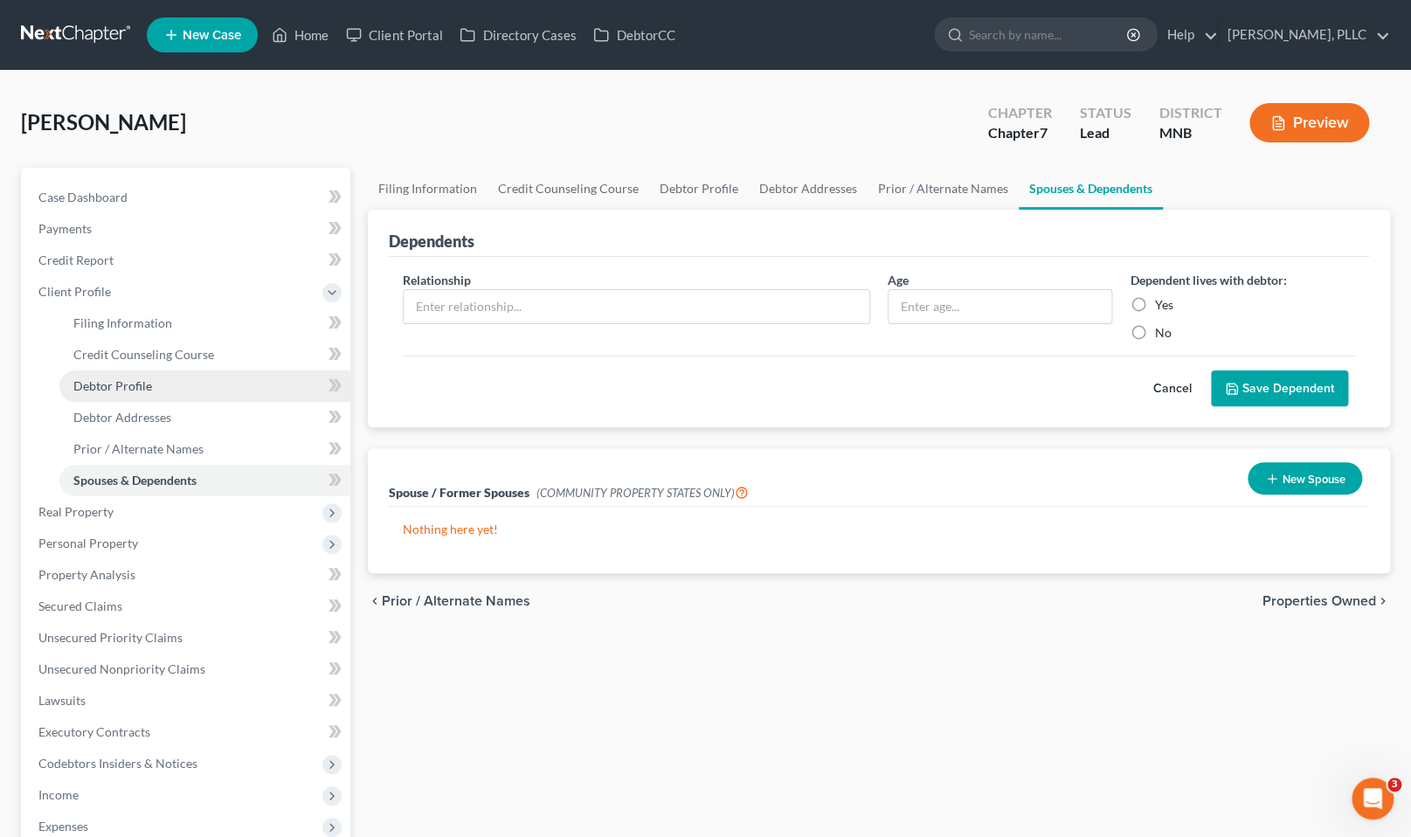
click at [139, 390] on span "Debtor Profile" at bounding box center [112, 385] width 79 height 15
select select "0"
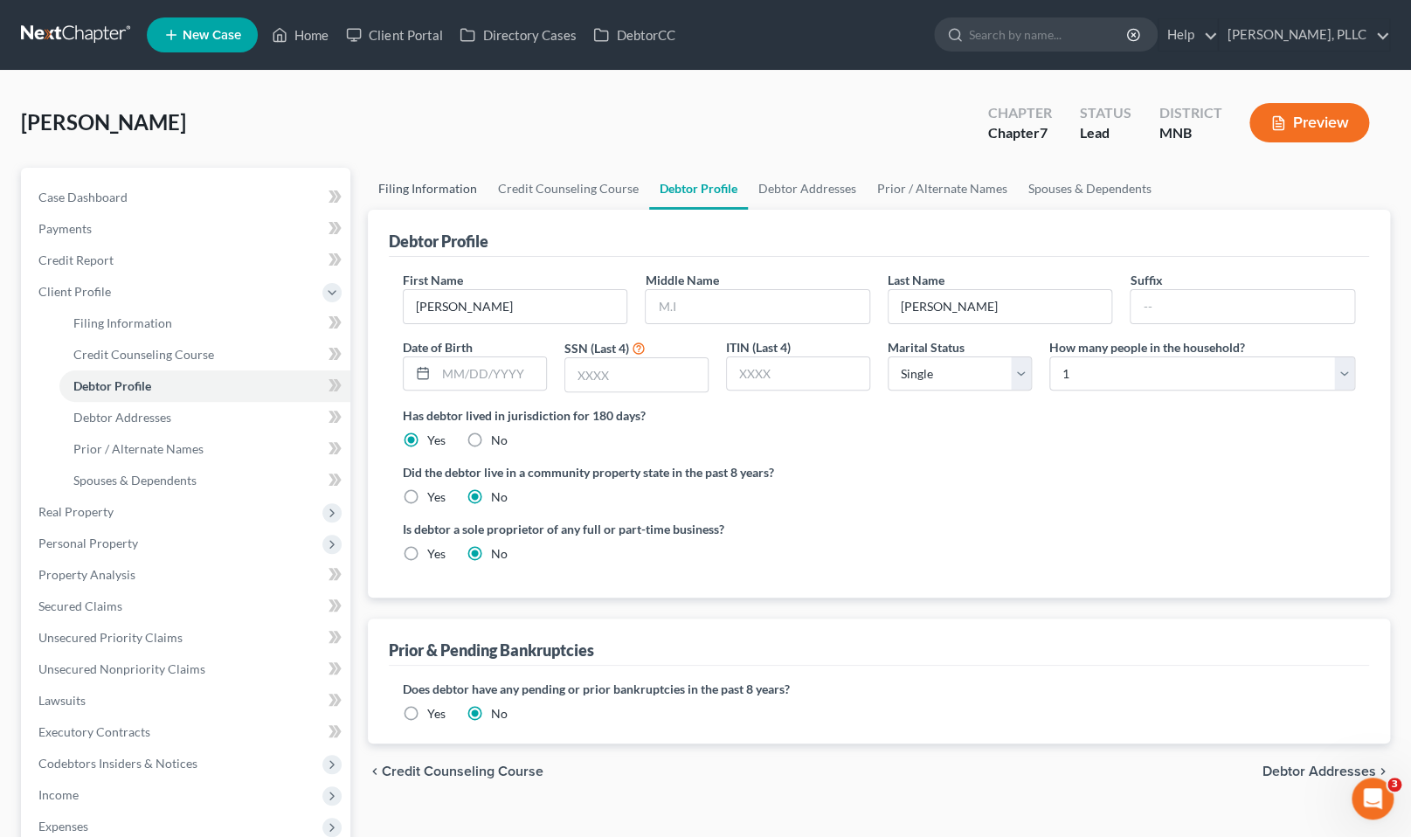
click at [393, 181] on link "Filing Information" at bounding box center [428, 189] width 120 height 42
select select "1"
select select "0"
select select "42"
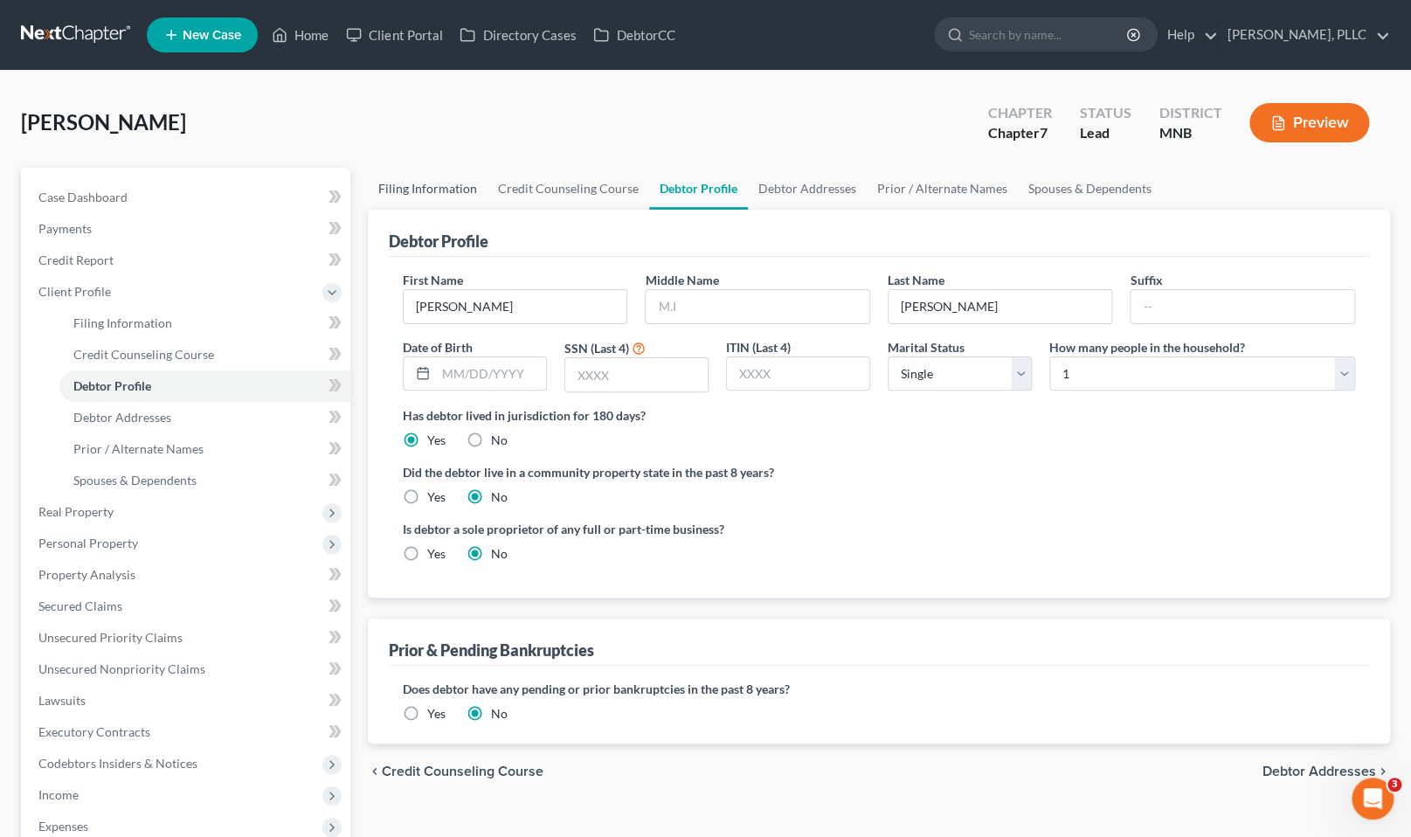
select select "1"
select select "24"
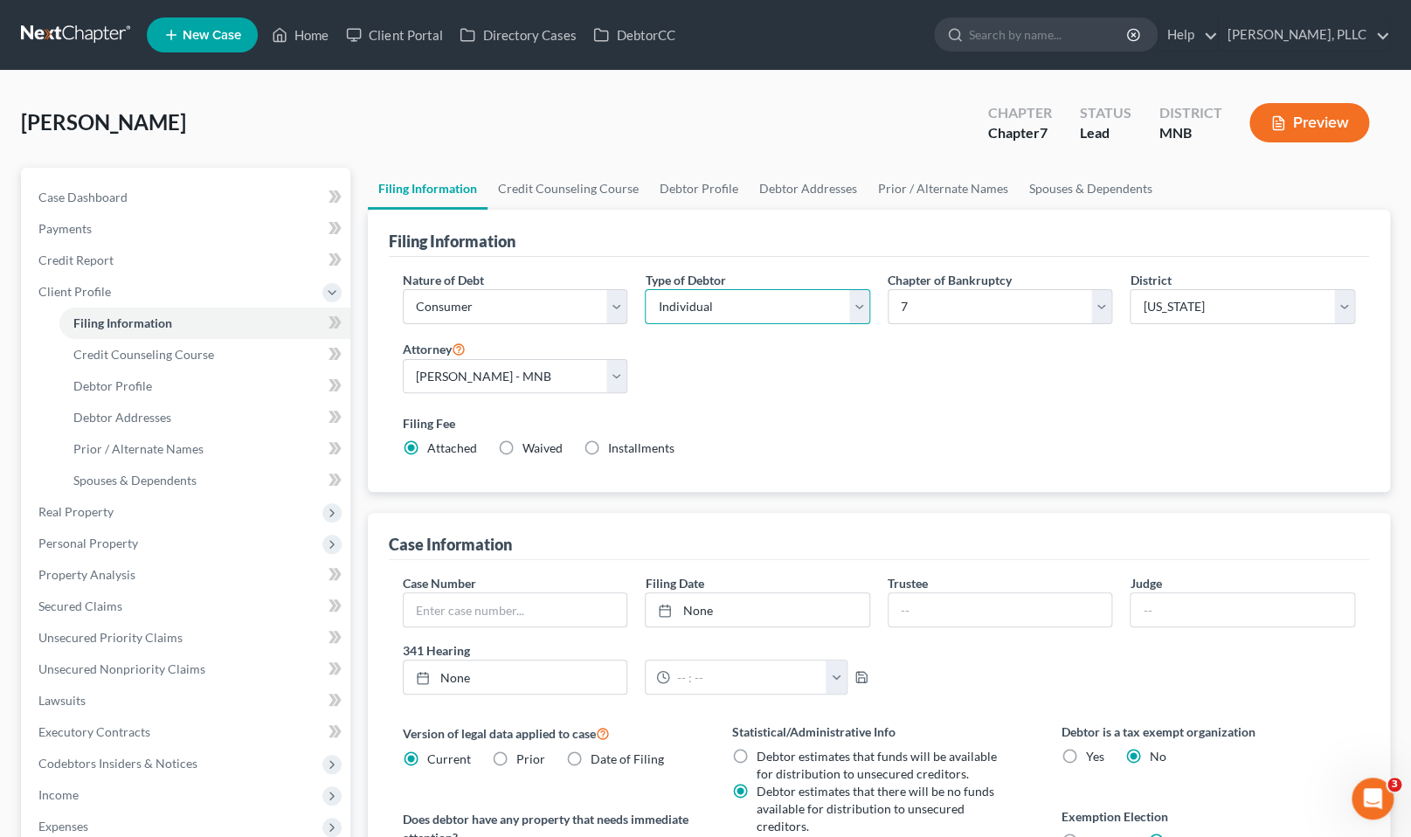
click at [853, 302] on select "Select Individual Joint" at bounding box center [757, 306] width 225 height 35
select select "1"
click at [645, 289] on select "Select Individual Joint" at bounding box center [757, 306] width 225 height 35
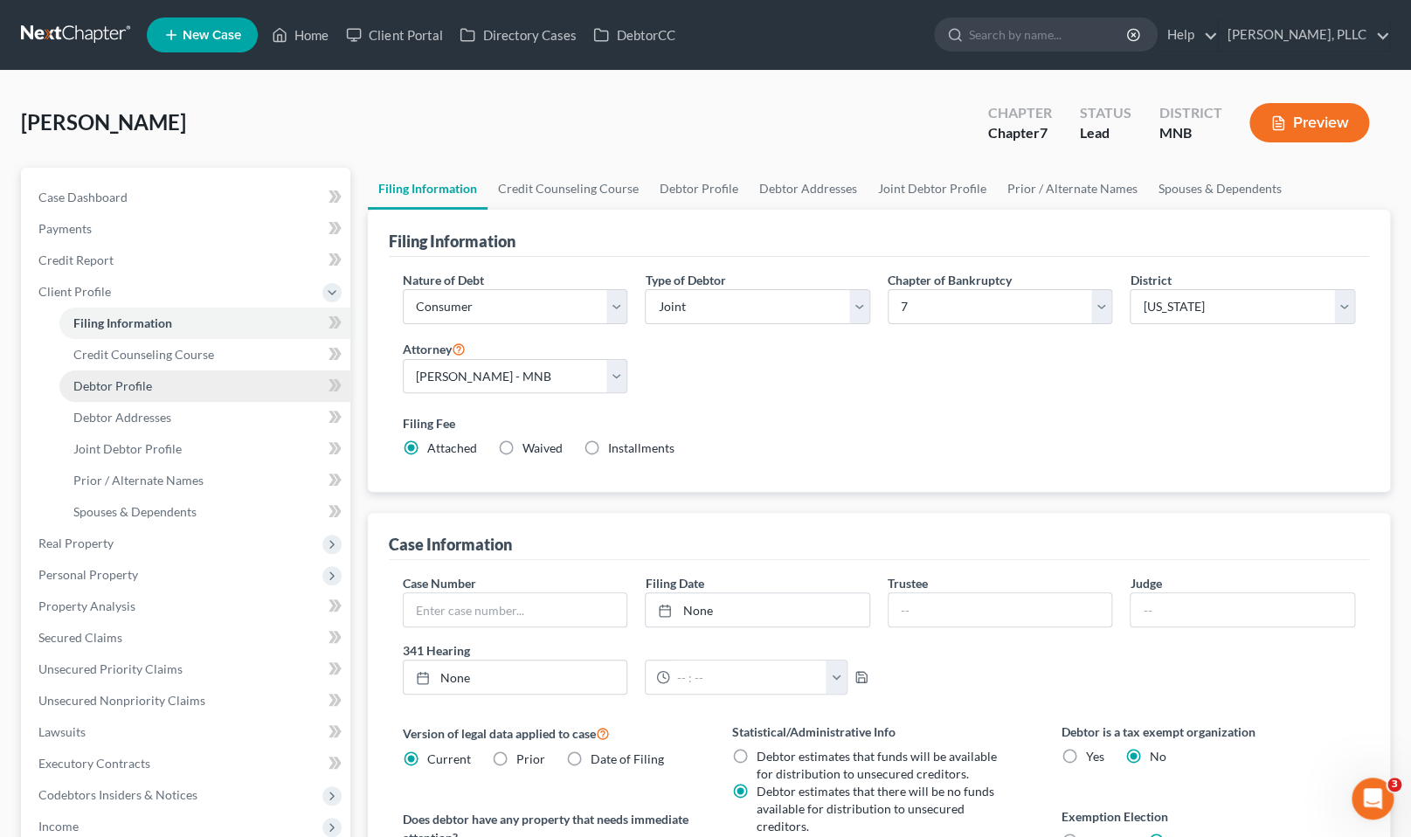
click at [125, 374] on link "Debtor Profile" at bounding box center [204, 386] width 291 height 31
select select "1"
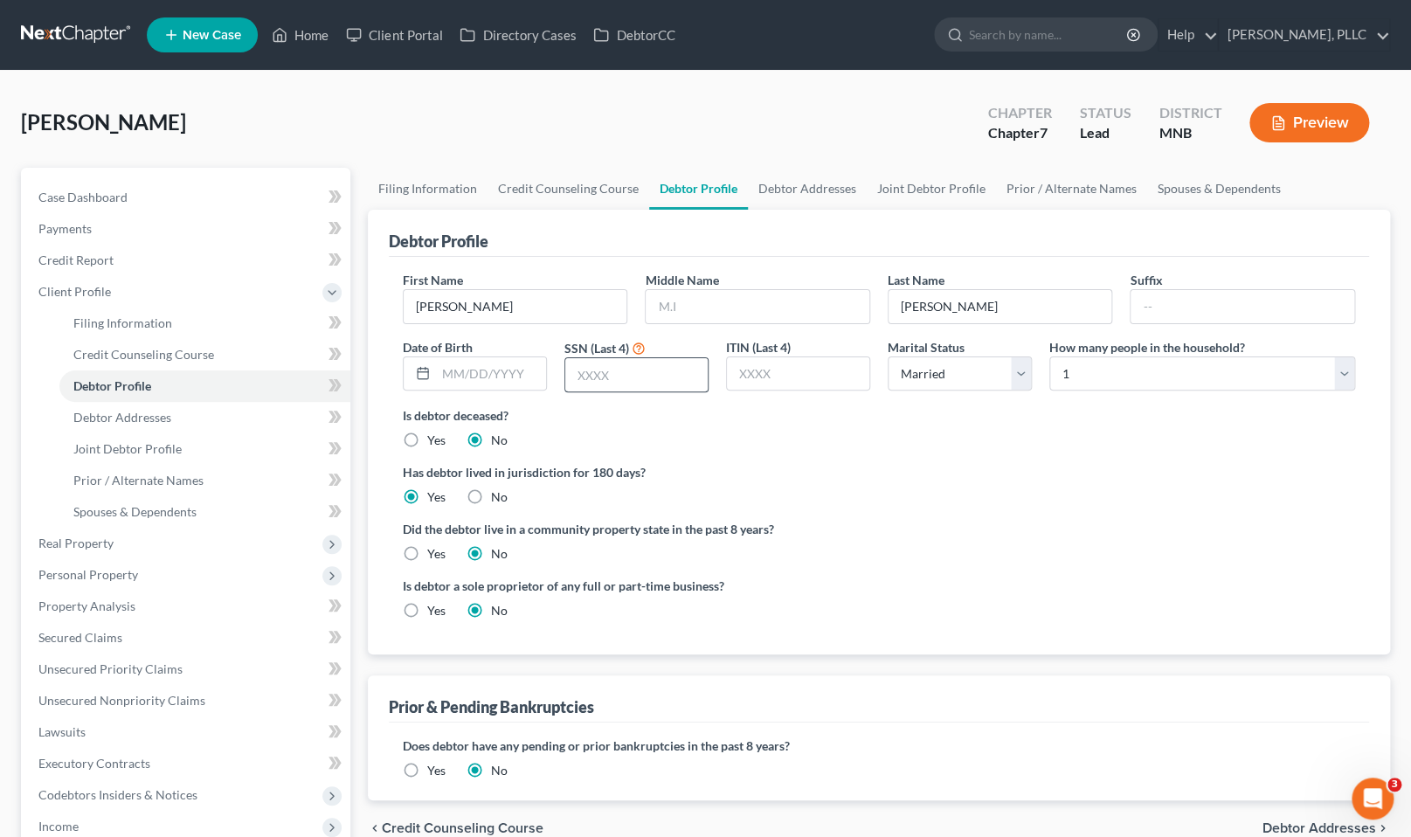
scroll to position [8, 0]
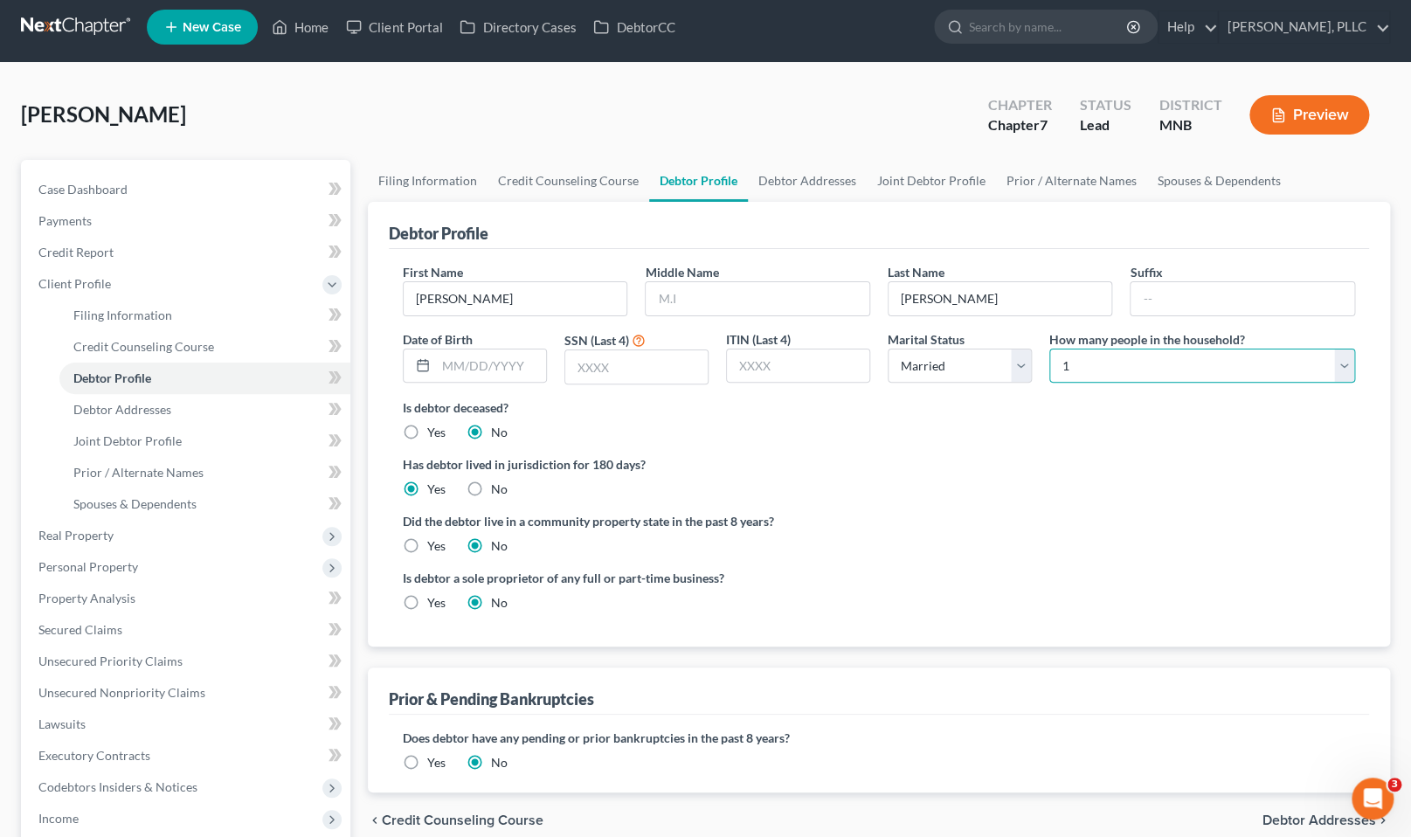
click at [1120, 360] on select "Select 1 2 3 4 5 6 7 8 9 10 11 12 13 14 15 16 17 18 19 20" at bounding box center [1203, 366] width 306 height 35
select select "1"
click at [1050, 349] on select "Select 1 2 3 4 5 6 7 8 9 10 11 12 13 14 15 16 17 18 19 20" at bounding box center [1203, 366] width 306 height 35
click at [468, 363] on input "text" at bounding box center [491, 366] width 110 height 33
type input "03/26/1958"
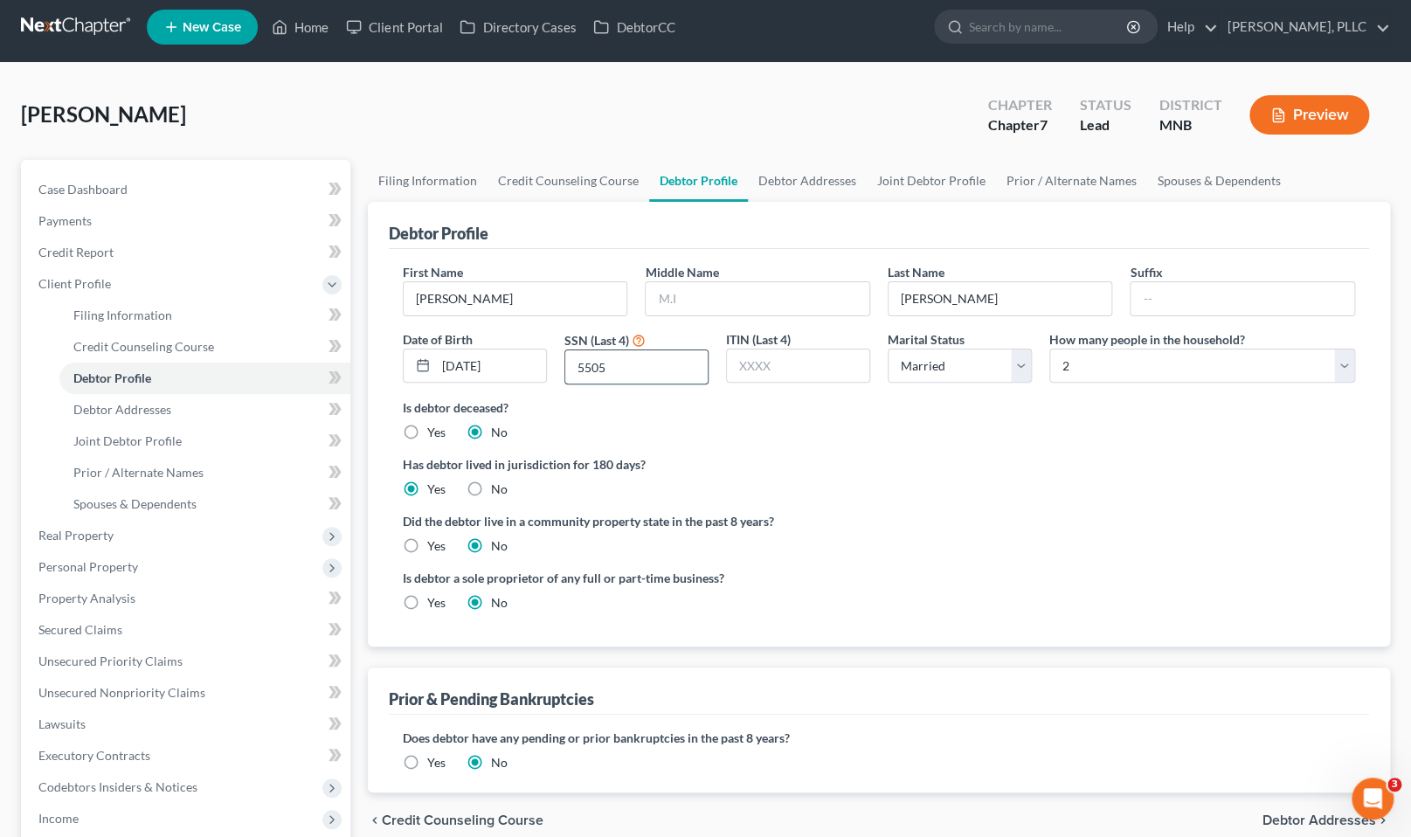
type input "5505"
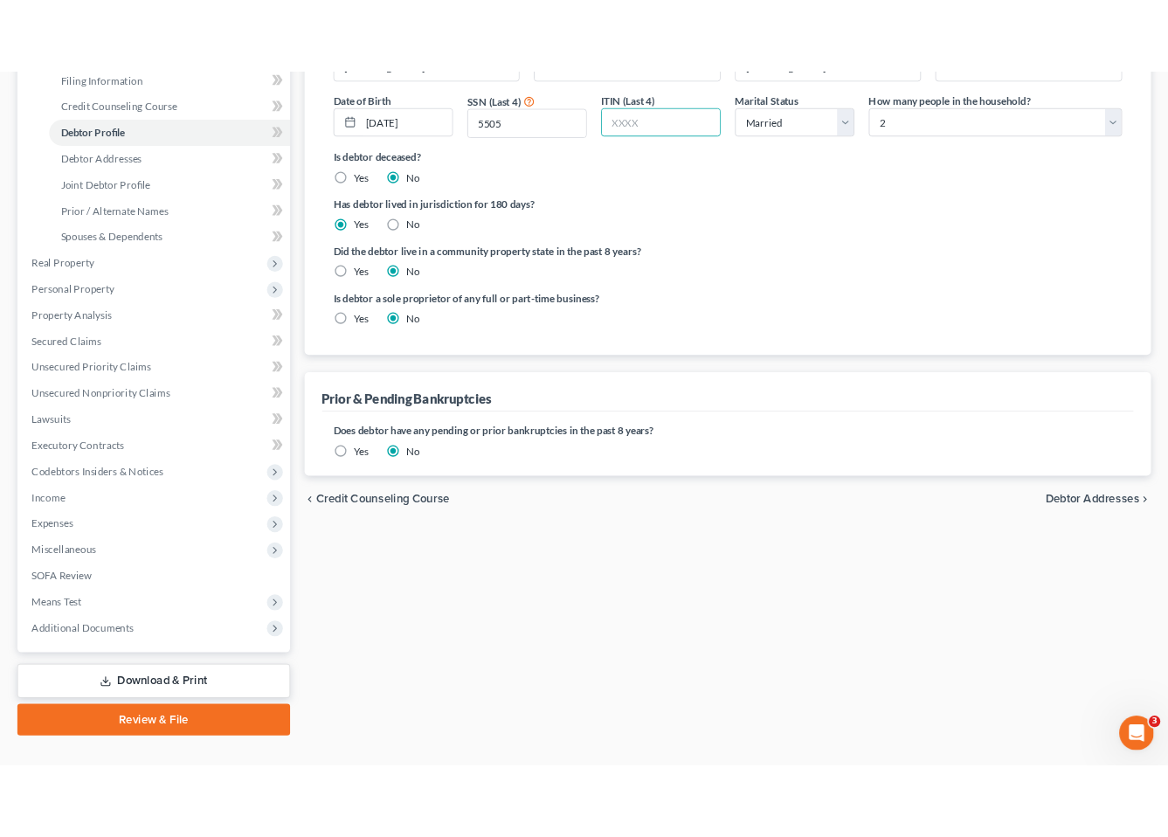
scroll to position [0, 0]
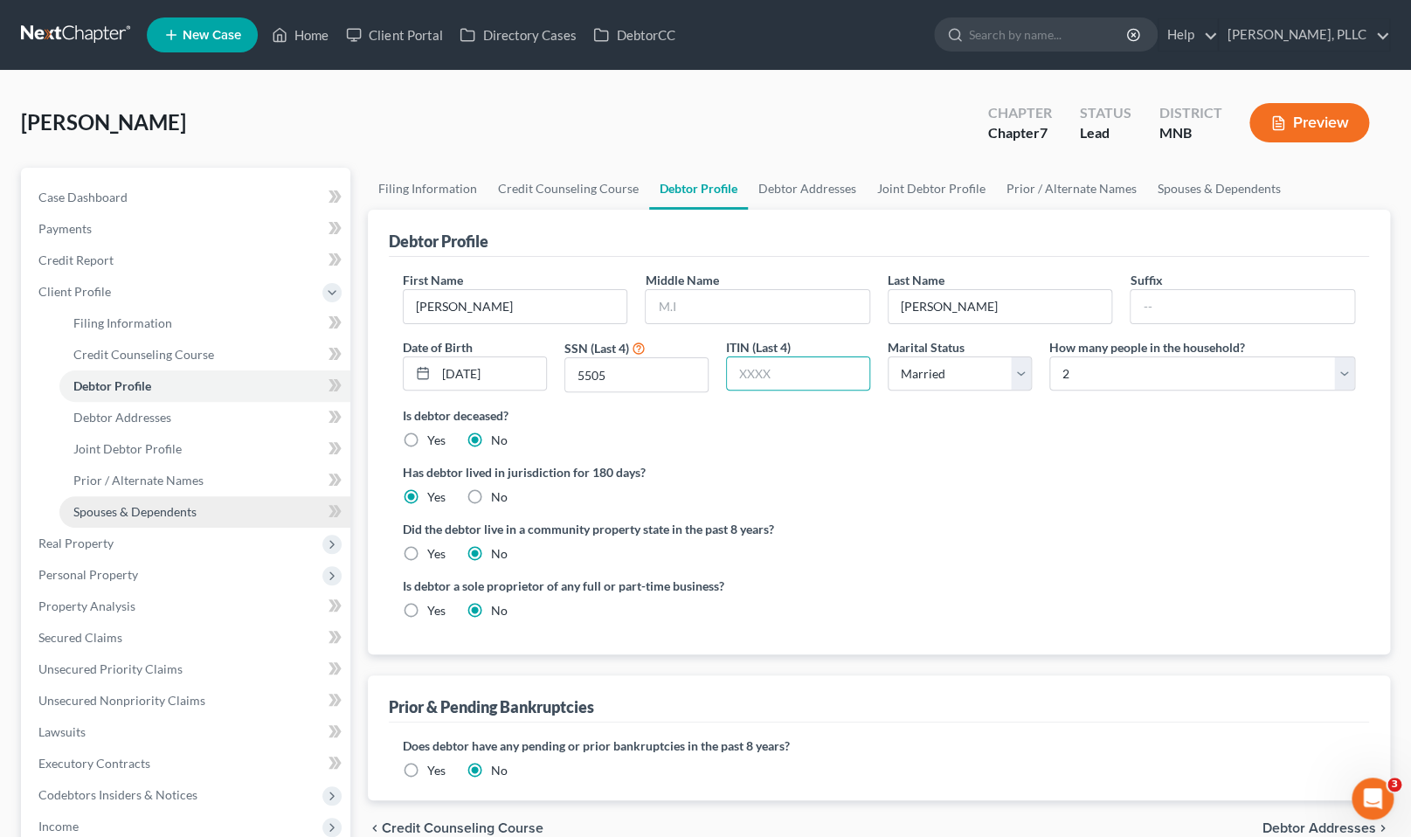
click at [164, 504] on span "Spouses & Dependents" at bounding box center [134, 511] width 123 height 15
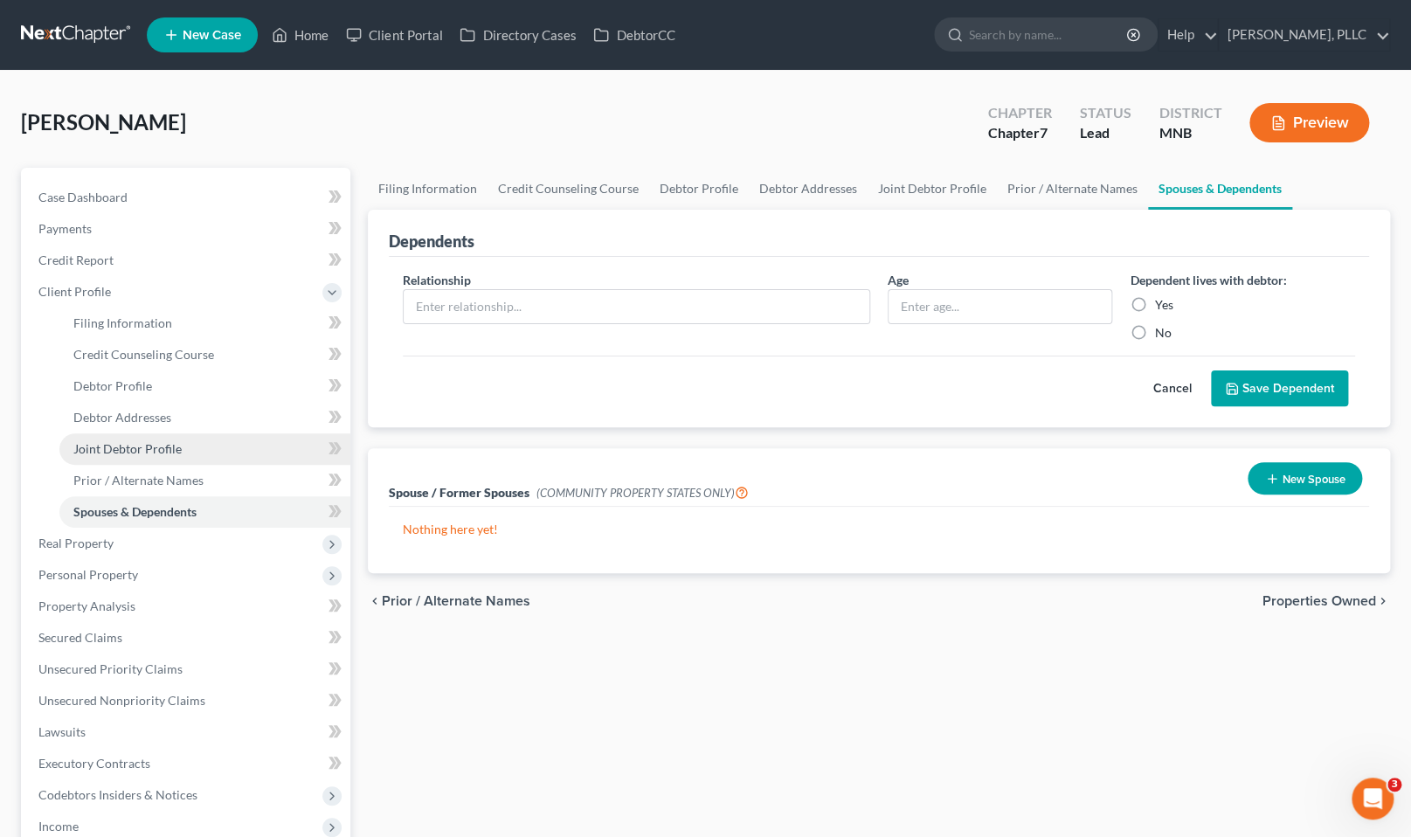
click at [154, 447] on span "Joint Debtor Profile" at bounding box center [127, 448] width 108 height 15
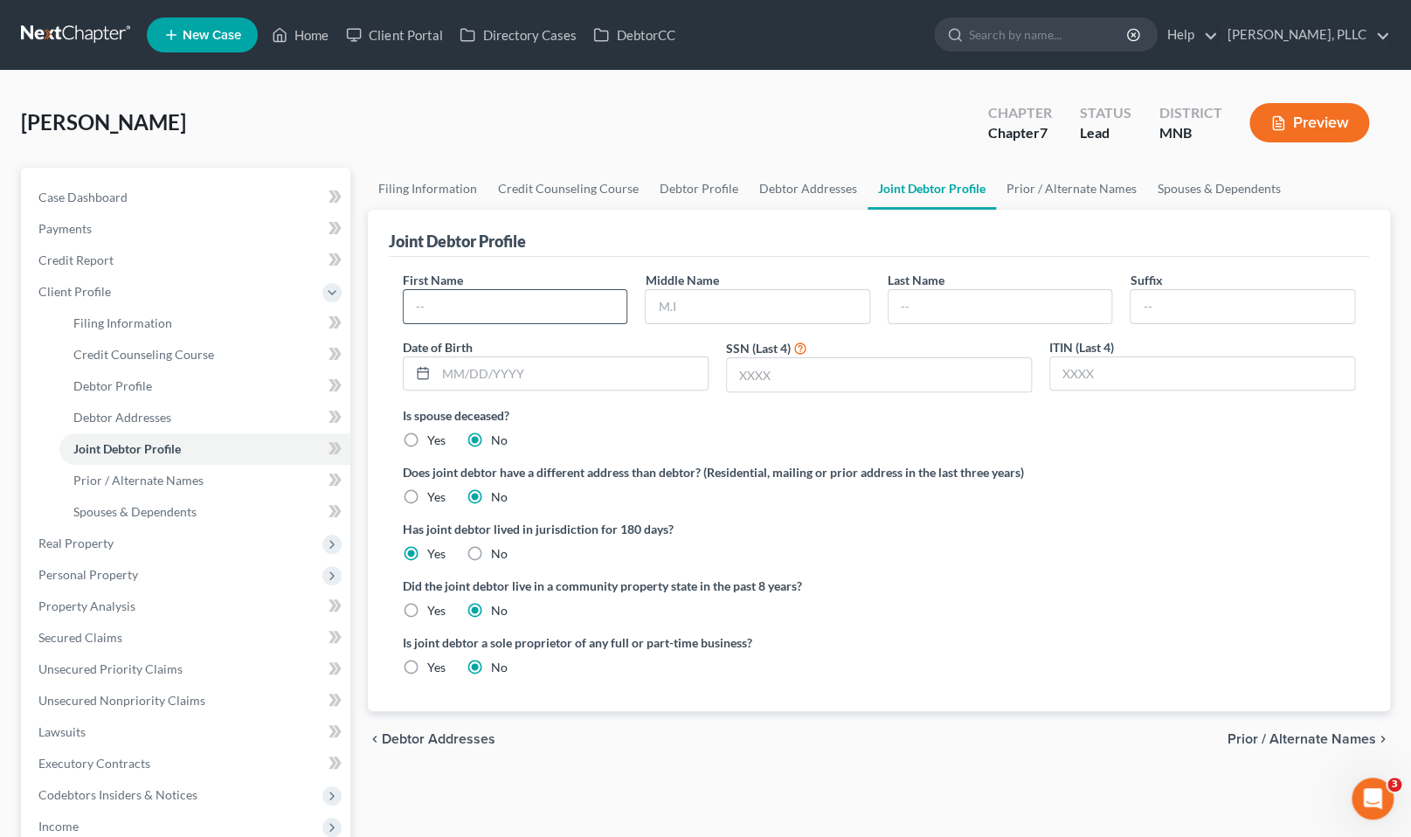
click at [471, 300] on input "text" at bounding box center [516, 306] width 224 height 33
type input "Mary"
type input "Rochel"
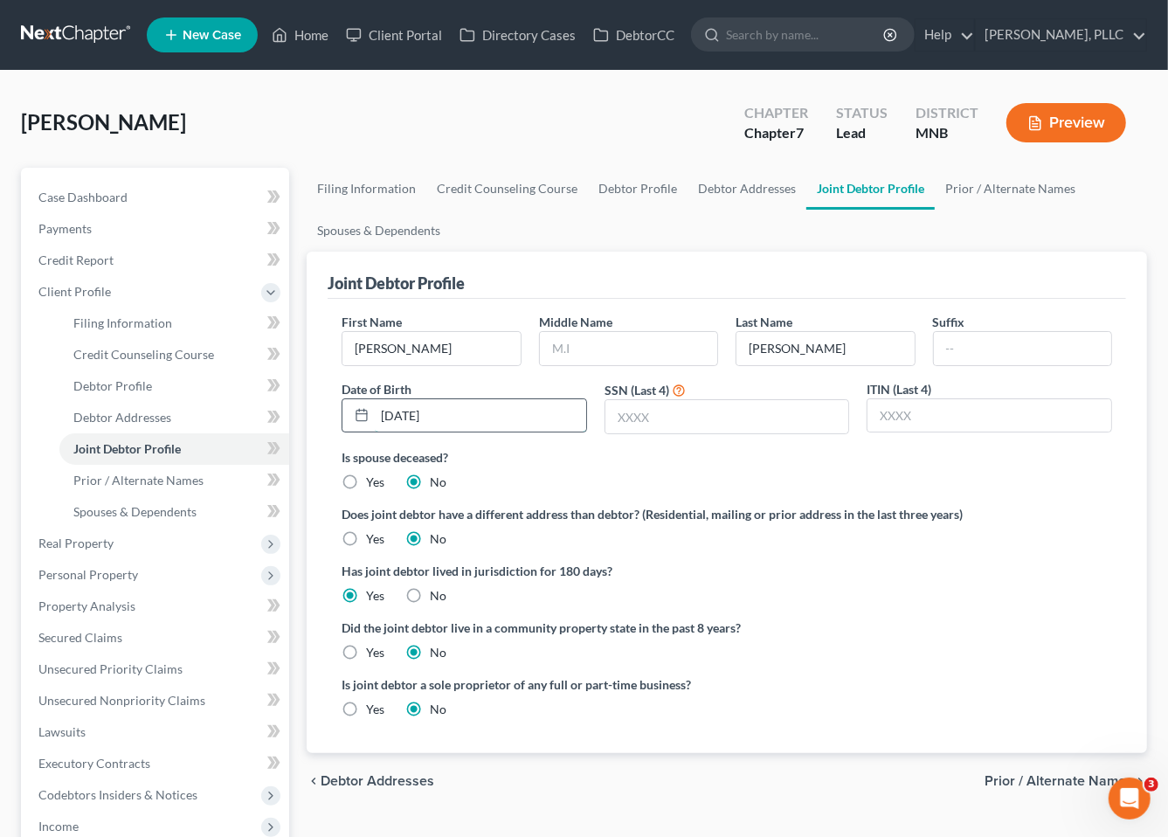
type input "01/28/1959"
type input "7789"
click at [153, 325] on span "Filing Information" at bounding box center [122, 322] width 99 height 15
select select "1"
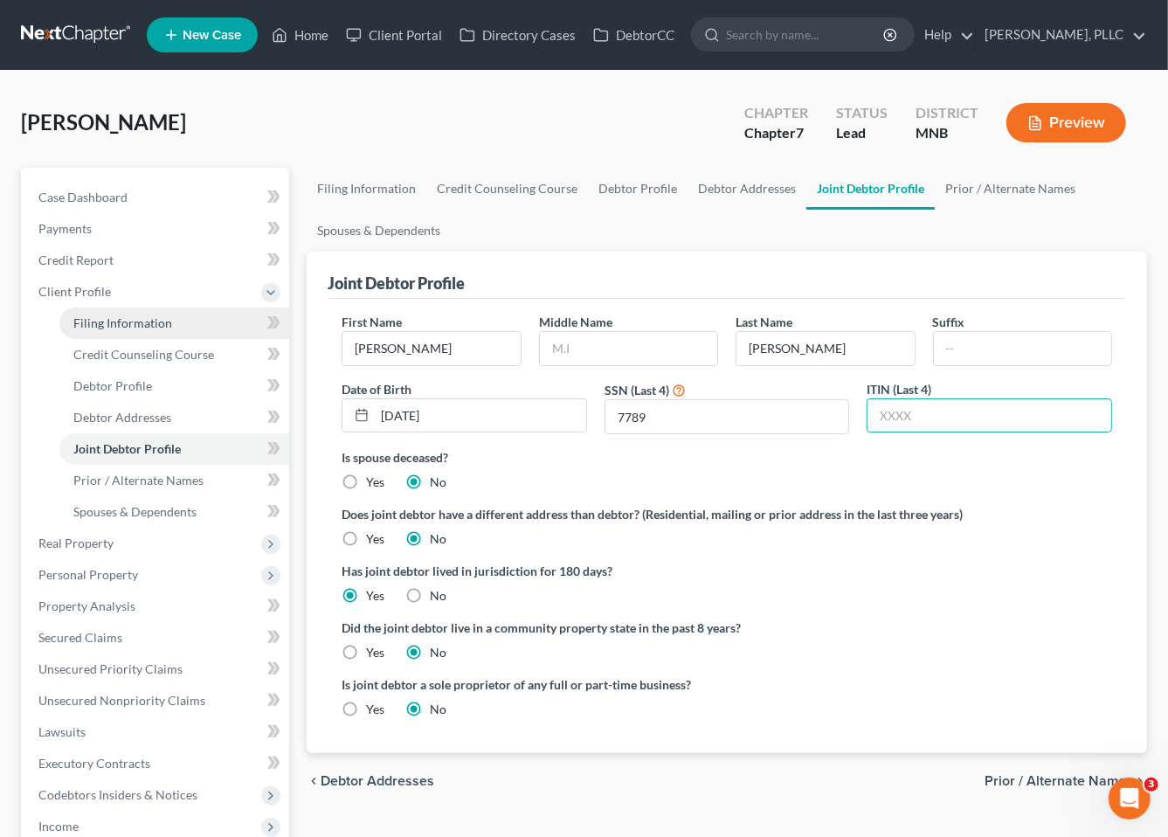
select select "0"
select select "42"
select select "1"
select select "24"
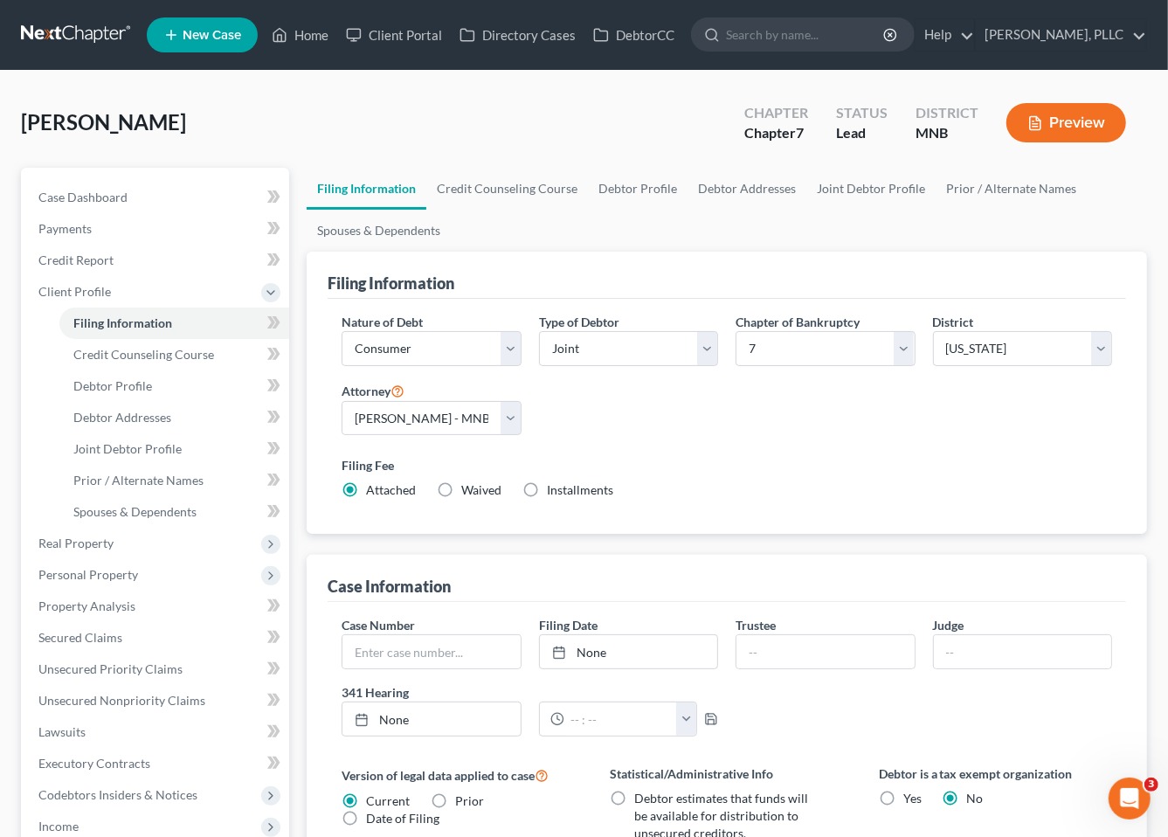
click at [89, 36] on link at bounding box center [77, 34] width 112 height 31
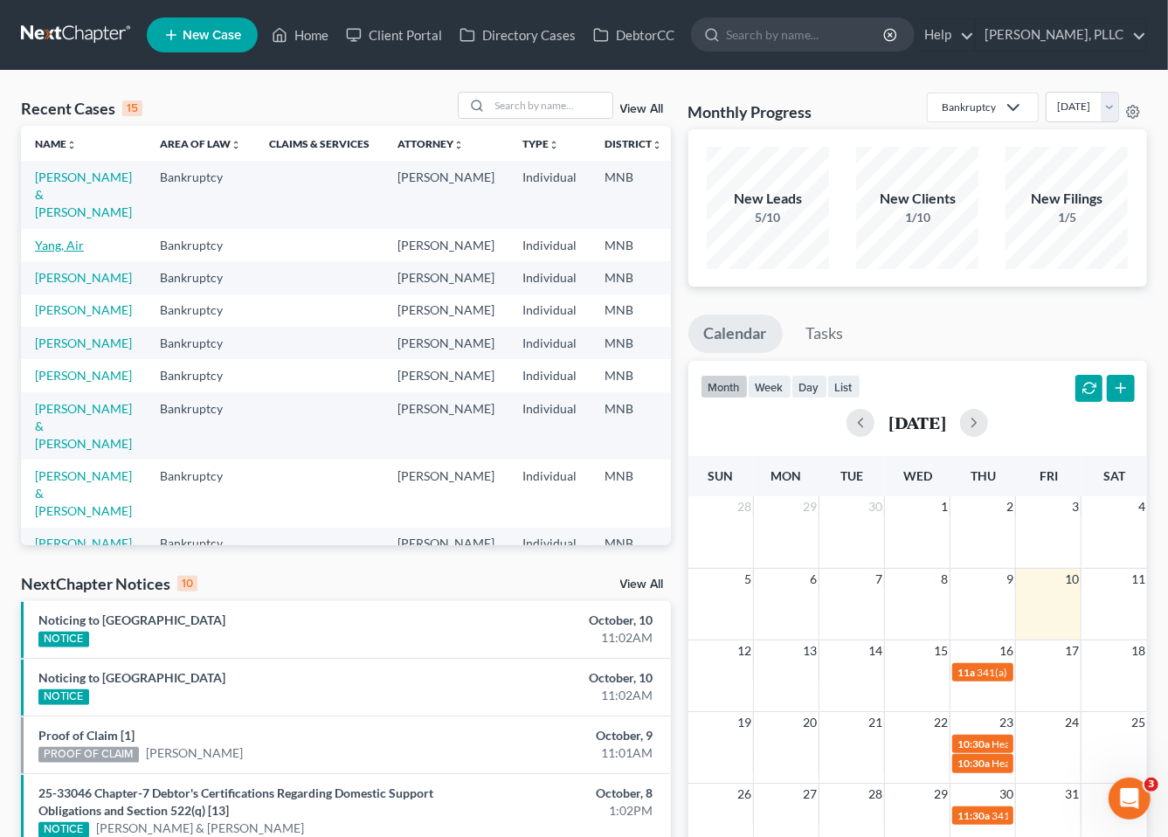
click at [71, 238] on link "Yang, Air" at bounding box center [59, 245] width 49 height 15
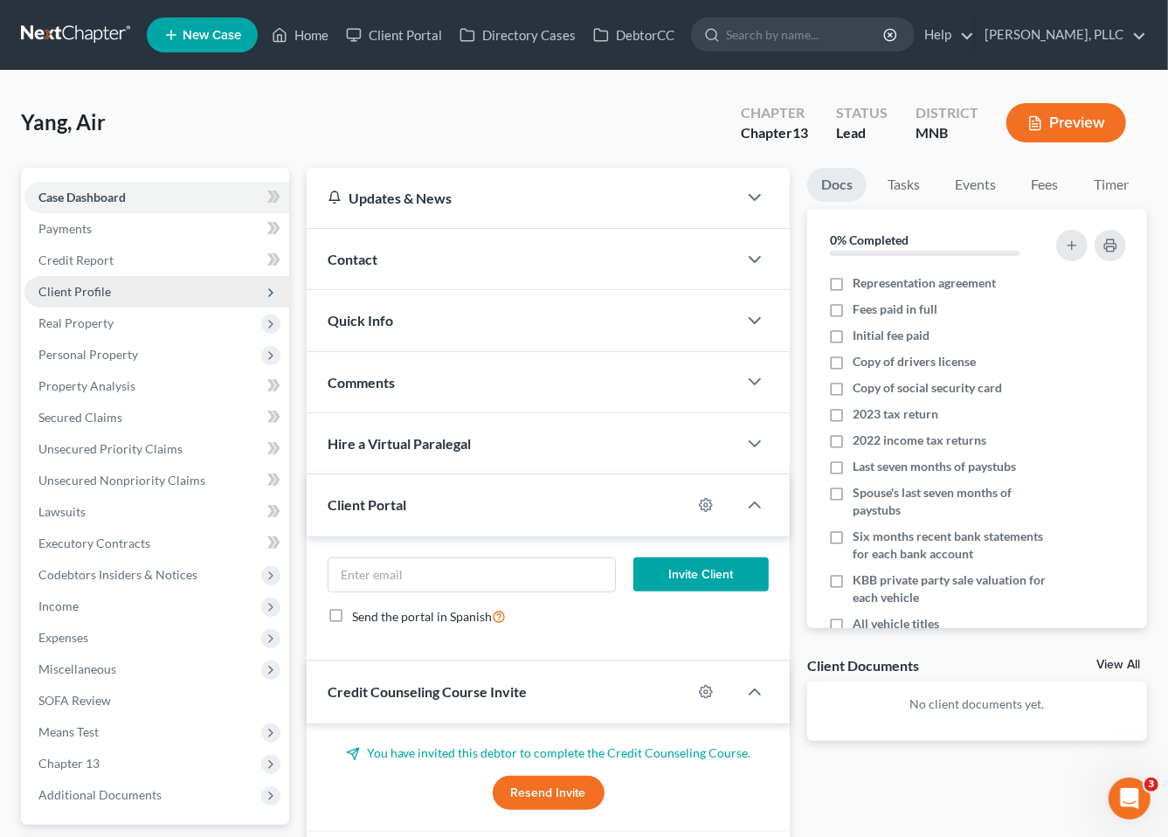
click at [81, 281] on span "Client Profile" at bounding box center [156, 291] width 265 height 31
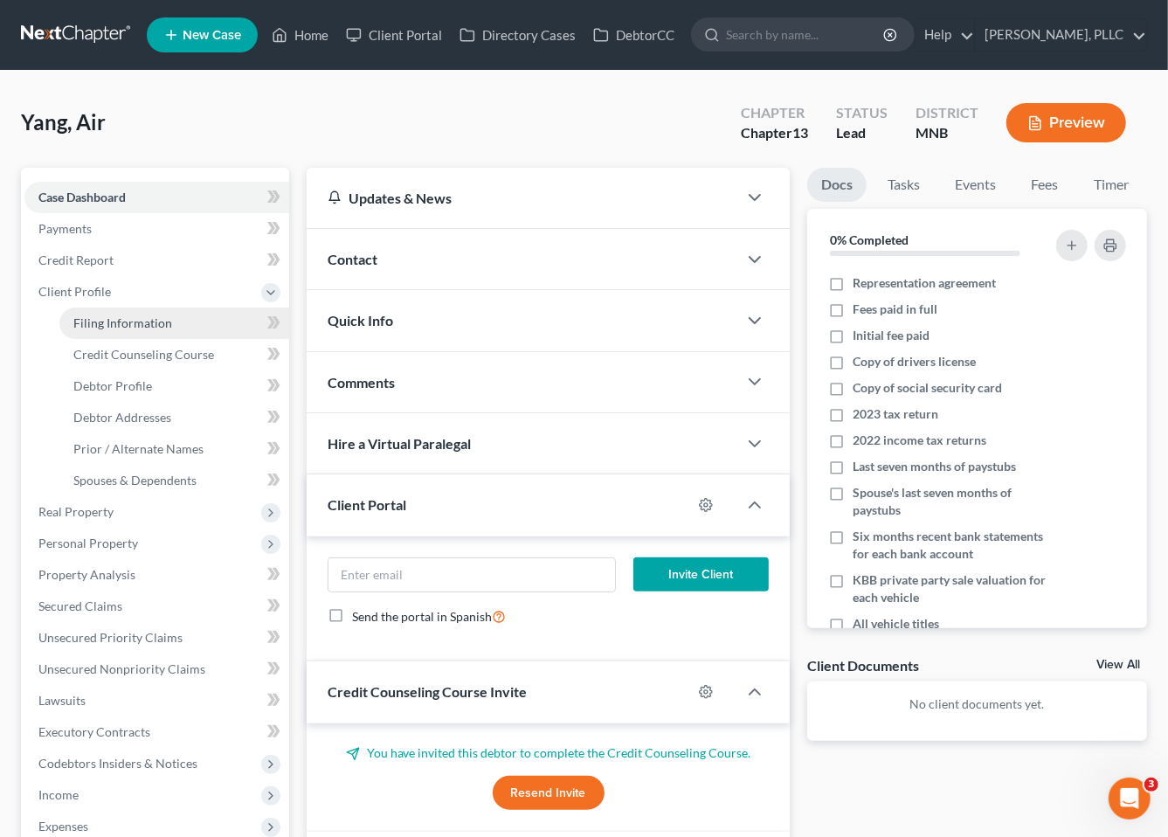
click at [124, 319] on span "Filing Information" at bounding box center [122, 322] width 99 height 15
select select "1"
select select "0"
select select "3"
select select "24"
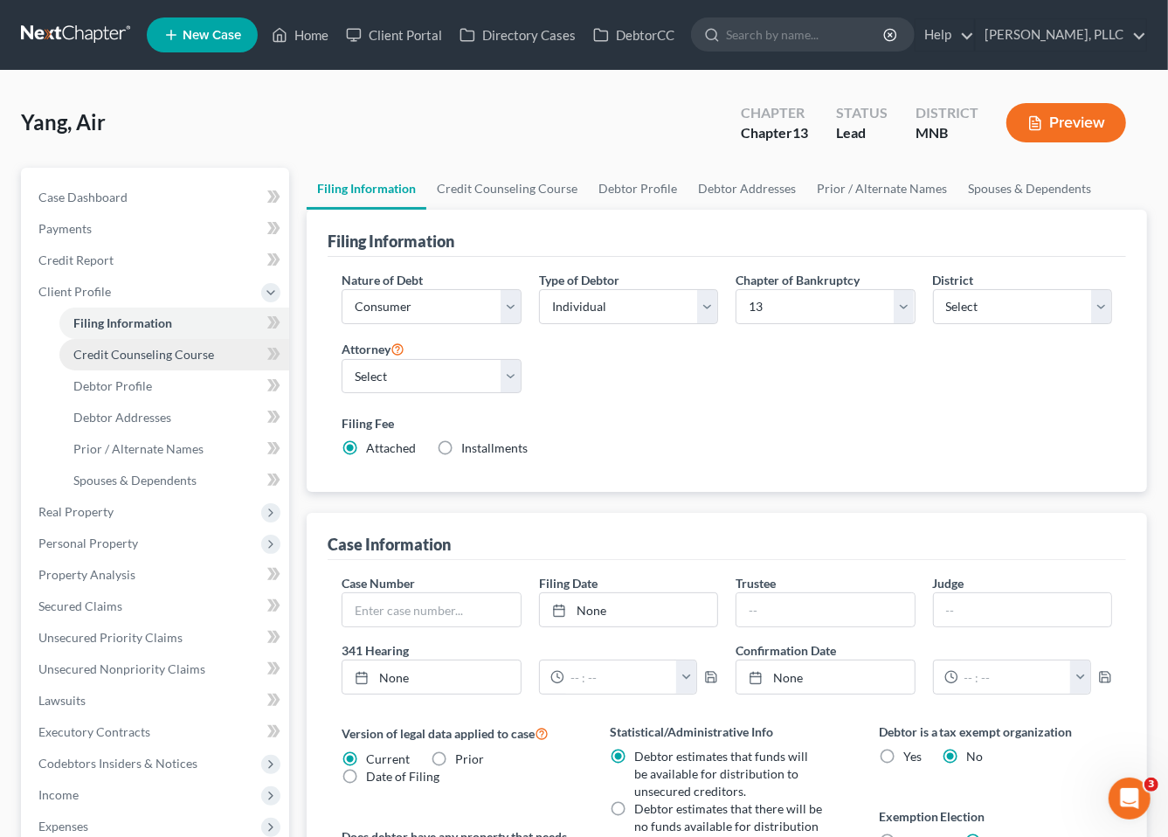
click at [109, 353] on span "Credit Counseling Course" at bounding box center [143, 354] width 141 height 15
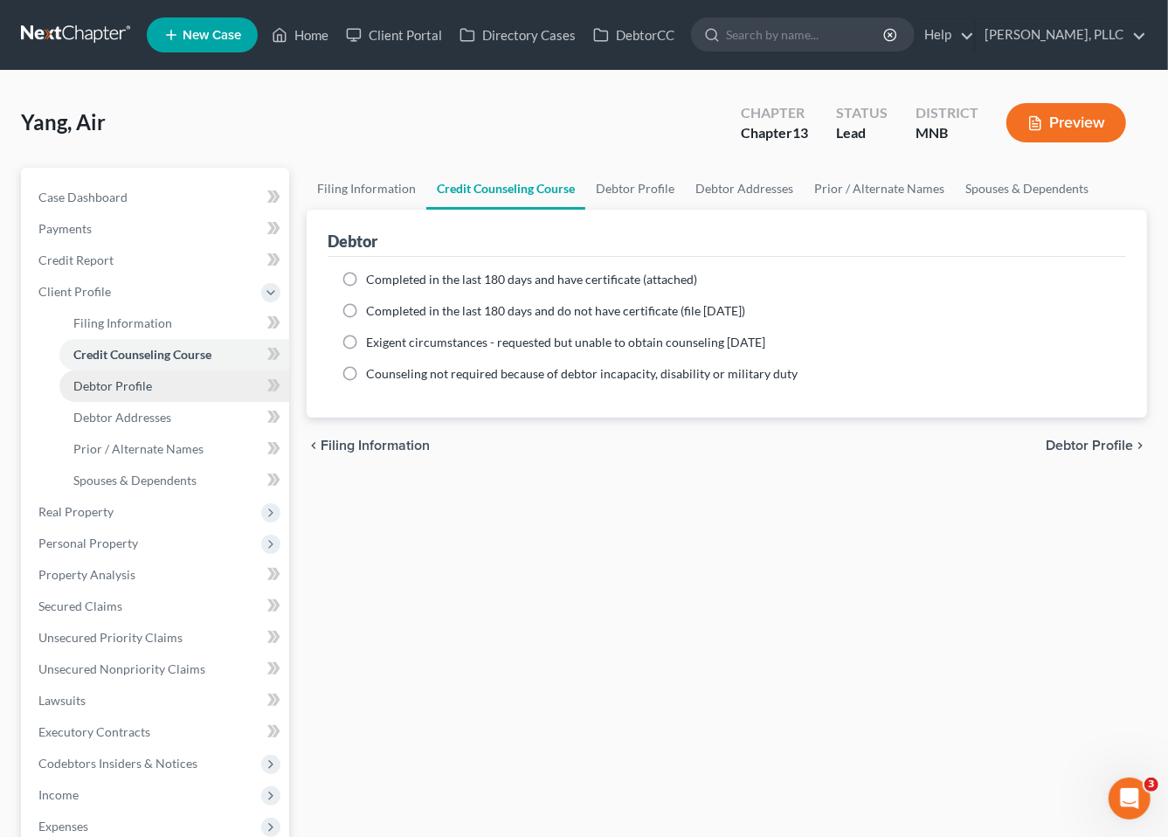
click at [106, 388] on span "Debtor Profile" at bounding box center [112, 385] width 79 height 15
select select "0"
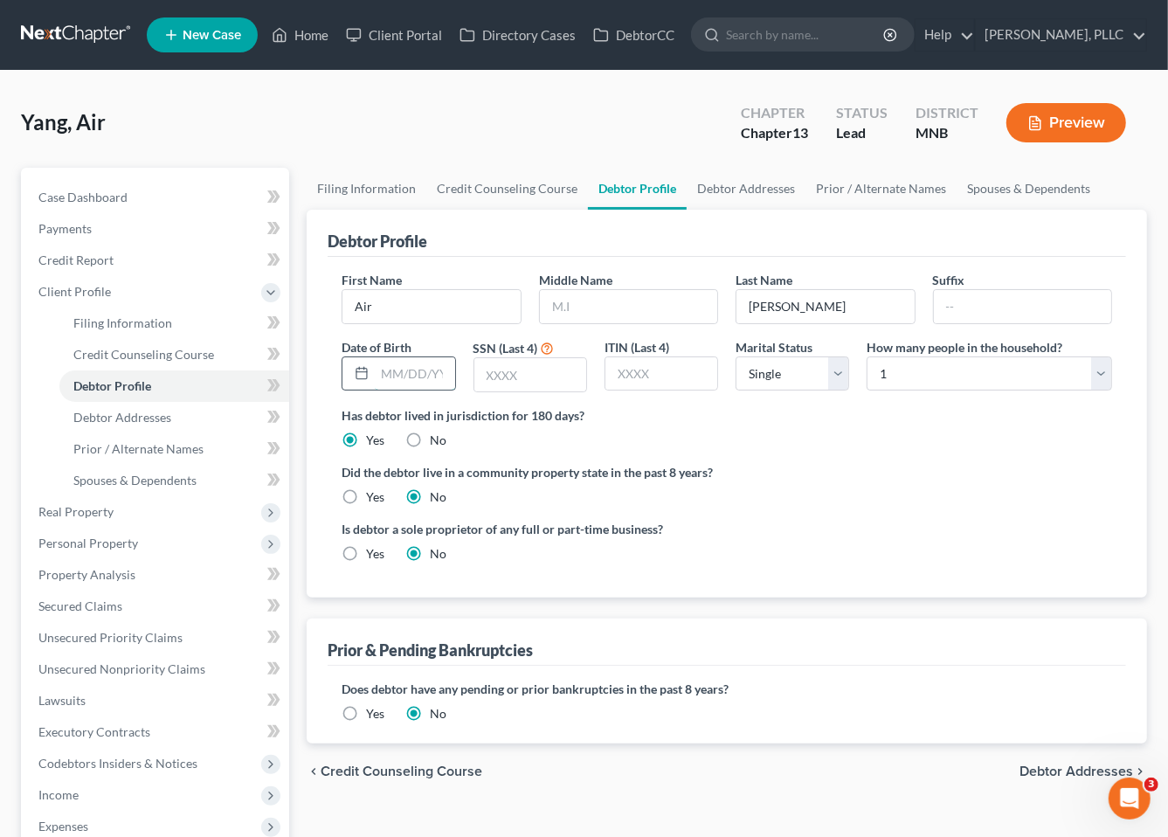
click at [402, 371] on input "text" at bounding box center [415, 373] width 80 height 33
type input "11/12/1988"
type input "1308"
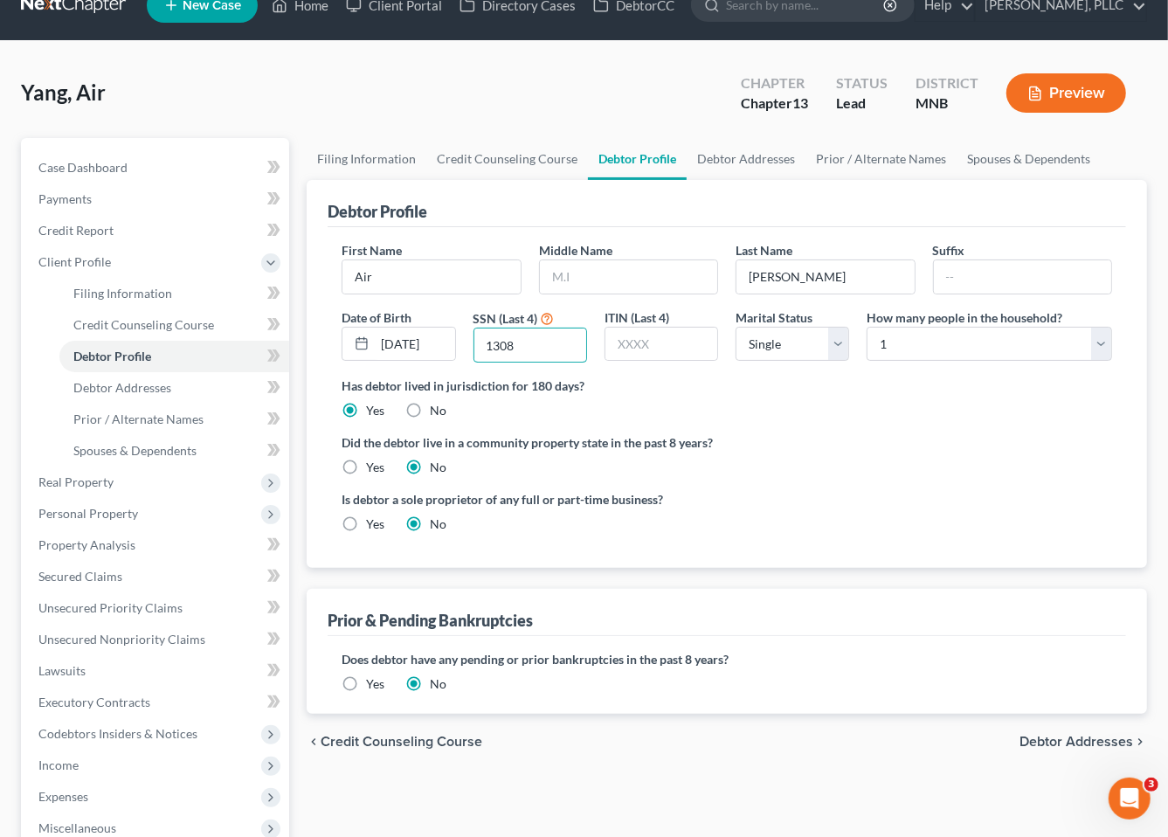
scroll to position [42, 0]
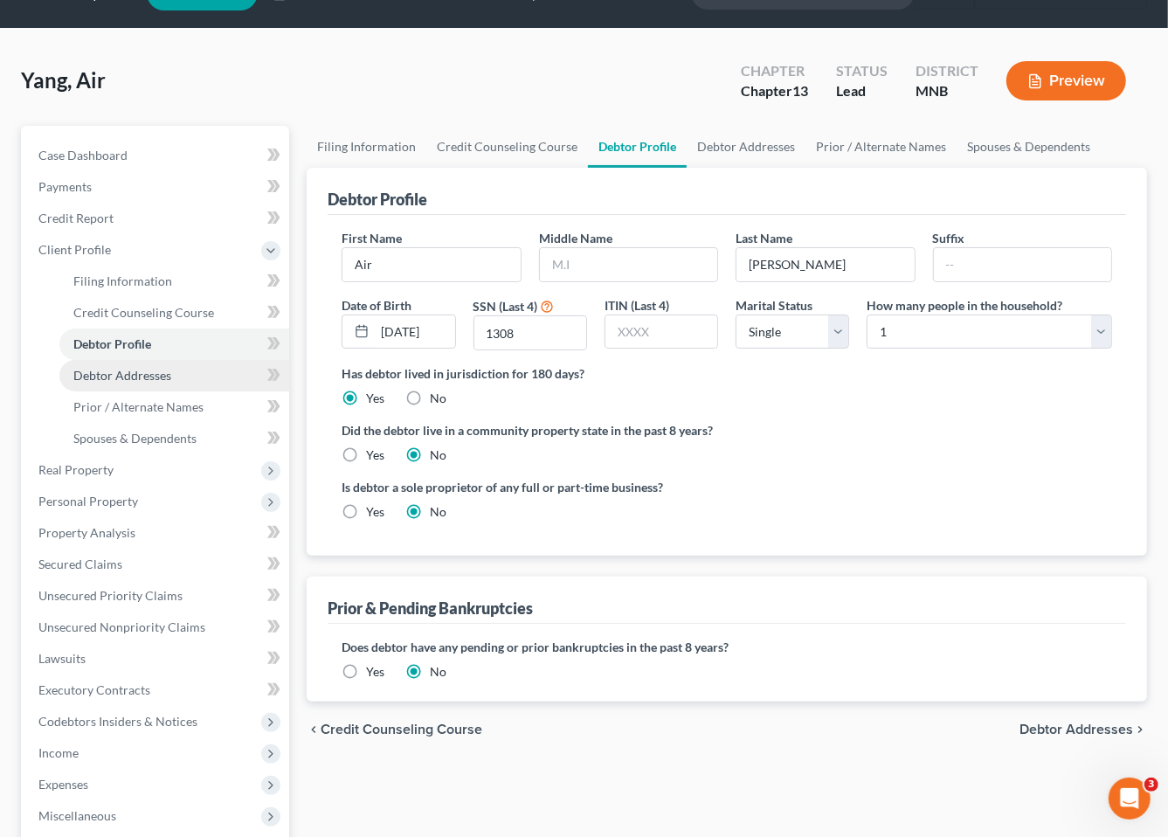
click at [149, 382] on link "Debtor Addresses" at bounding box center [174, 375] width 230 height 31
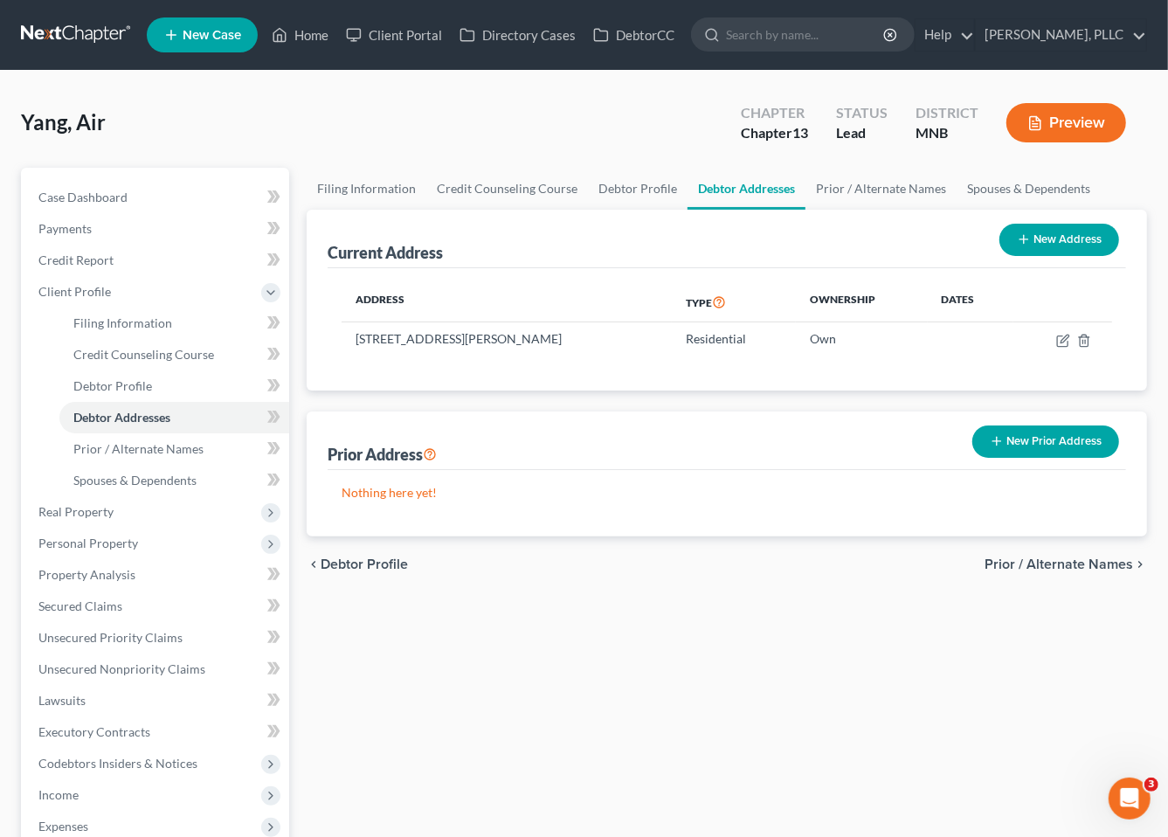
click at [88, 37] on link at bounding box center [77, 34] width 112 height 31
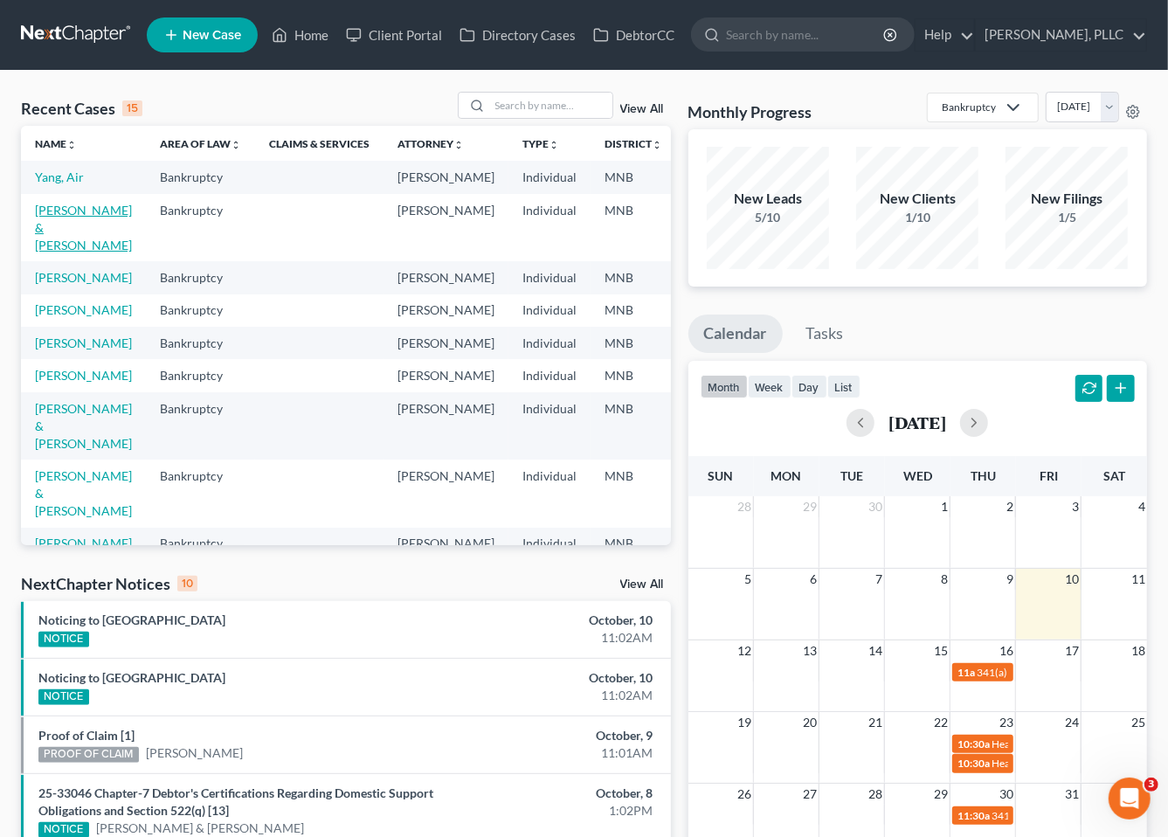
click at [55, 230] on link "[PERSON_NAME] & [PERSON_NAME]" at bounding box center [83, 228] width 97 height 50
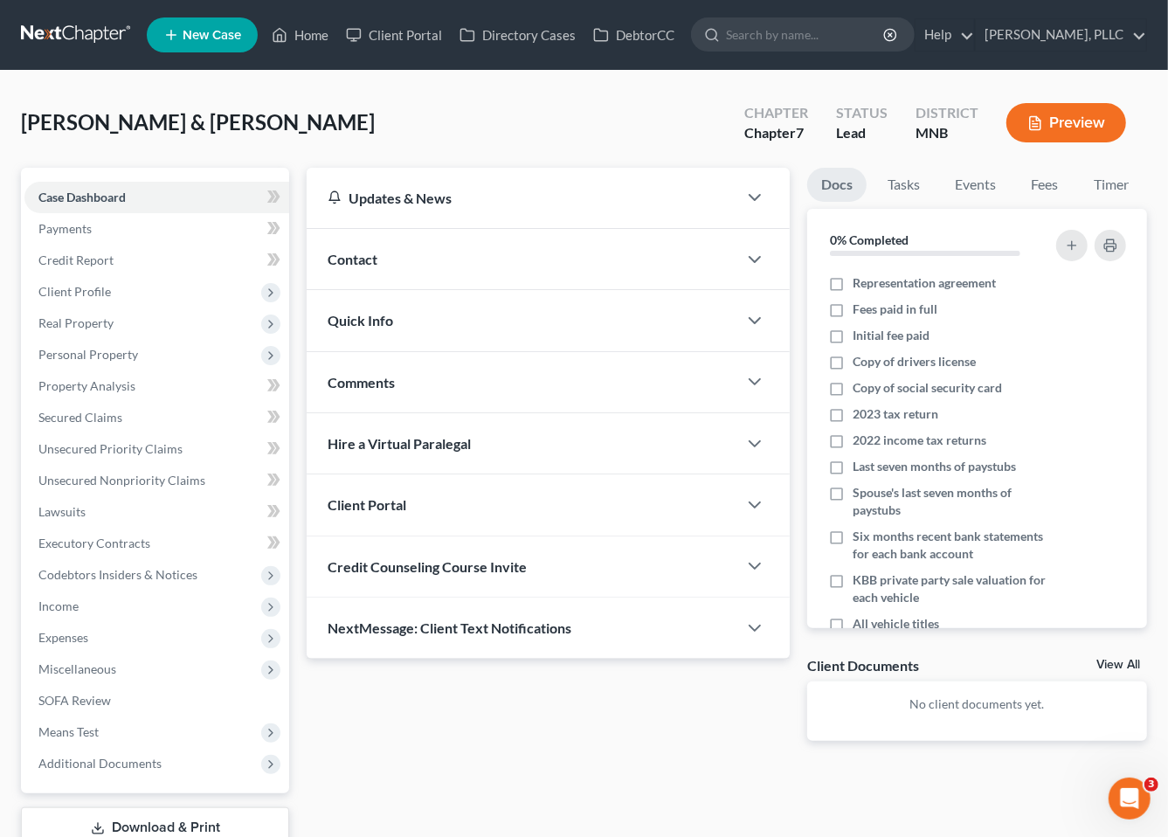
click at [496, 507] on div "Client Portal" at bounding box center [522, 505] width 431 height 60
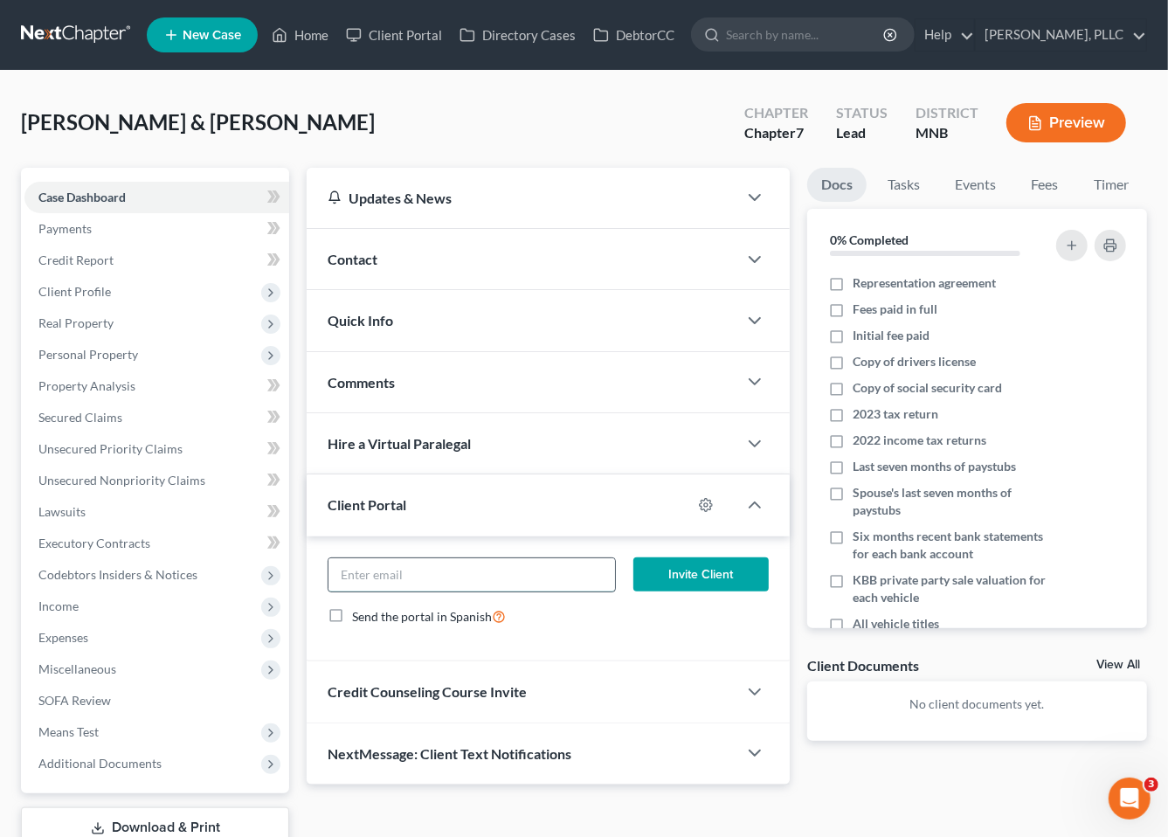
click at [505, 572] on input "email" at bounding box center [472, 574] width 287 height 33
type input "[PERSON_NAME][EMAIL_ADDRESS][DOMAIN_NAME]"
click at [735, 579] on button "Invite Client" at bounding box center [701, 575] width 135 height 35
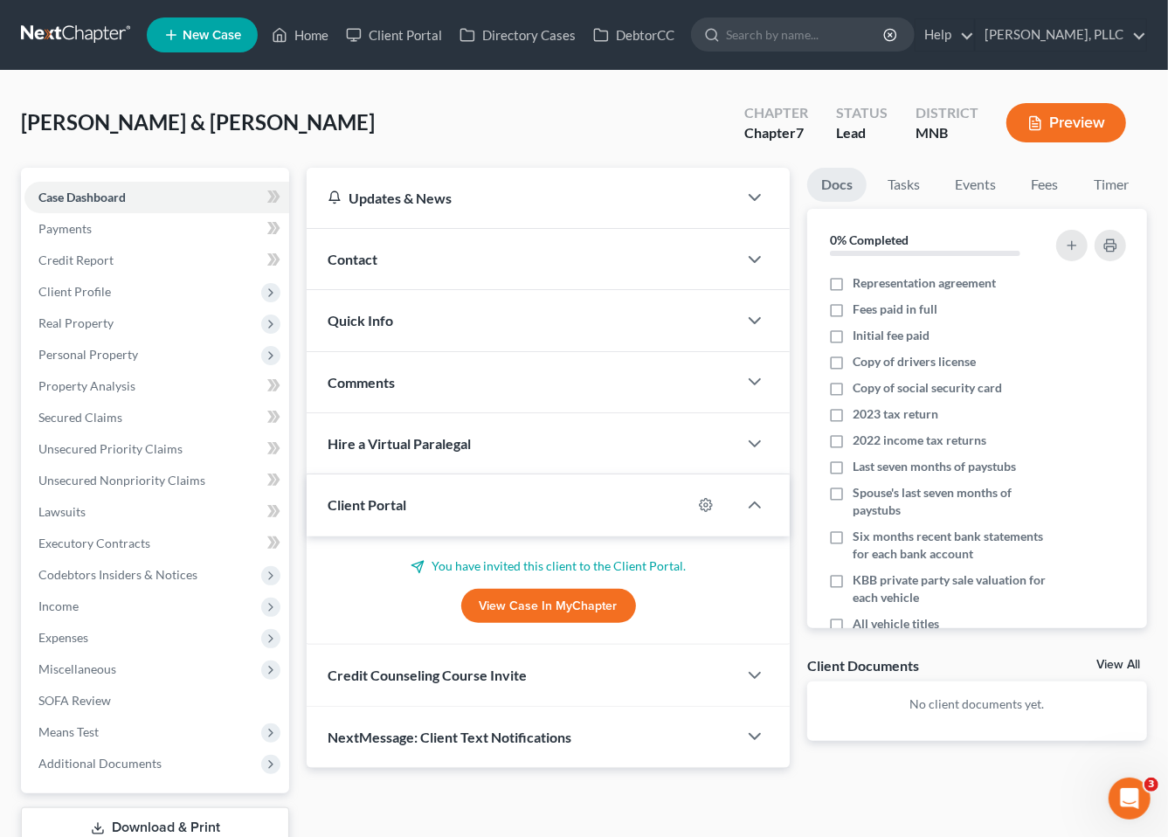
click at [458, 682] on div "Credit Counseling Course Invite" at bounding box center [522, 675] width 431 height 60
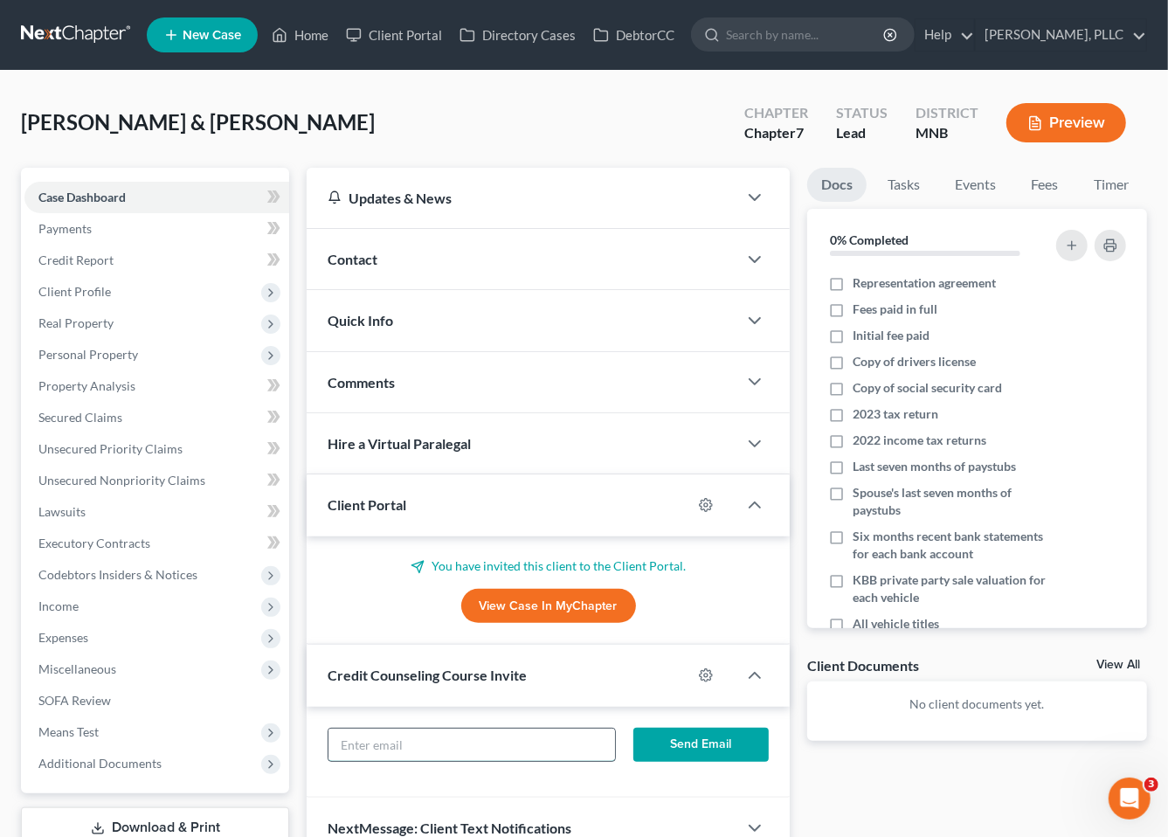
click at [425, 745] on input "text" at bounding box center [472, 745] width 287 height 33
type input "[PERSON_NAME][EMAIL_ADDRESS][DOMAIN_NAME]"
click at [720, 743] on button "Send Email" at bounding box center [701, 745] width 135 height 35
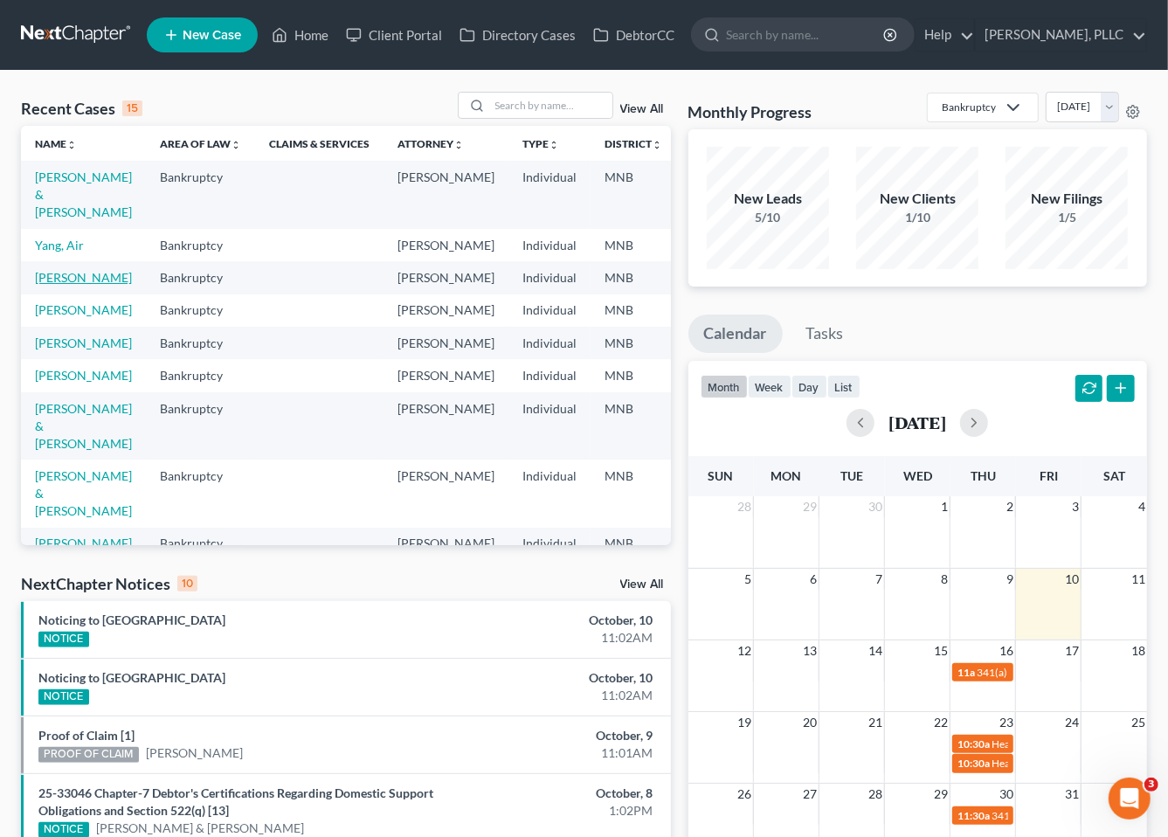
click at [47, 285] on link "[PERSON_NAME]" at bounding box center [83, 277] width 97 height 15
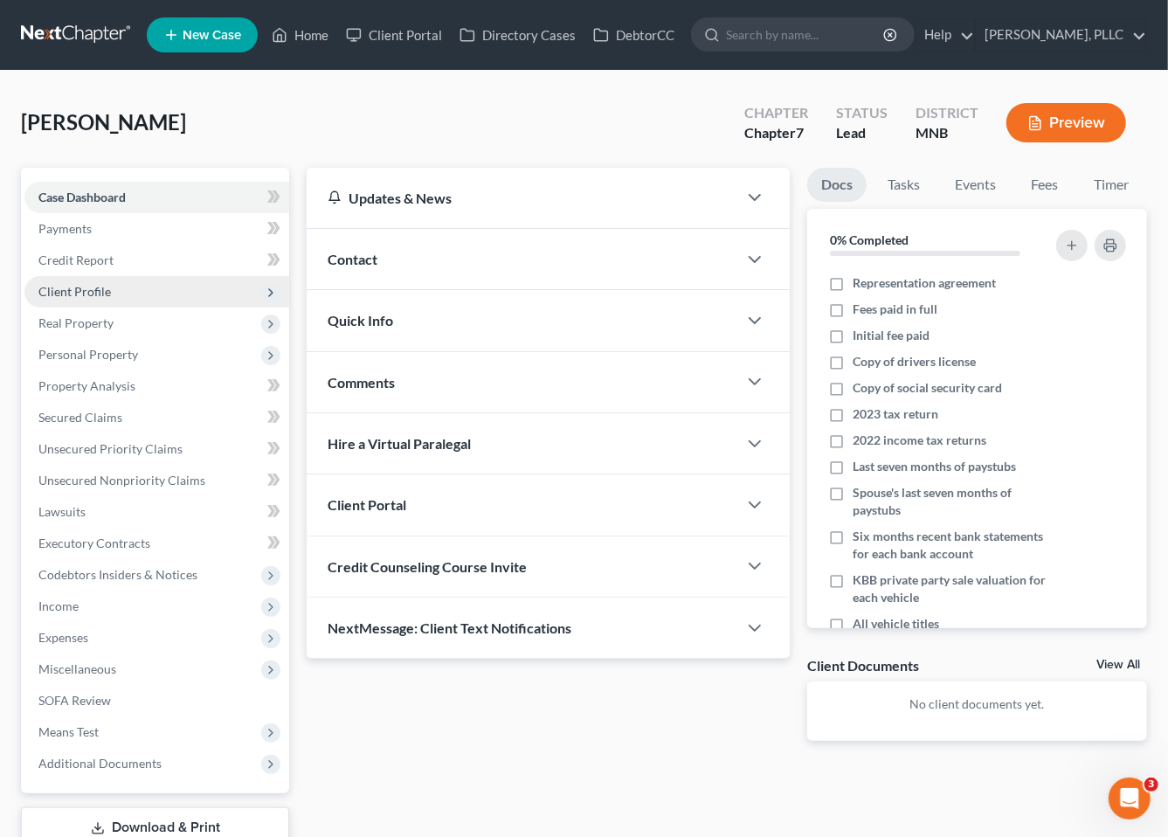
click at [96, 281] on span "Client Profile" at bounding box center [156, 291] width 265 height 31
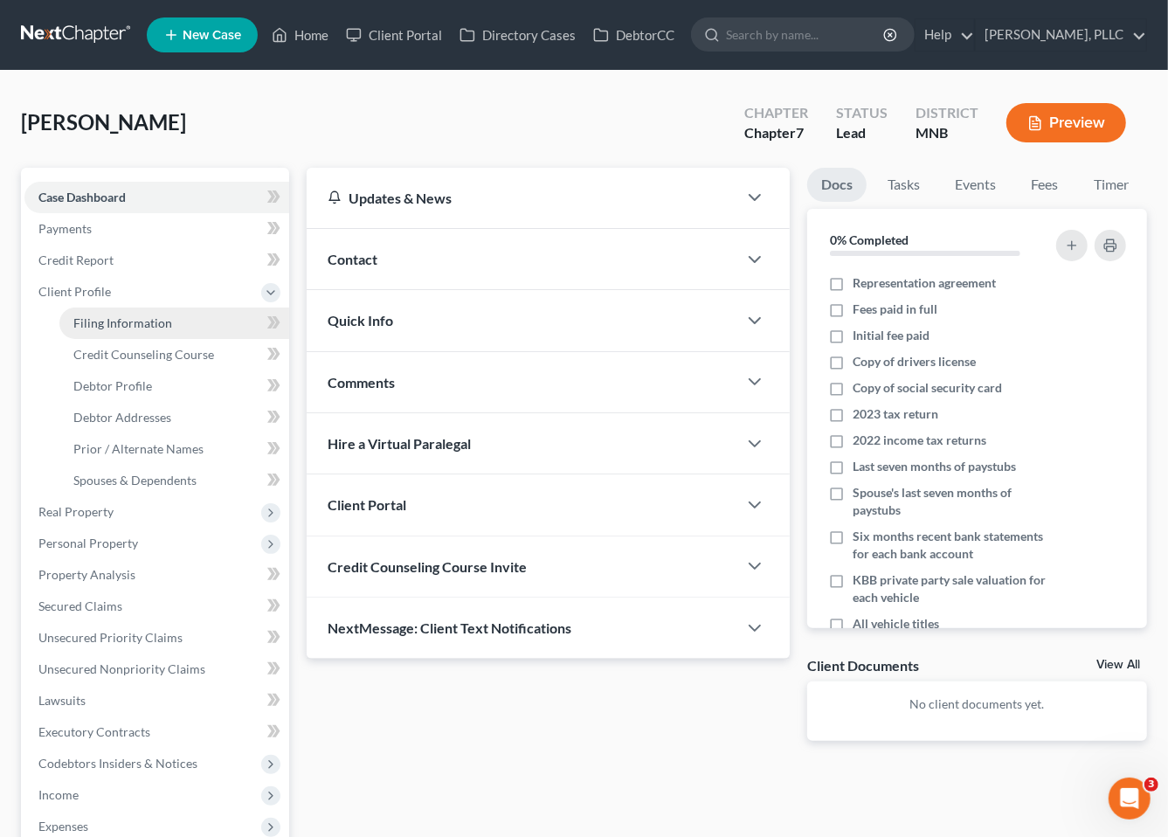
click at [138, 317] on span "Filing Information" at bounding box center [122, 322] width 99 height 15
select select "1"
select select "0"
select select "24"
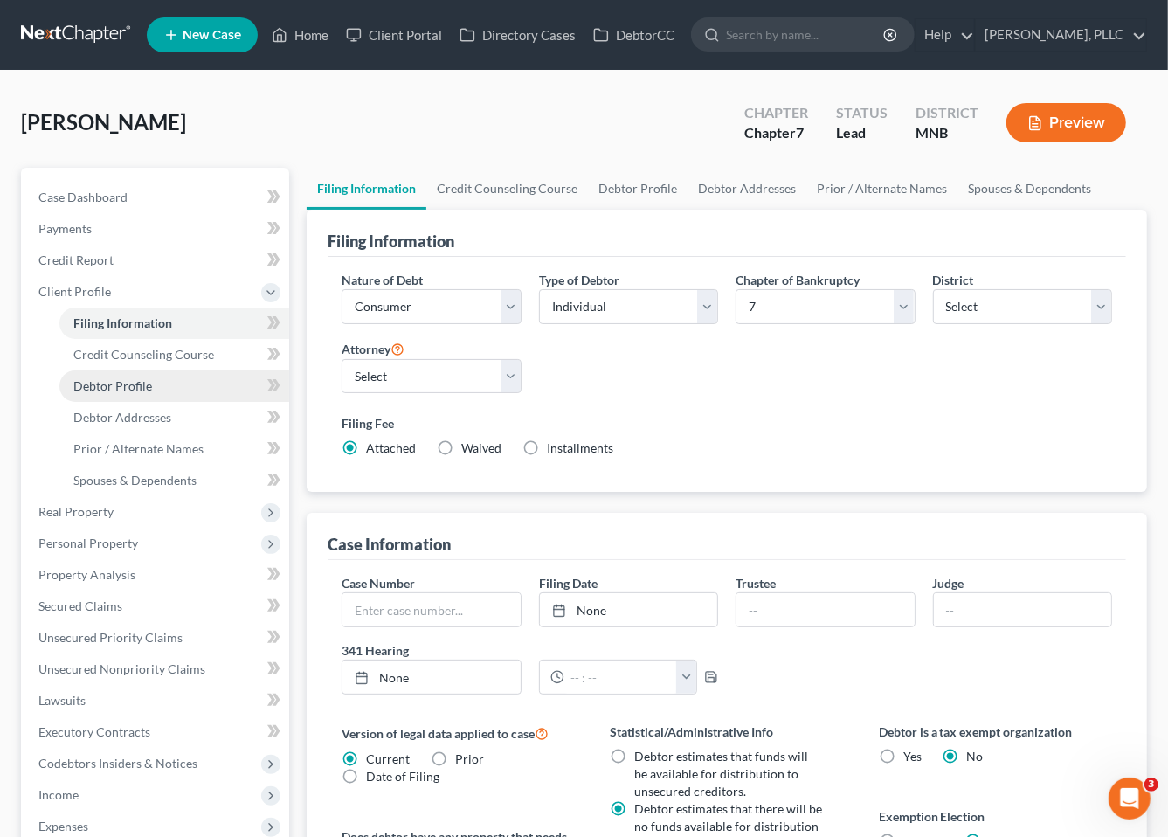
click at [114, 385] on span "Debtor Profile" at bounding box center [112, 385] width 79 height 15
select select "0"
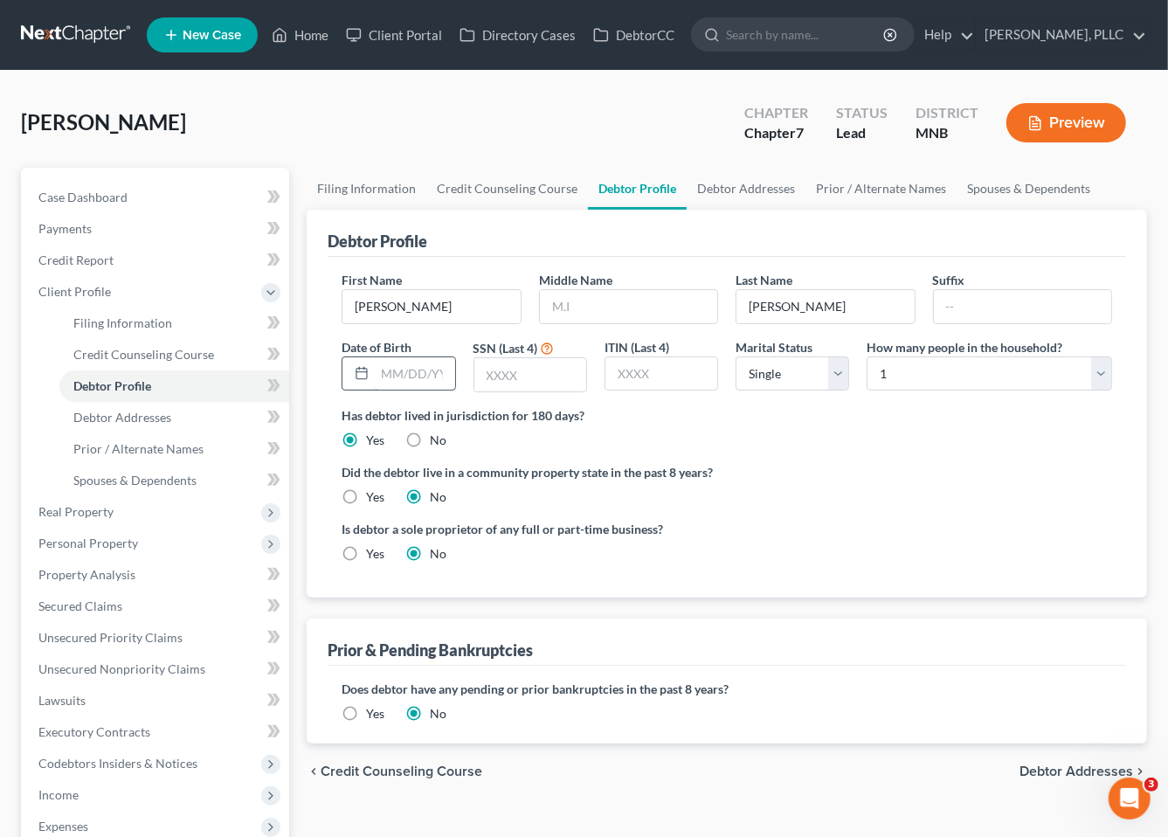
click at [410, 371] on input "text" at bounding box center [415, 373] width 80 height 33
type input "09/29/1981"
type input "6239"
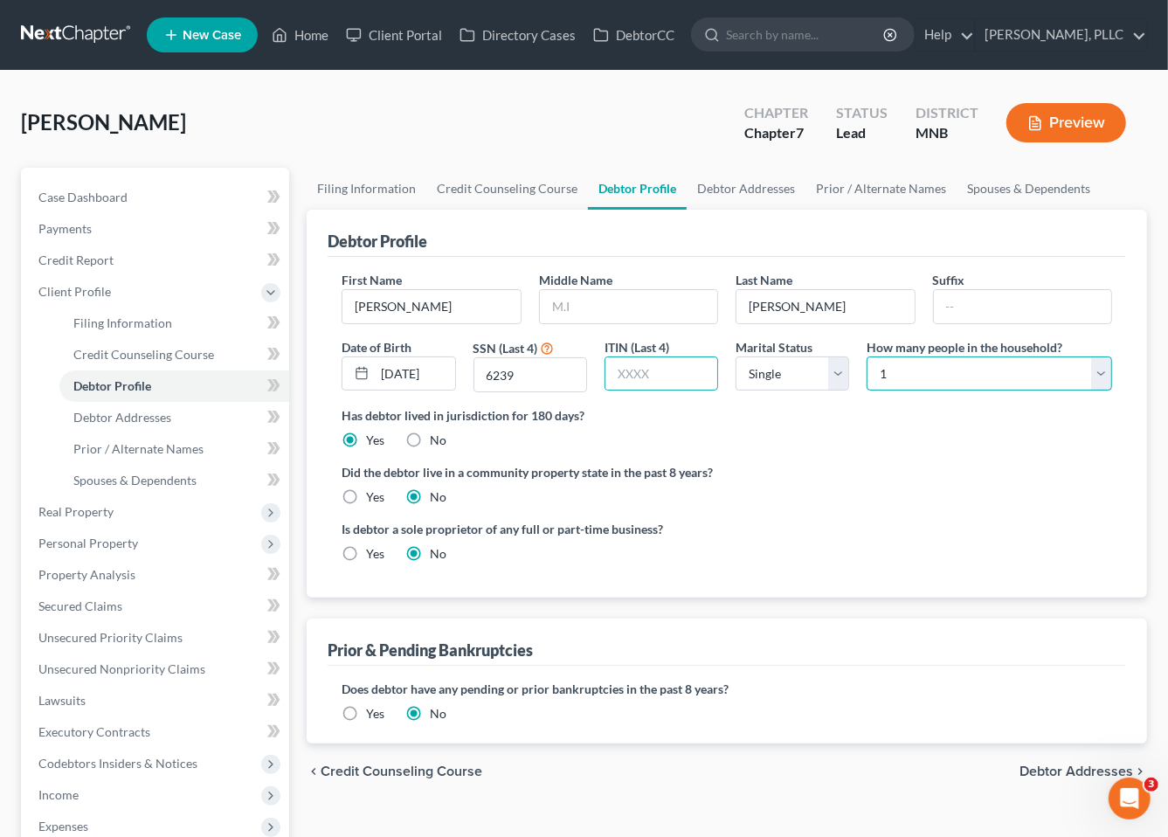
click at [1098, 374] on select "Select 1 2 3 4 5 6 7 8 9 10 11 12 13 14 15 16 17 18 19 20" at bounding box center [990, 374] width 246 height 35
select select "2"
click at [867, 357] on select "Select 1 2 3 4 5 6 7 8 9 10 11 12 13 14 15 16 17 18 19 20" at bounding box center [990, 374] width 246 height 35
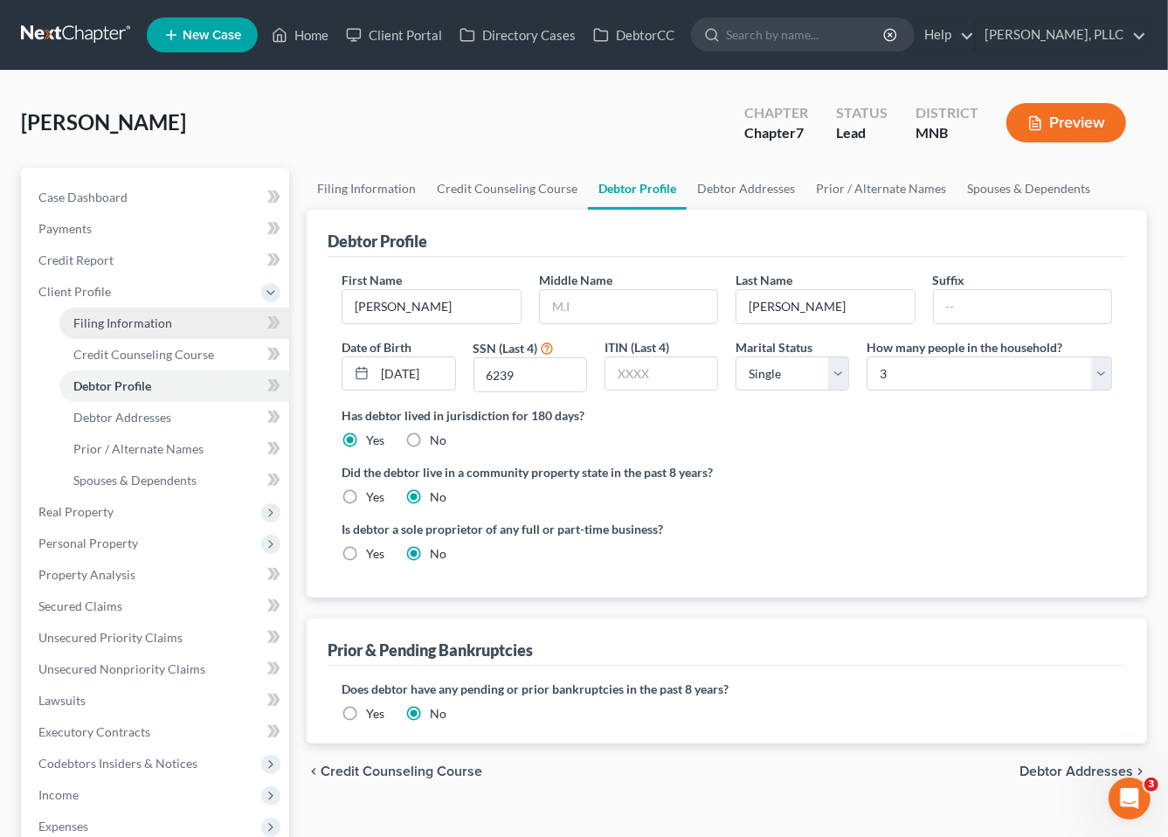
click at [149, 320] on span "Filing Information" at bounding box center [122, 322] width 99 height 15
select select "1"
select select "0"
select select "42"
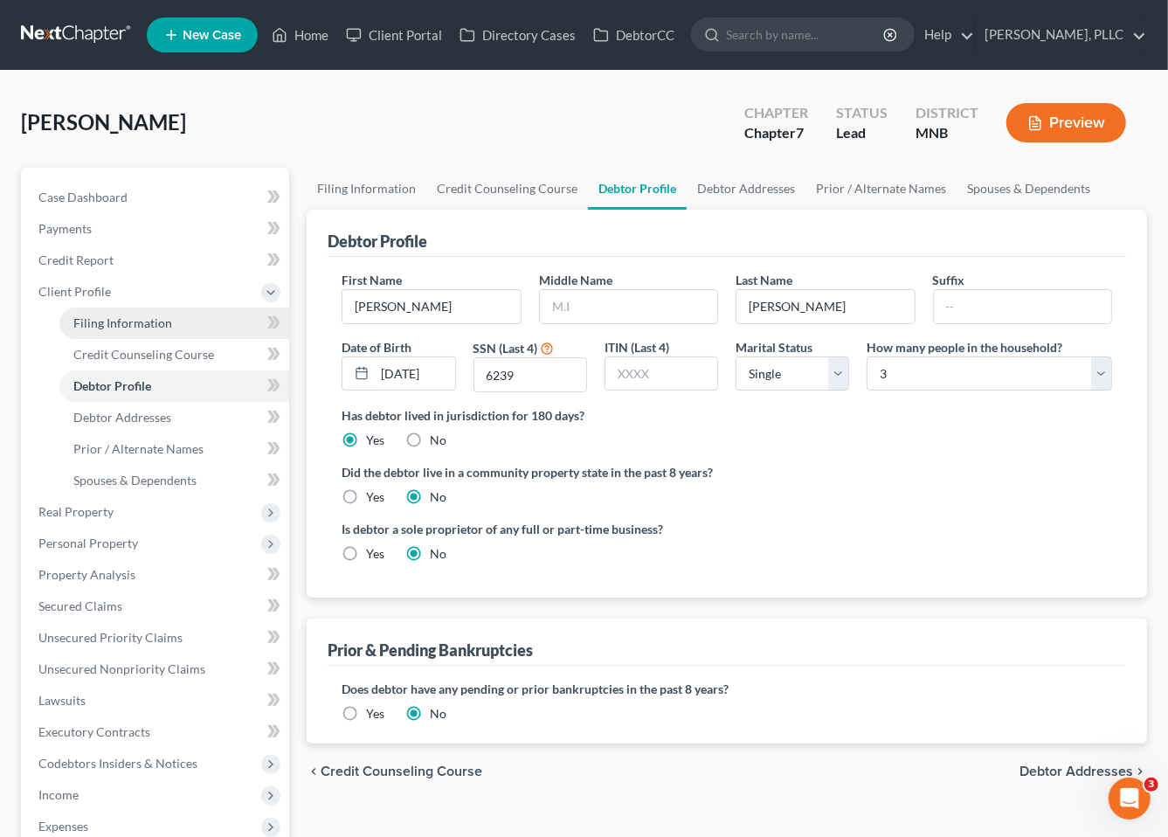
select select "1"
select select "24"
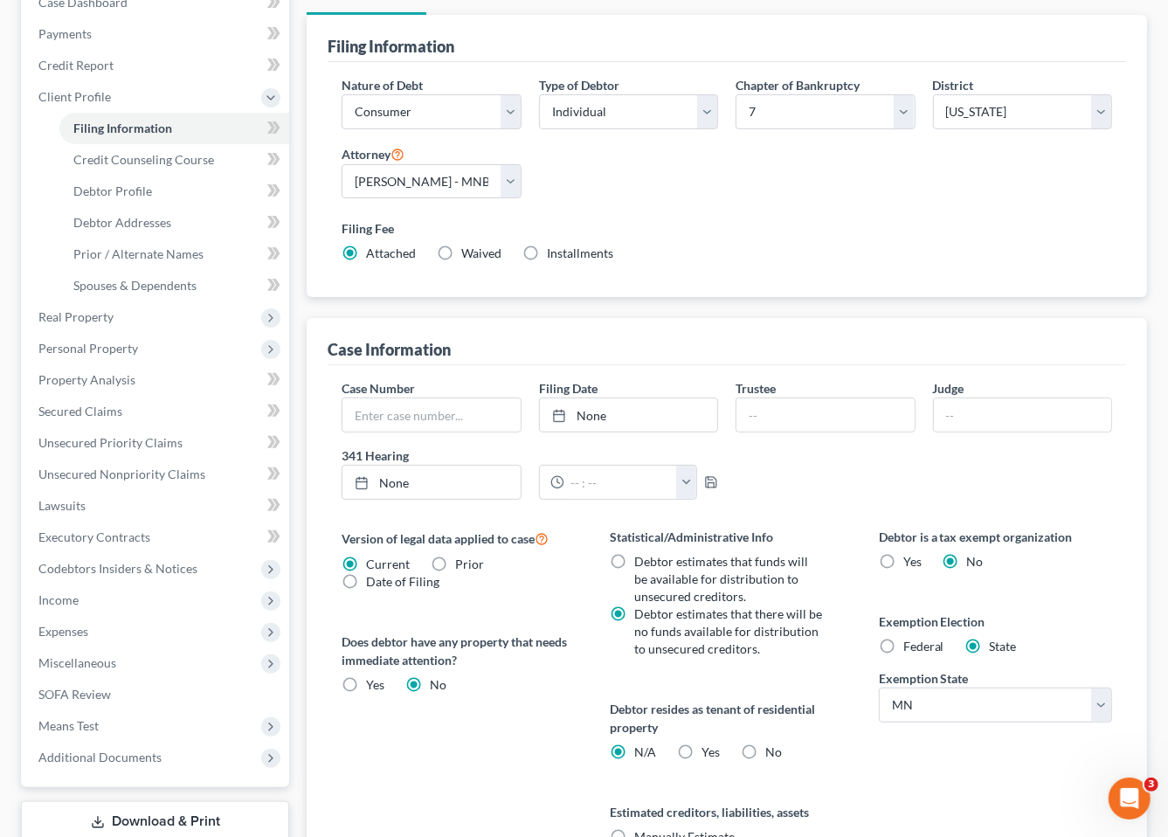
scroll to position [383, 0]
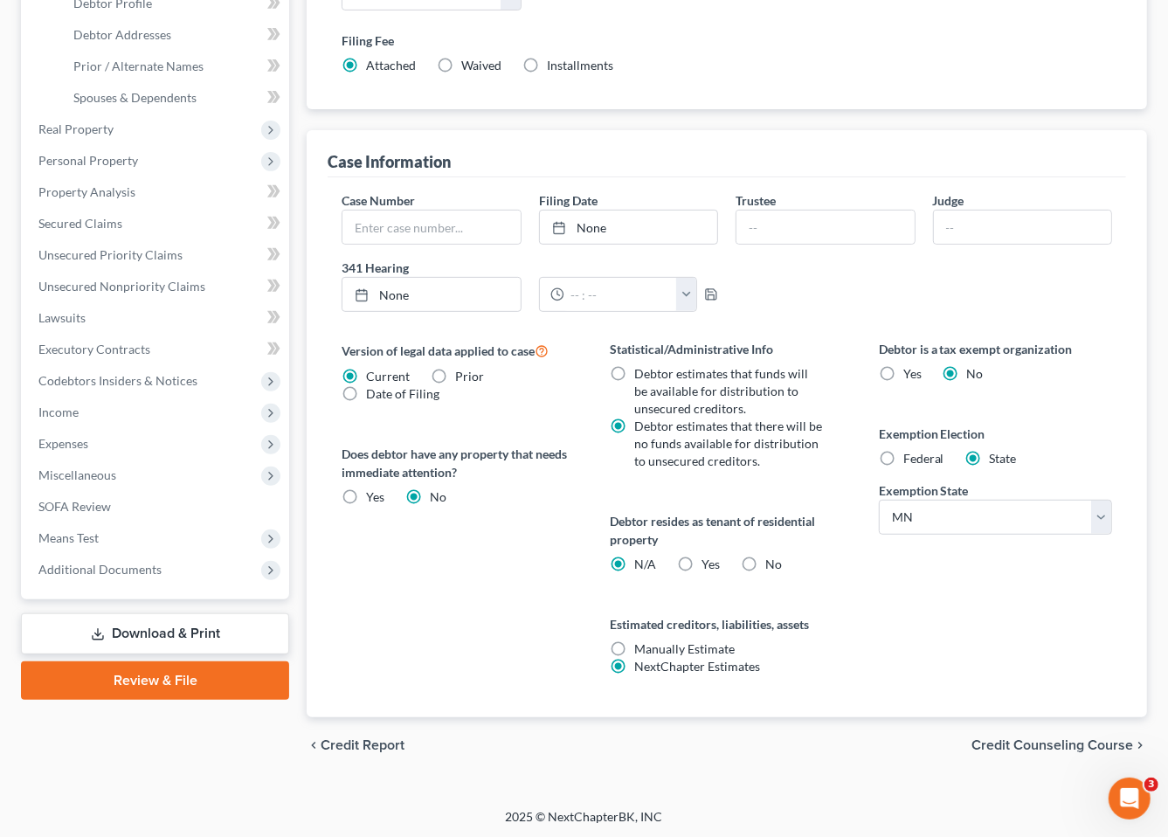
click at [904, 459] on label "Federal" at bounding box center [924, 458] width 41 height 17
click at [911, 459] on input "Federal" at bounding box center [916, 455] width 11 height 11
radio input "true"
radio input "false"
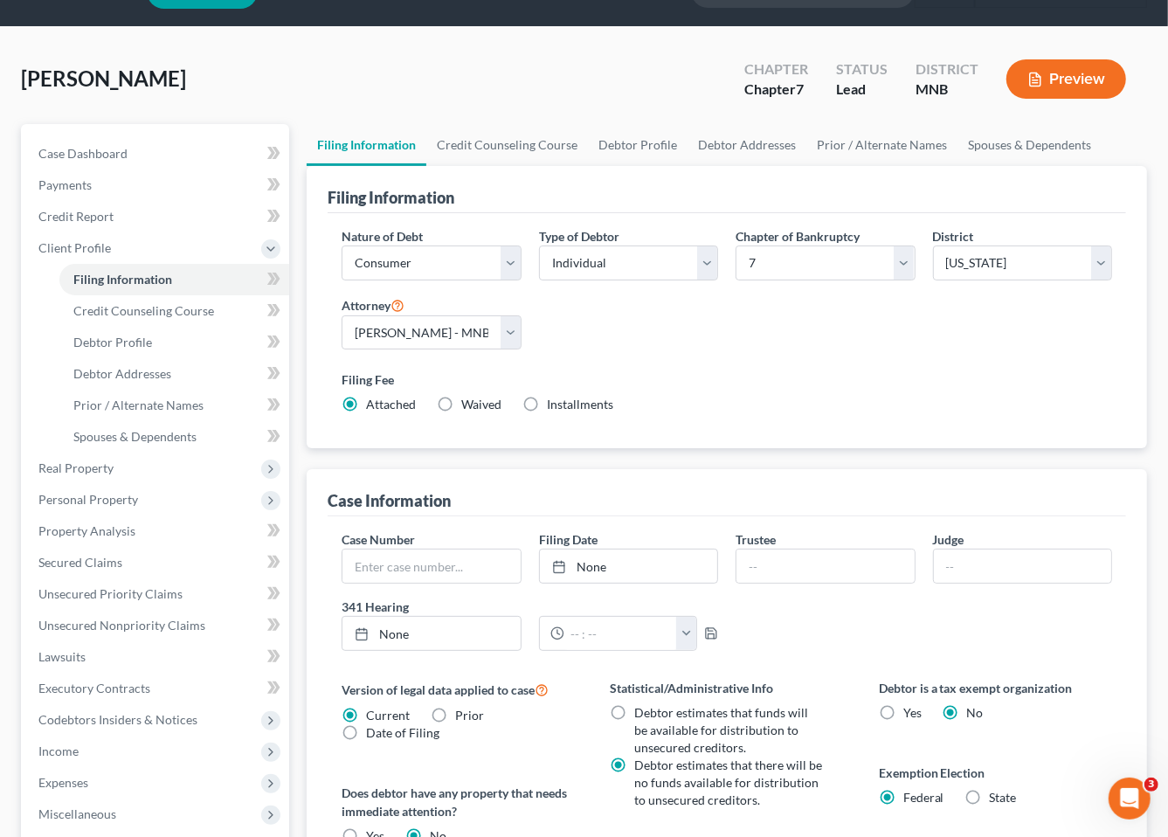
scroll to position [0, 0]
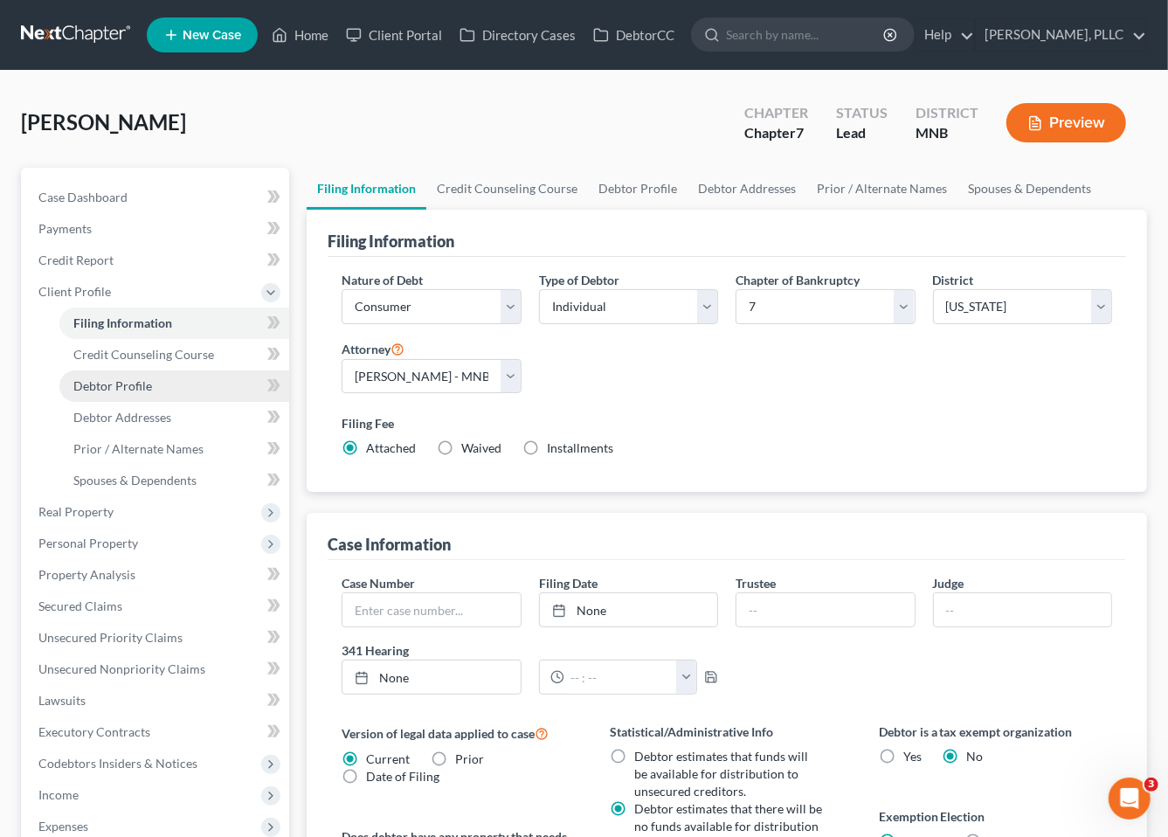
click at [121, 379] on span "Debtor Profile" at bounding box center [112, 385] width 79 height 15
select select "0"
select select "2"
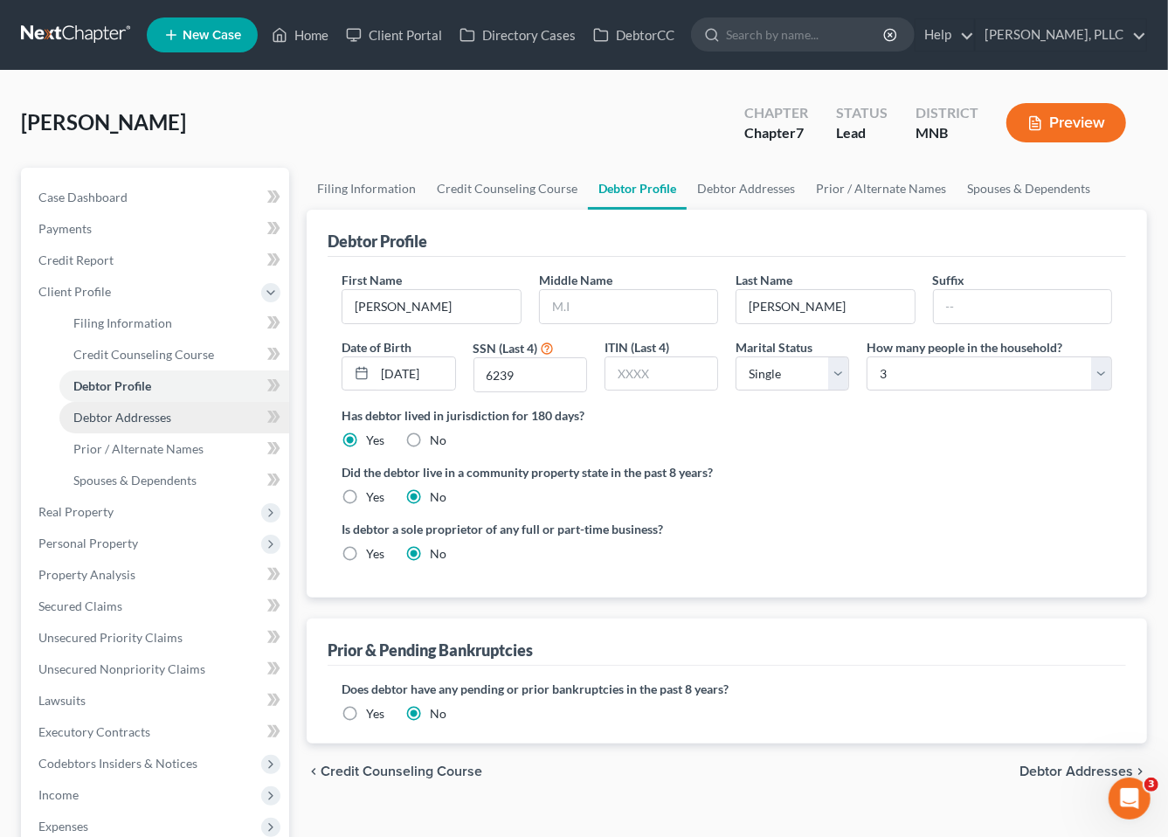
click at [174, 413] on link "Debtor Addresses" at bounding box center [174, 417] width 230 height 31
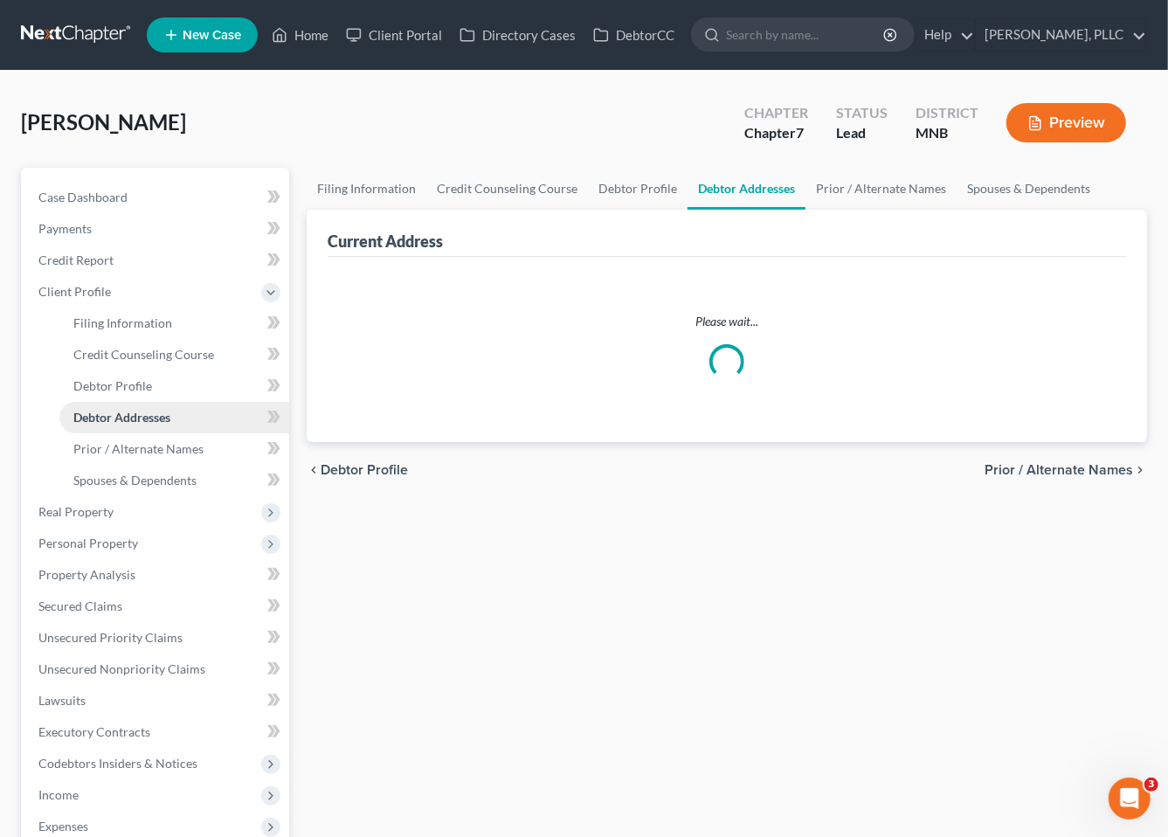
select select "0"
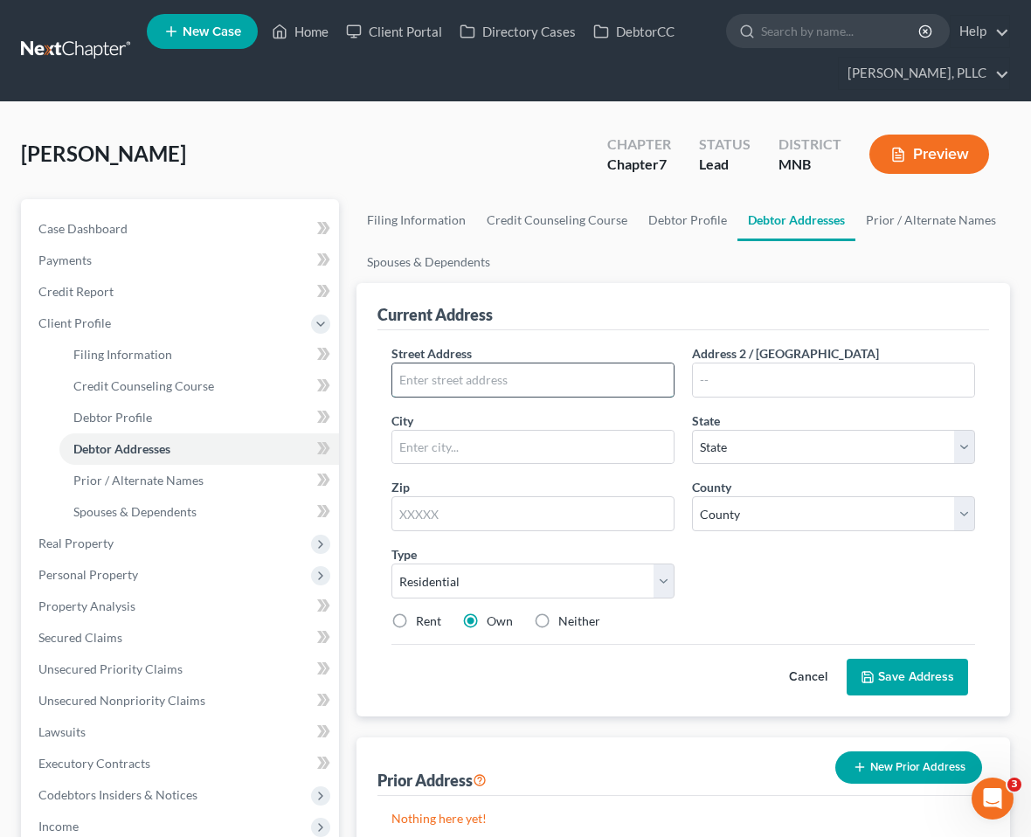
click at [502, 378] on input "text" at bounding box center [532, 380] width 281 height 33
type input "209 5th St SE"
type input "Apt 201"
type input "Minneapolis"
select select "24"
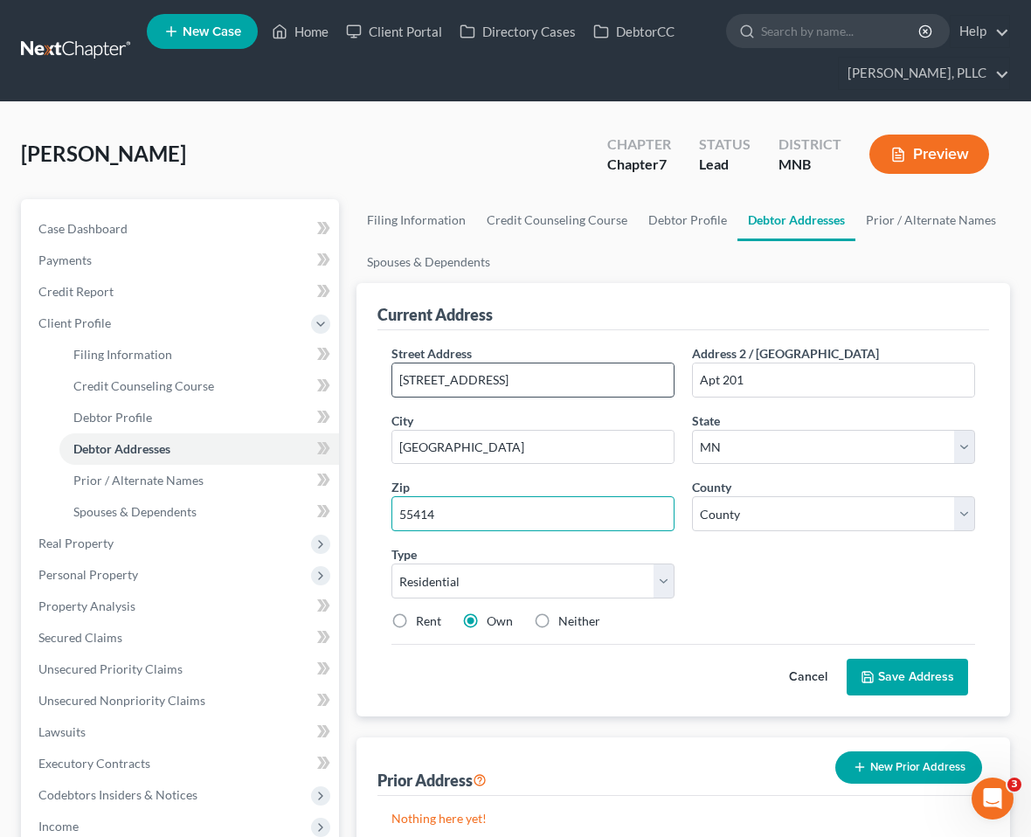
type input "55414"
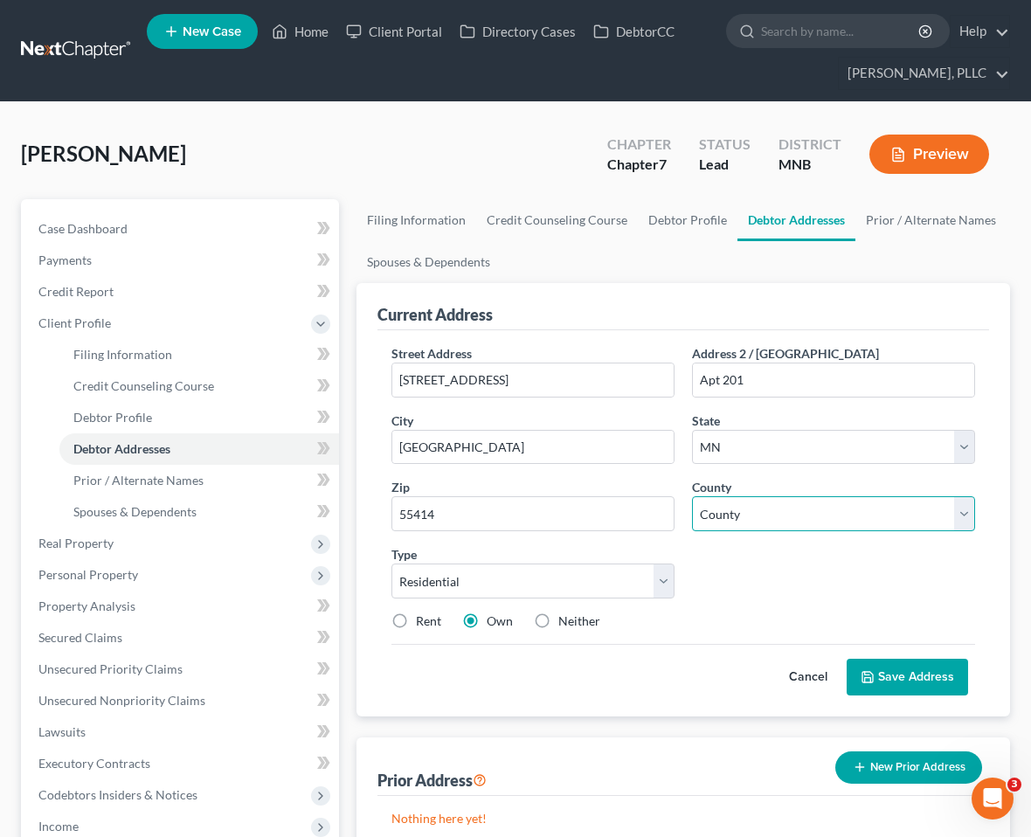
click at [967, 508] on select "County Aitkin County Anoka County Becker County Beltrami County Benton County B…" at bounding box center [833, 513] width 283 height 35
select select "26"
click at [692, 496] on select "County Aitkin County Anoka County Becker County Beltrami County Benton County B…" at bounding box center [833, 513] width 283 height 35
click at [416, 619] on label "Rent" at bounding box center [428, 621] width 25 height 17
click at [423, 619] on input "Rent" at bounding box center [428, 618] width 11 height 11
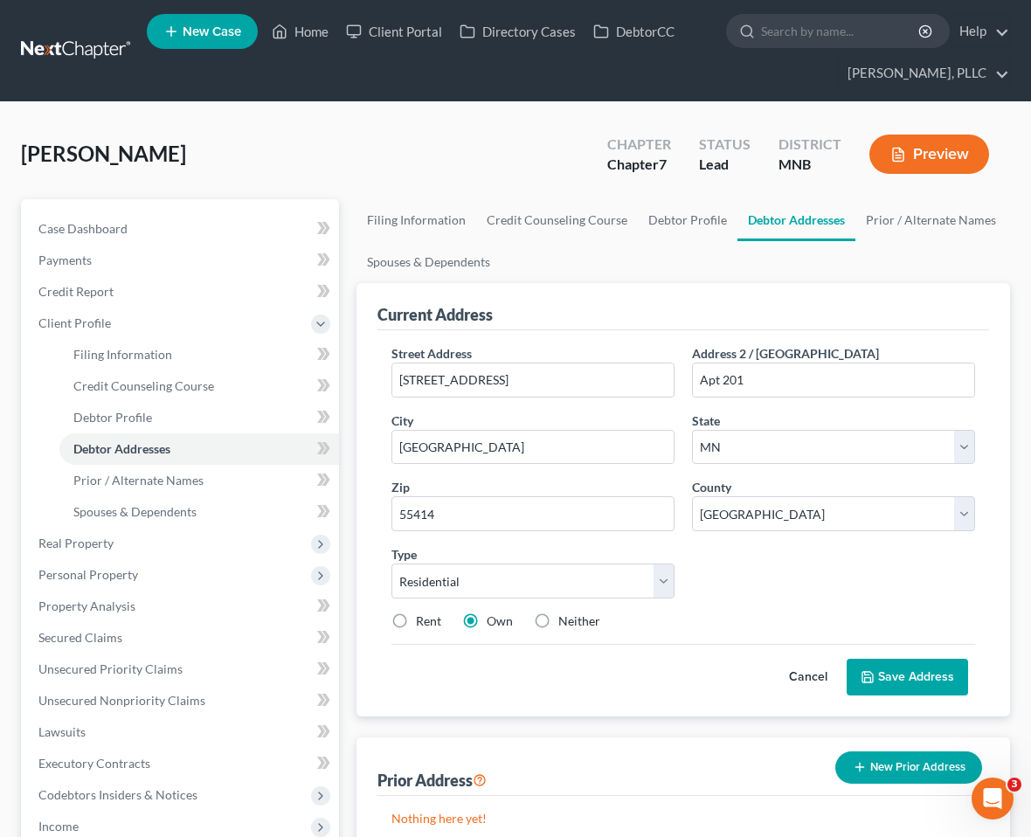
radio input "true"
click at [948, 672] on button "Save Address" at bounding box center [907, 677] width 121 height 37
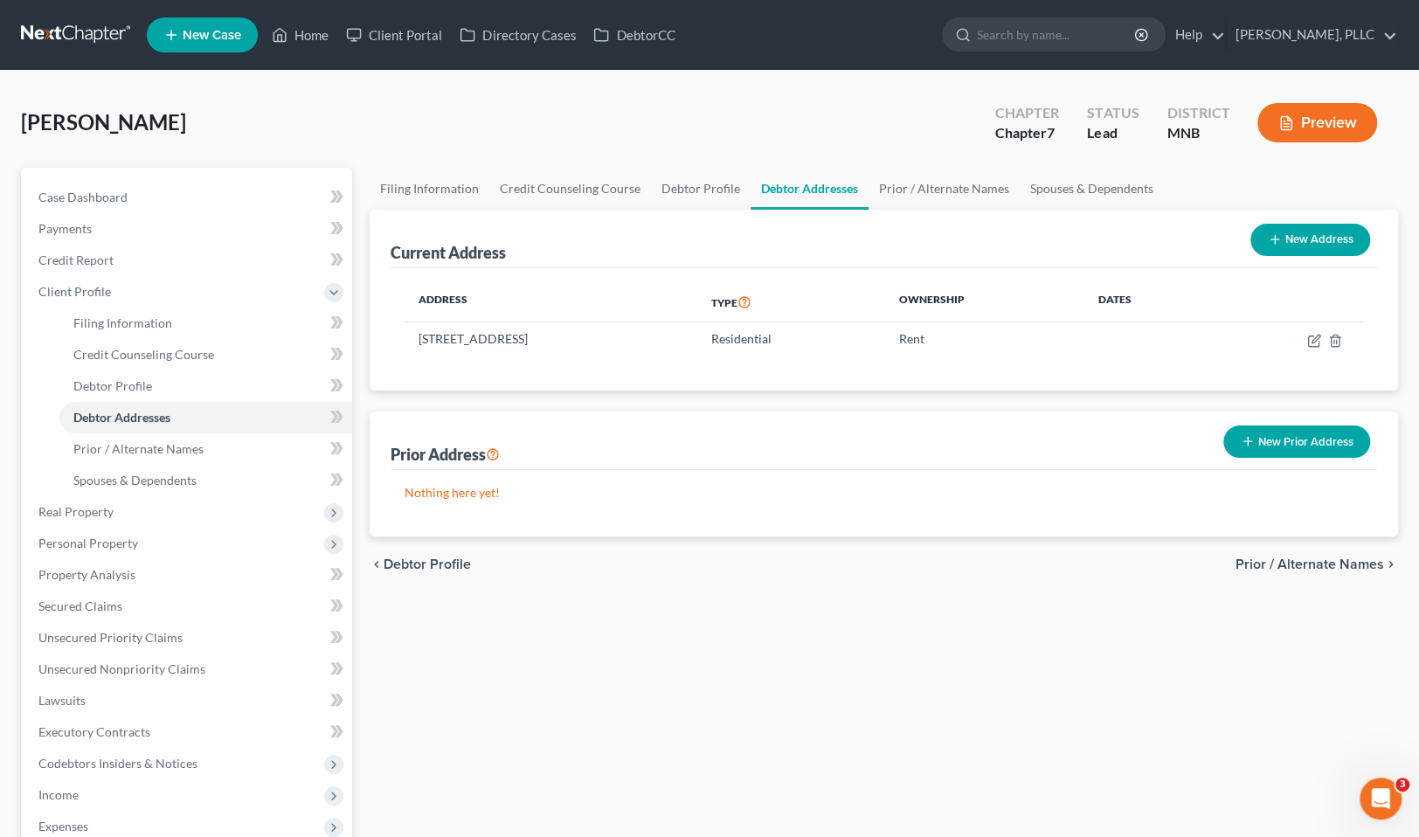
click at [83, 36] on link at bounding box center [77, 34] width 112 height 31
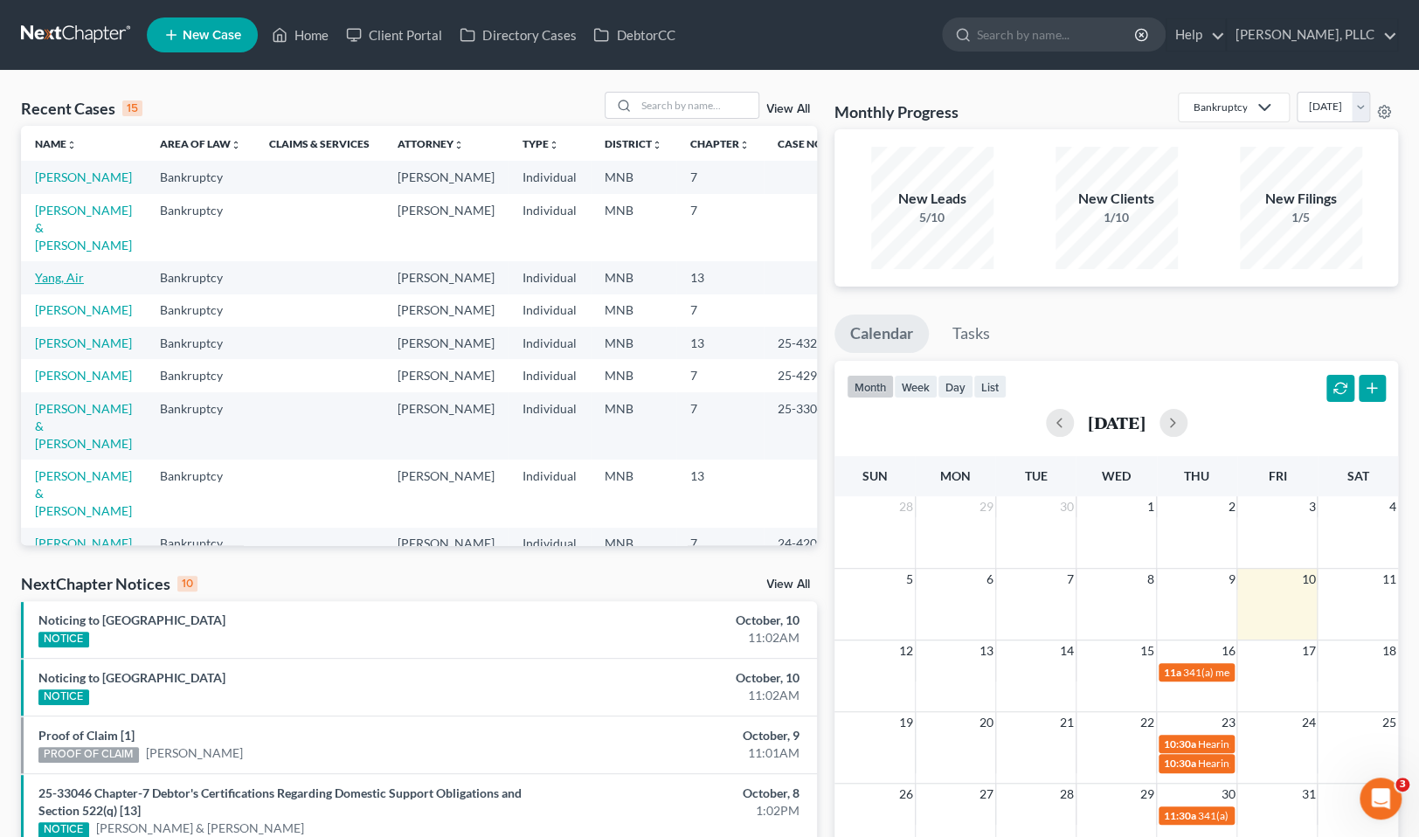
click at [66, 270] on link "Yang, Air" at bounding box center [59, 277] width 49 height 15
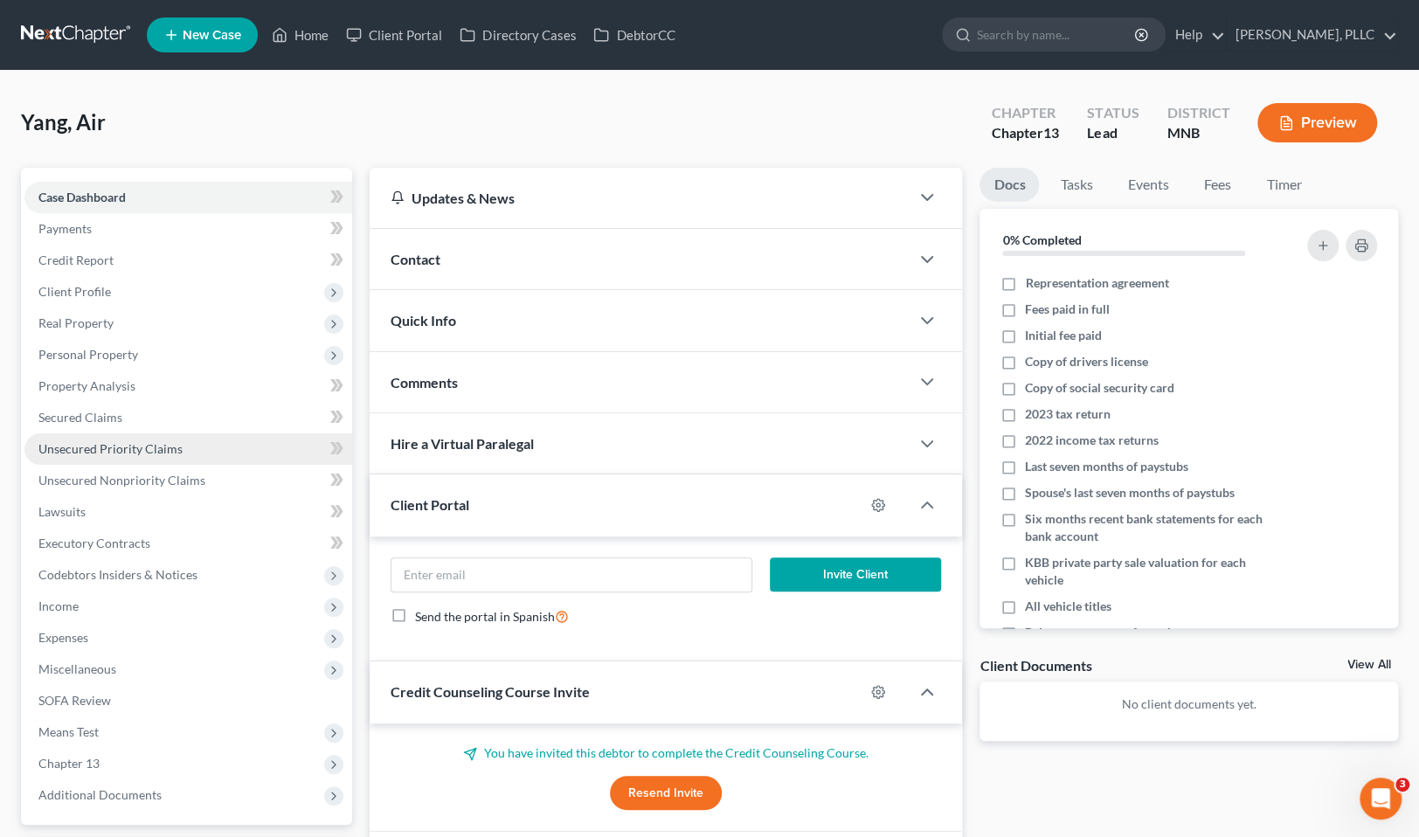
scroll to position [152, 0]
